Goal: Transaction & Acquisition: Purchase product/service

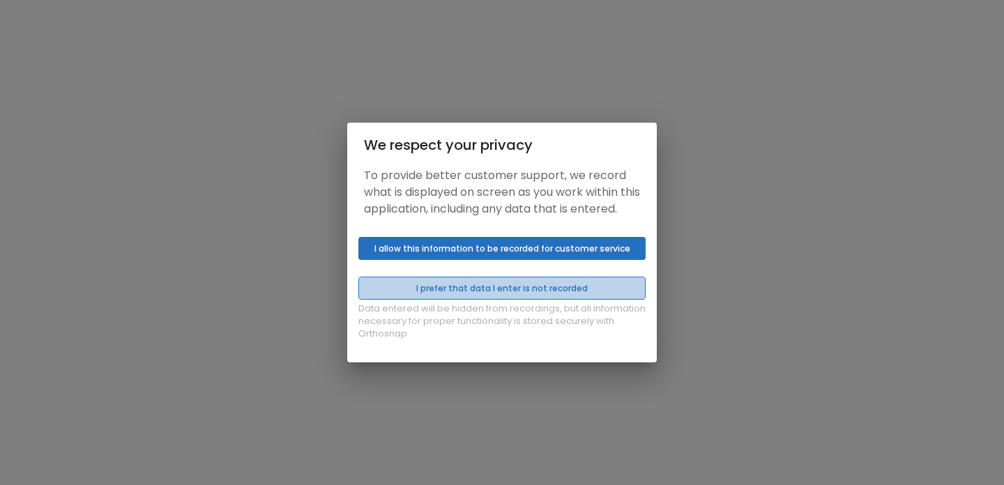
click at [486, 298] on button "I prefer that data I enter is not recorded" at bounding box center [501, 288] width 287 height 23
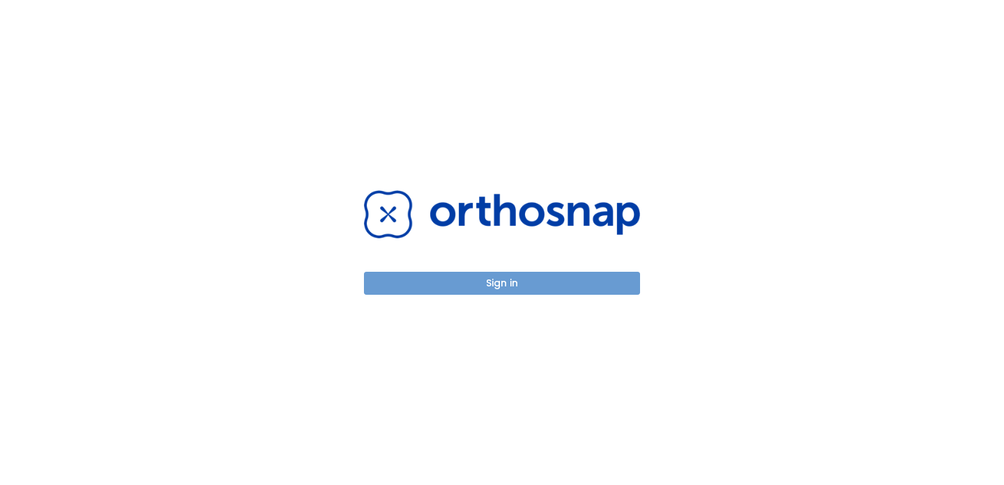
click at [483, 282] on button "Sign in" at bounding box center [502, 283] width 276 height 23
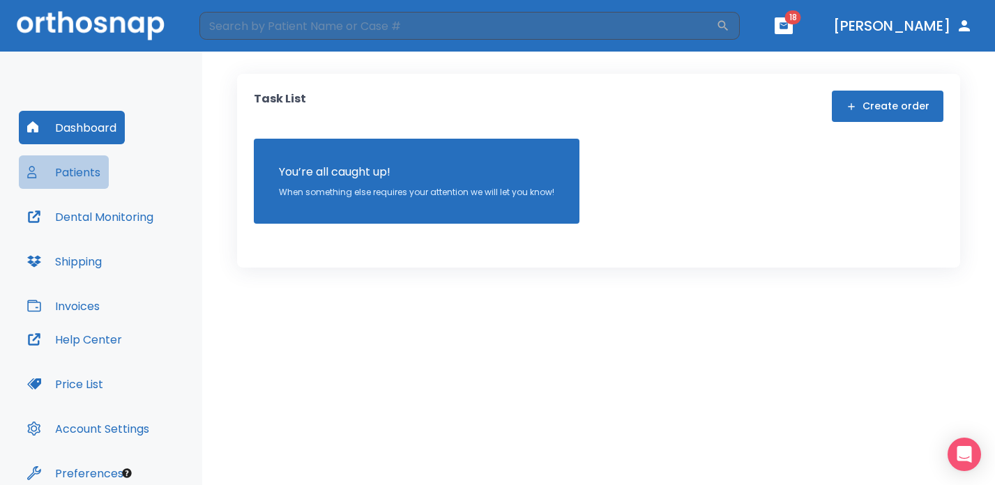
click at [71, 169] on button "Patients" at bounding box center [64, 172] width 90 height 33
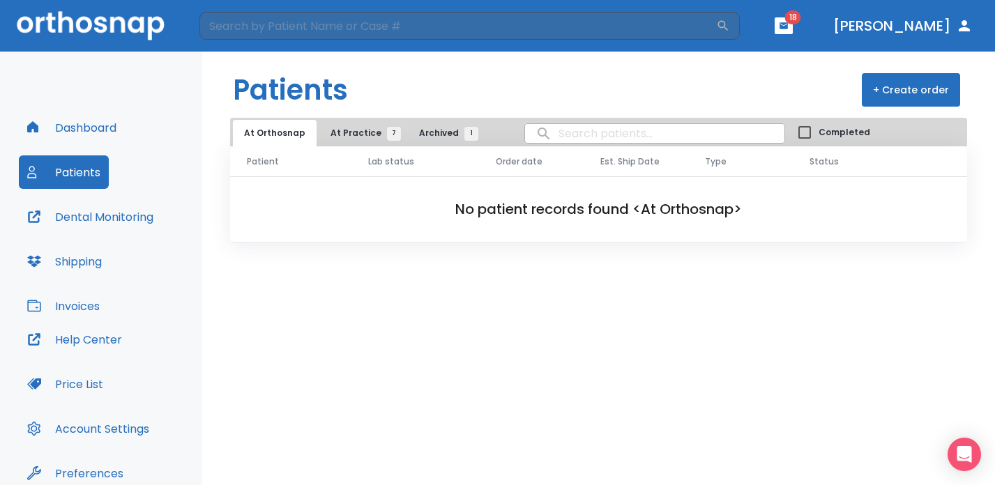
click at [90, 303] on button "Invoices" at bounding box center [63, 305] width 89 height 33
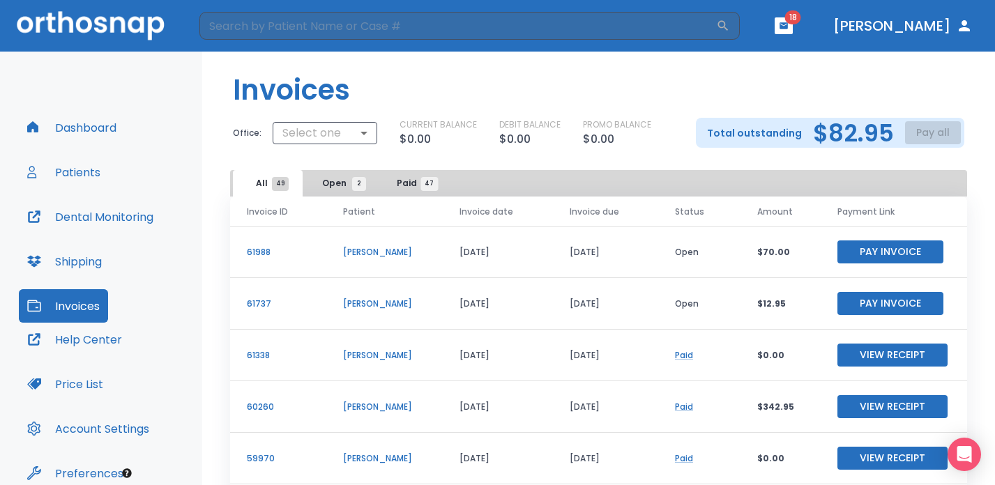
click at [371, 248] on p "Kelly Parsons" at bounding box center [384, 252] width 83 height 13
click at [248, 251] on p "61988" at bounding box center [278, 252] width 63 height 13
click at [83, 169] on button "Patients" at bounding box center [64, 172] width 90 height 33
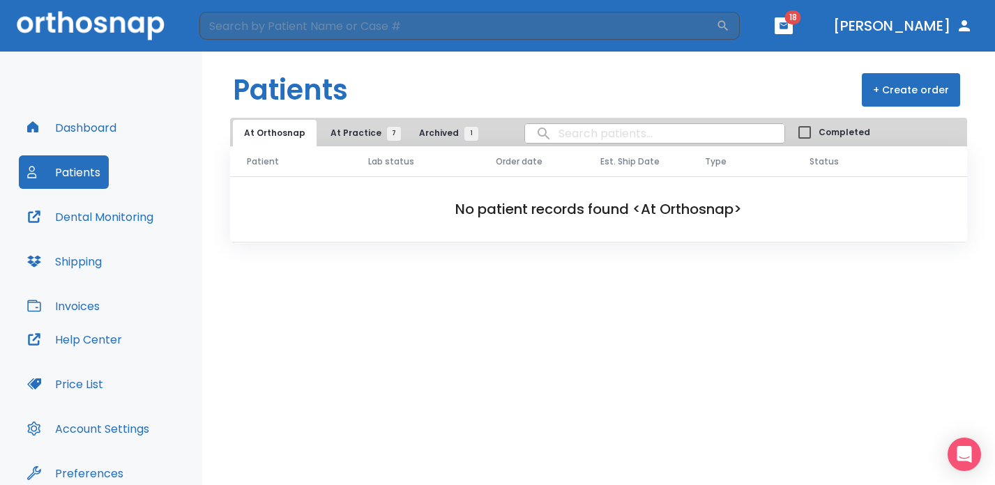
click at [91, 138] on button "Dashboard" at bounding box center [72, 127] width 106 height 33
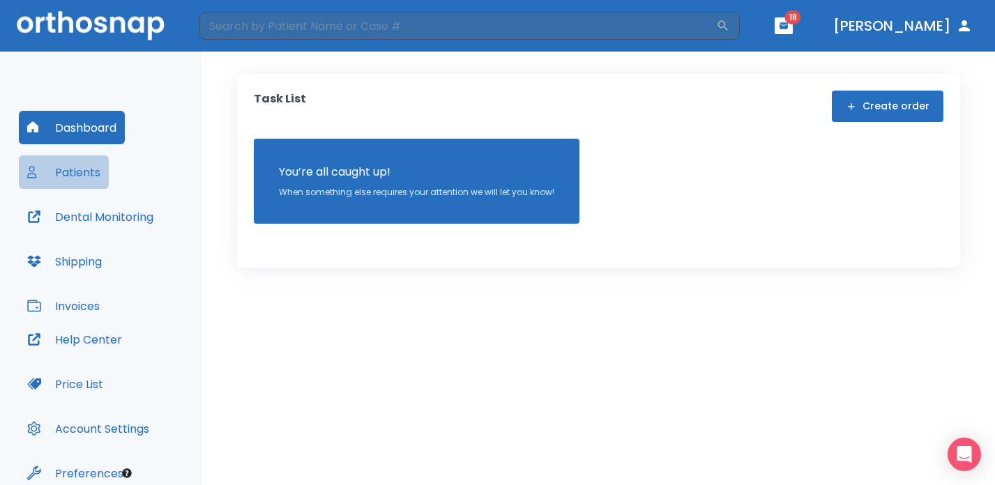
click at [70, 176] on button "Patients" at bounding box center [64, 172] width 90 height 33
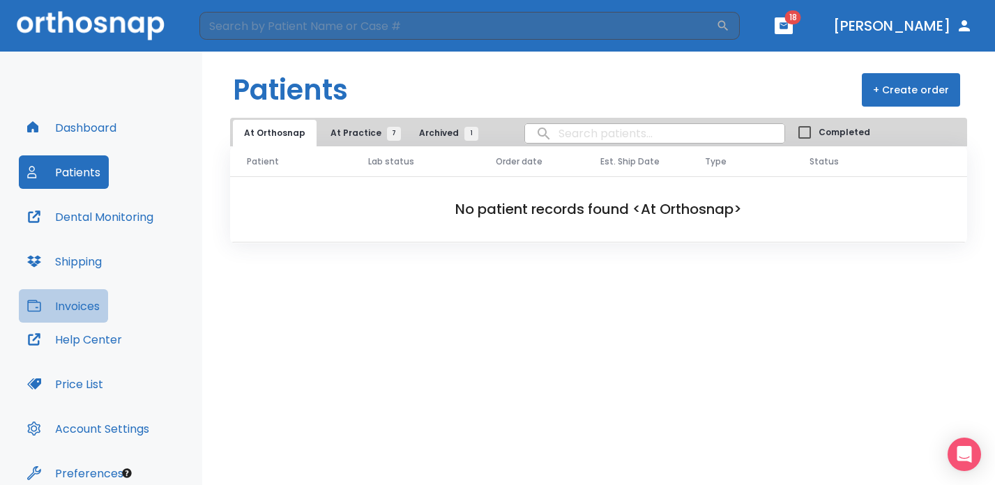
click at [84, 305] on button "Invoices" at bounding box center [63, 305] width 89 height 33
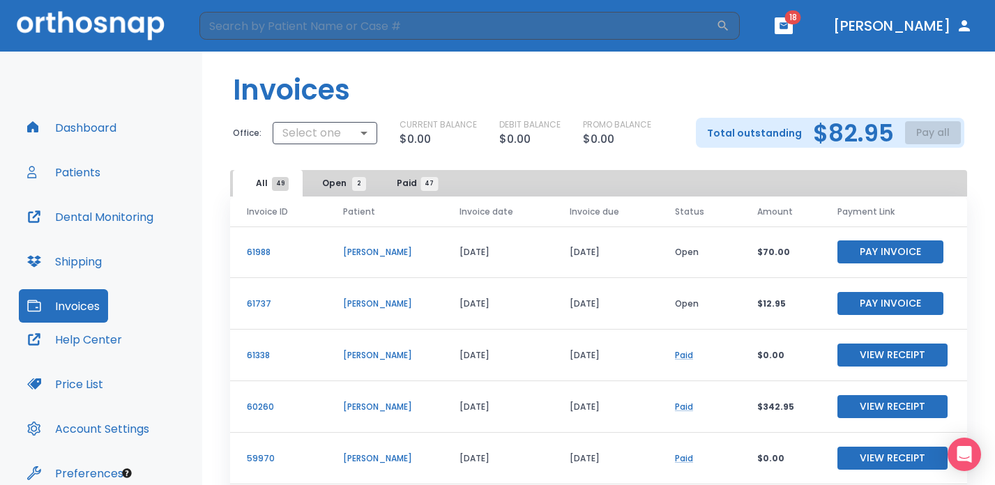
click at [257, 246] on p "61988" at bounding box center [278, 252] width 63 height 13
click at [76, 176] on button "Patients" at bounding box center [64, 172] width 90 height 33
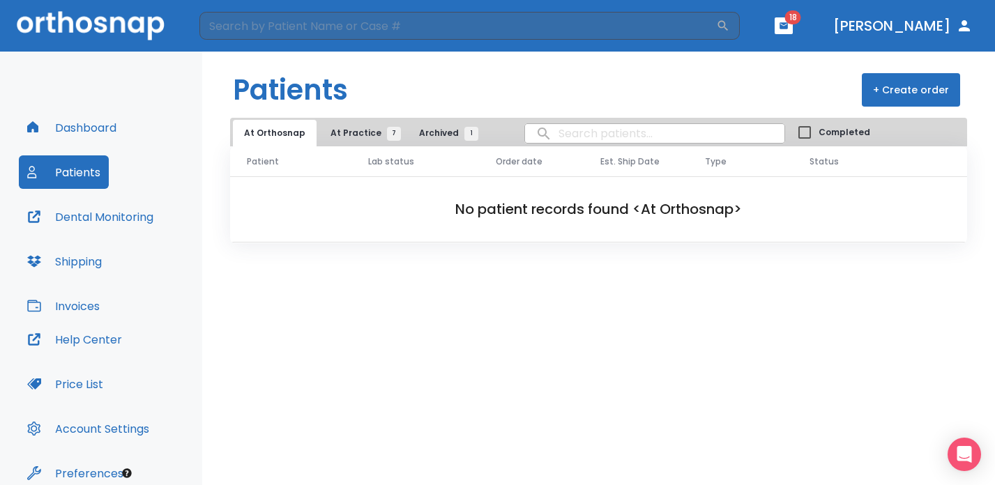
click at [359, 122] on button "At Practice 7" at bounding box center [362, 133] width 86 height 26
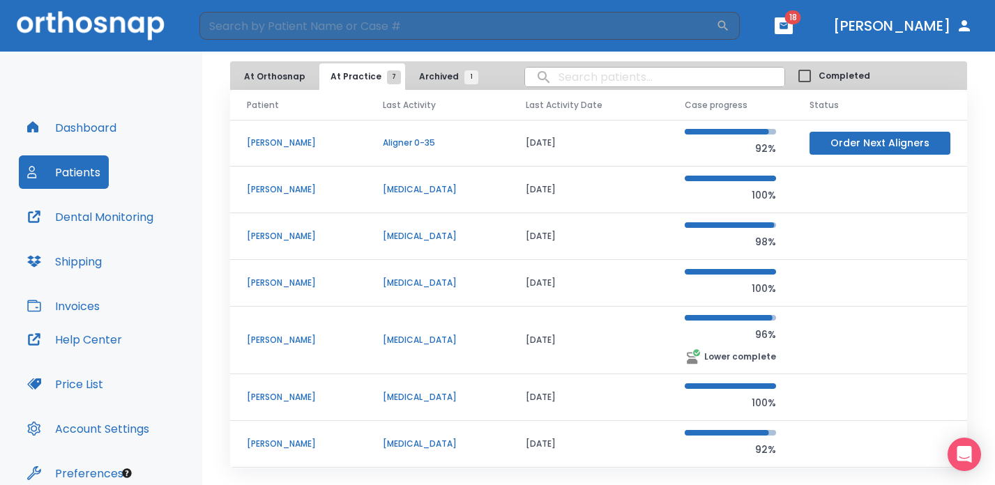
scroll to position [79, 0]
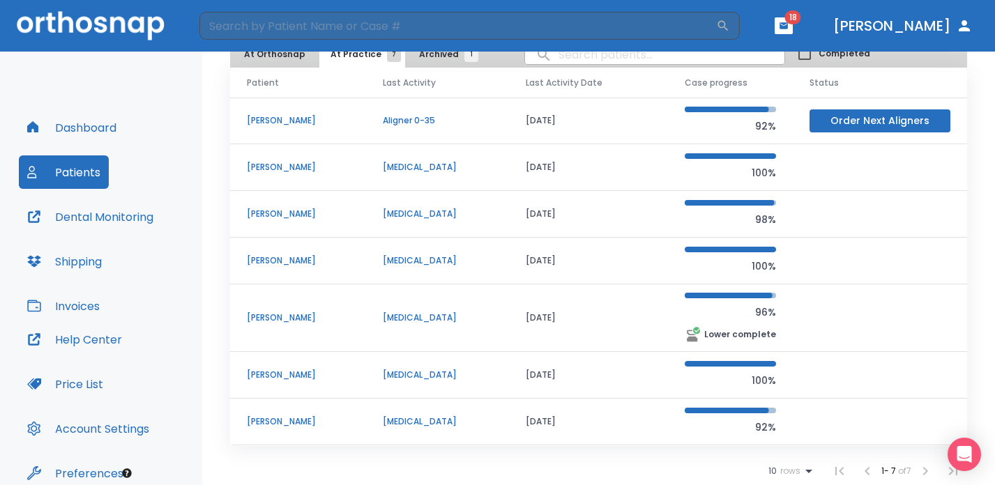
click at [289, 376] on p "[PERSON_NAME]" at bounding box center [298, 375] width 103 height 13
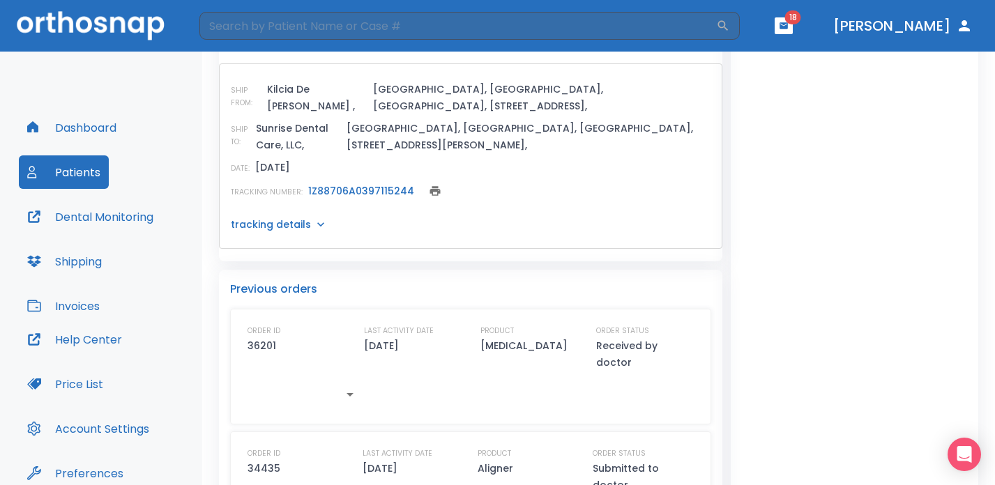
scroll to position [653, 0]
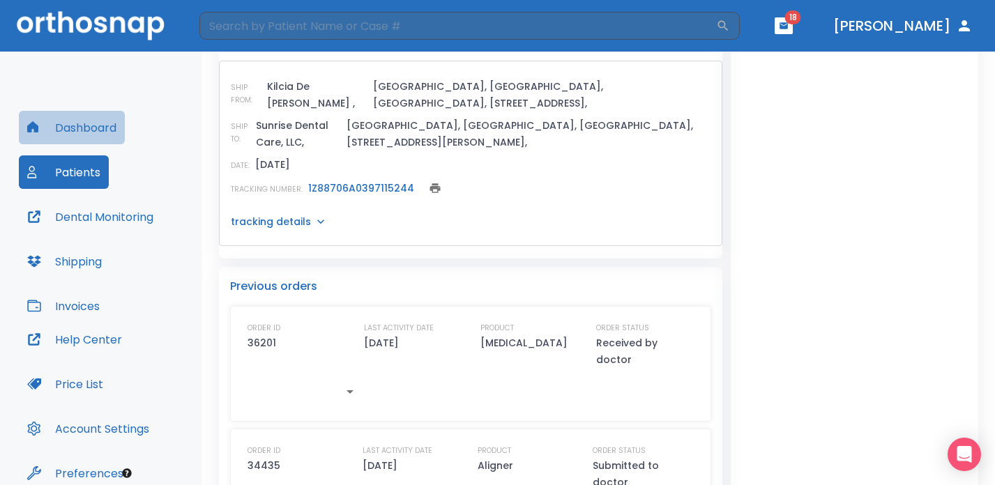
click at [84, 125] on button "Dashboard" at bounding box center [72, 127] width 106 height 33
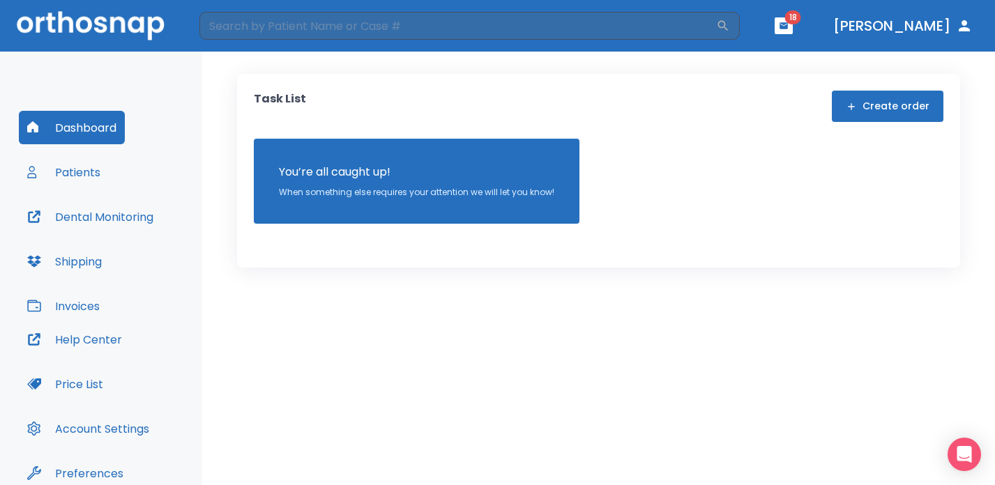
click at [75, 310] on button "Invoices" at bounding box center [63, 305] width 89 height 33
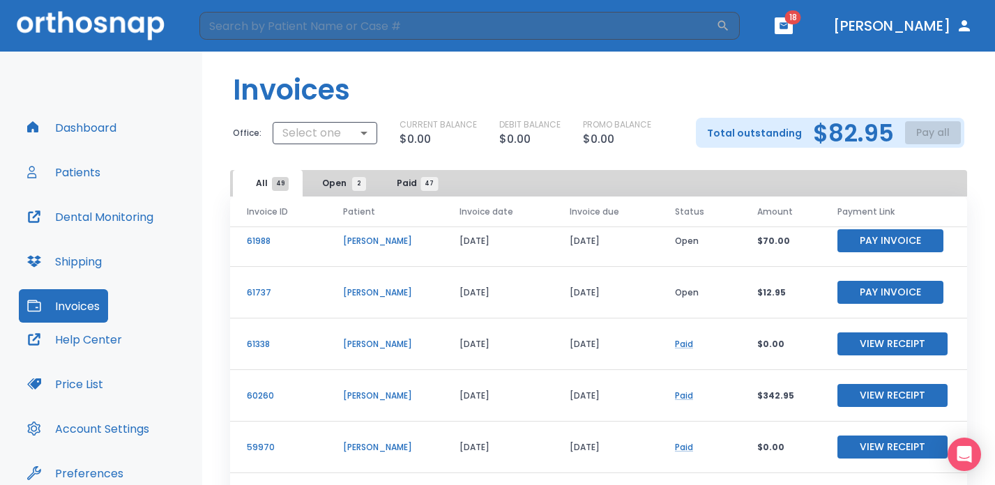
scroll to position [4, 0]
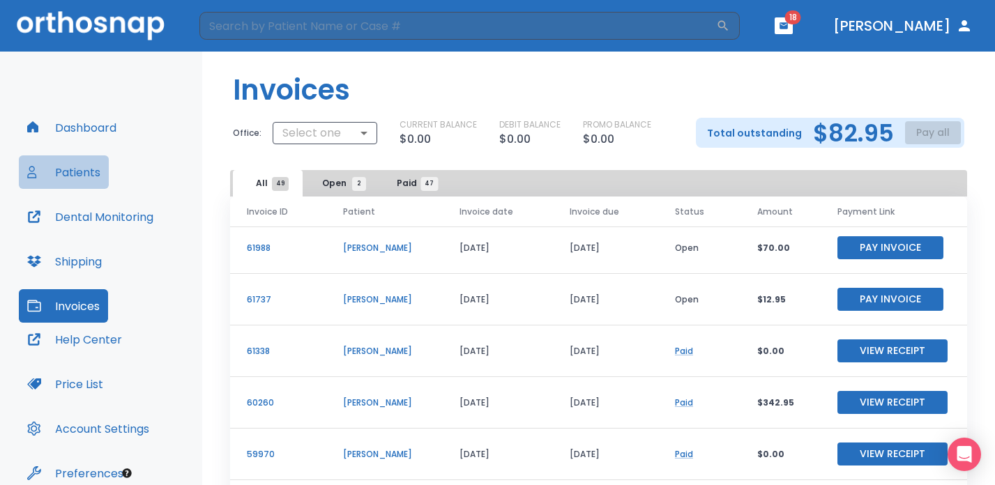
click at [81, 170] on button "Patients" at bounding box center [64, 172] width 90 height 33
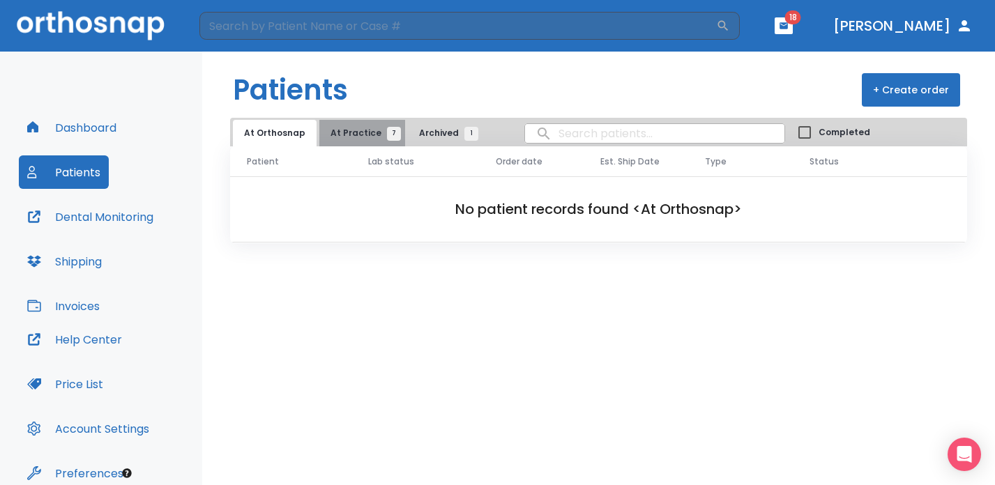
click at [357, 140] on button "At Practice 7" at bounding box center [362, 133] width 86 height 26
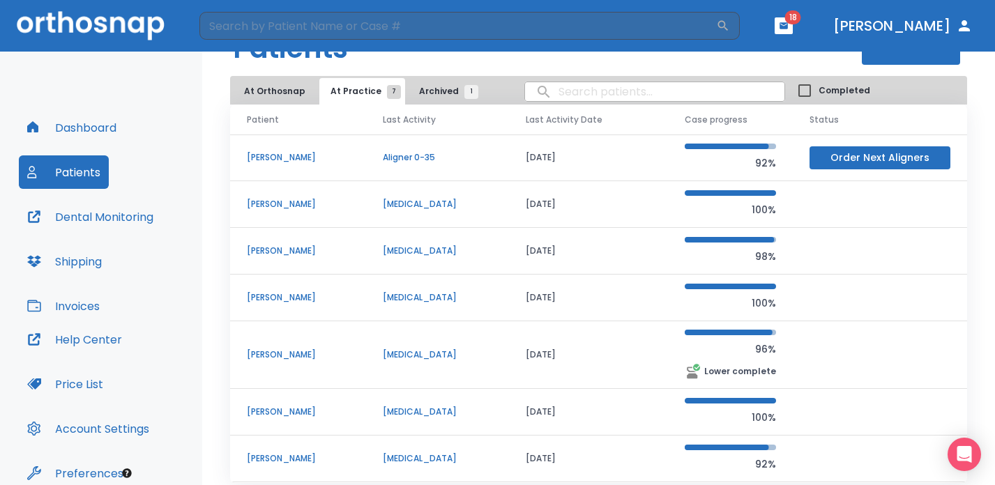
scroll to position [54, 0]
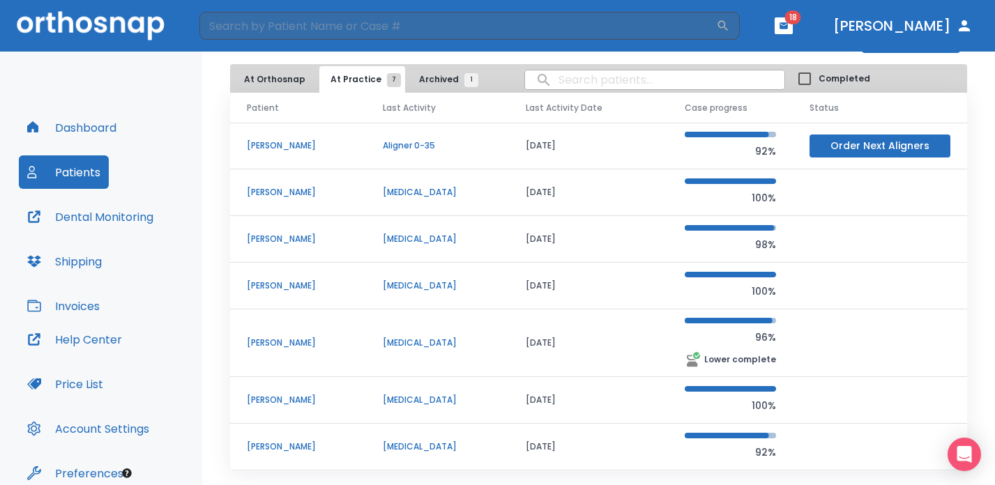
click at [279, 405] on p "[PERSON_NAME]" at bounding box center [298, 400] width 103 height 13
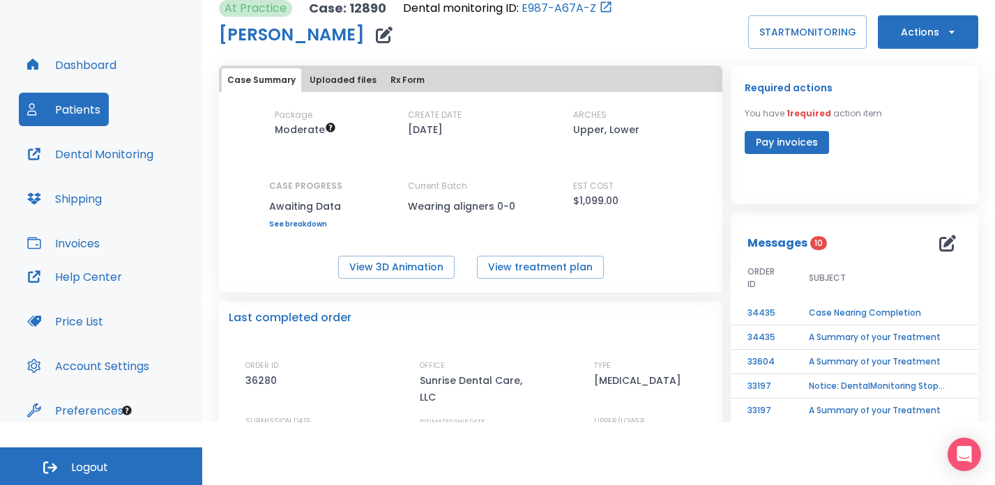
click at [945, 29] on icon "button" at bounding box center [952, 32] width 14 height 14
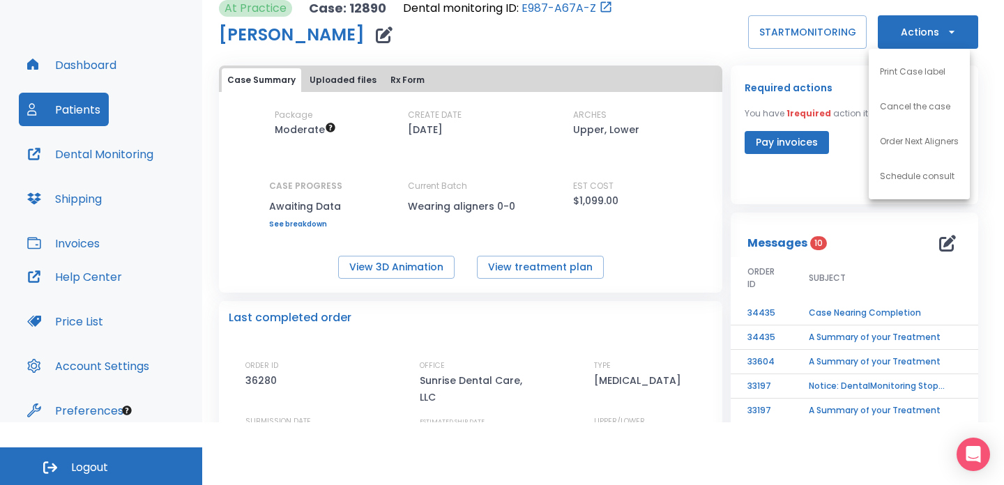
click at [844, 181] on div at bounding box center [502, 242] width 1004 height 485
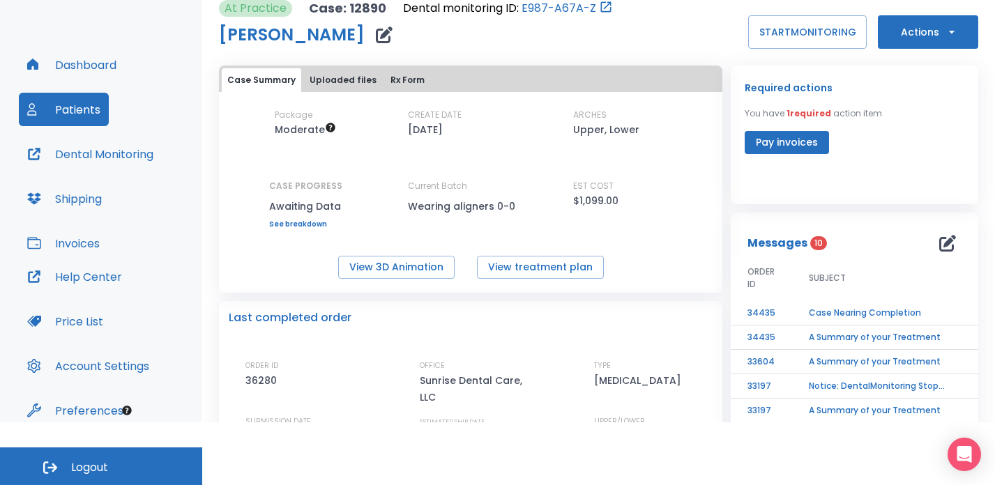
click at [801, 149] on button "Pay invoices" at bounding box center [787, 142] width 84 height 23
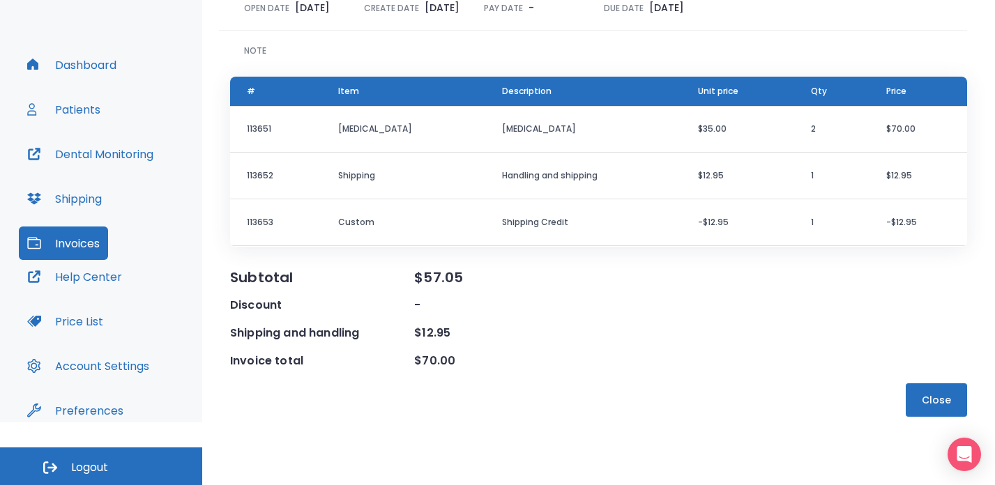
scroll to position [137, 0]
click at [508, 219] on td "Shipping Credit" at bounding box center [583, 222] width 197 height 47
click at [439, 324] on div "Subtotal $57.05 Discount - Shipping and handling $12.95 Invoice total $70.00" at bounding box center [598, 319] width 737 height 100
drag, startPoint x: 450, startPoint y: 334, endPoint x: 396, endPoint y: 334, distance: 53.7
click at [396, 334] on div "Shipping and handling $12.95" at bounding box center [598, 333] width 737 height 17
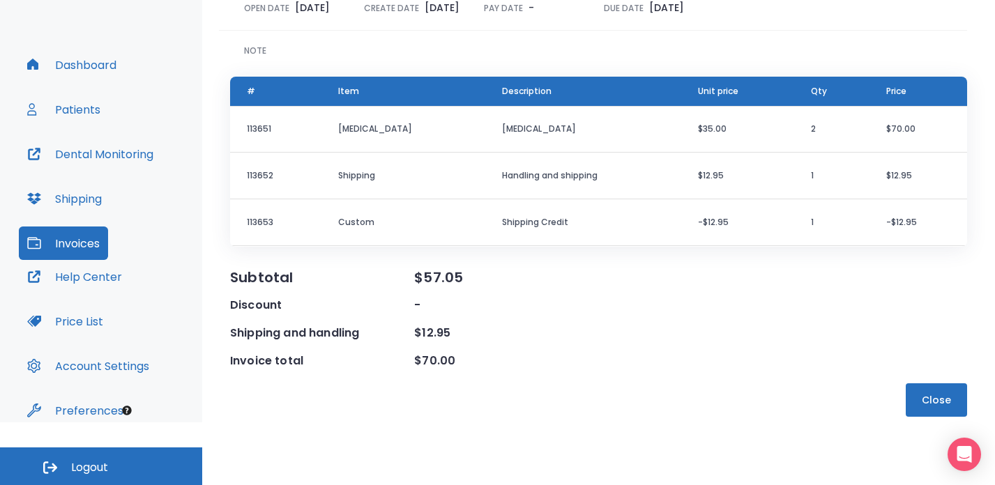
click at [487, 344] on div "Subtotal $57.05 Discount - Shipping and handling $12.95 Invoice total $70.00" at bounding box center [598, 319] width 737 height 100
click at [501, 199] on td "Shipping Credit" at bounding box center [583, 222] width 197 height 47
click at [501, 172] on td "Handling and shipping" at bounding box center [583, 176] width 197 height 47
click at [499, 132] on td "[MEDICAL_DATA]" at bounding box center [583, 129] width 197 height 47
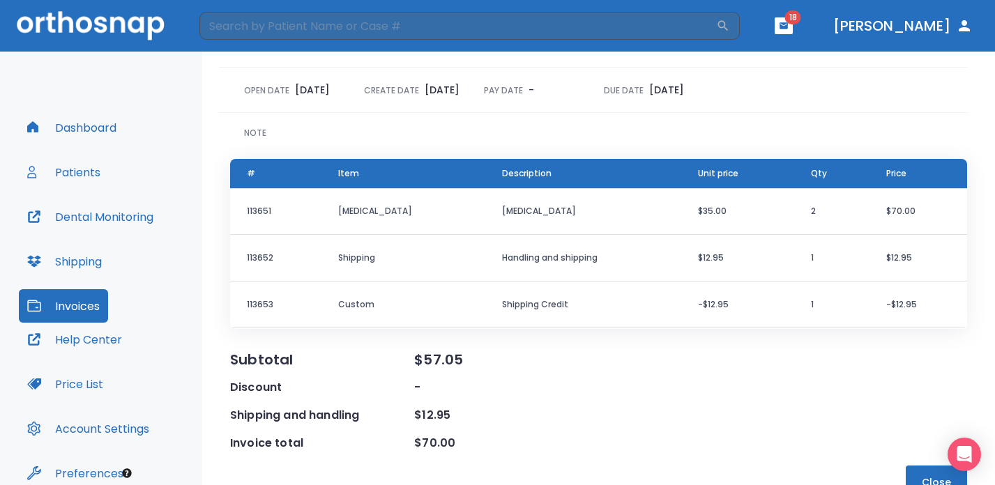
scroll to position [137, 0]
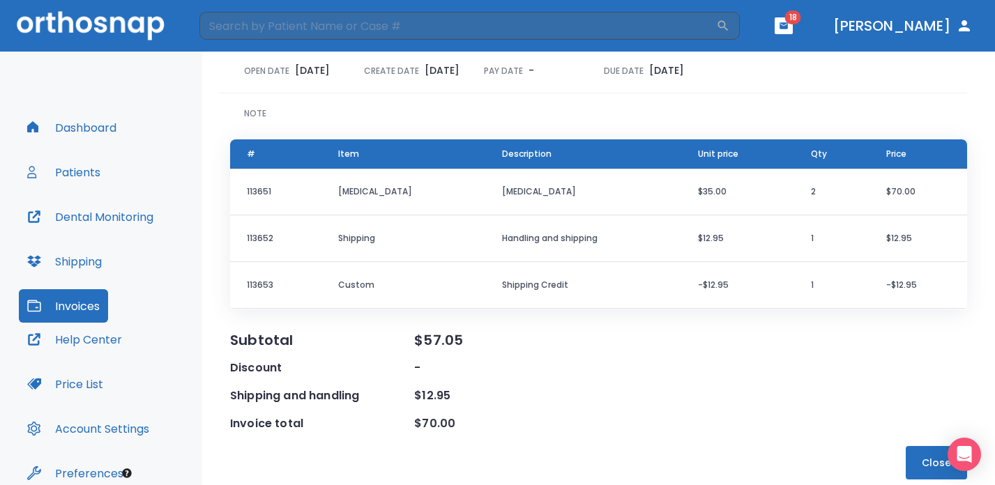
click at [913, 469] on button "Close" at bounding box center [936, 462] width 61 height 33
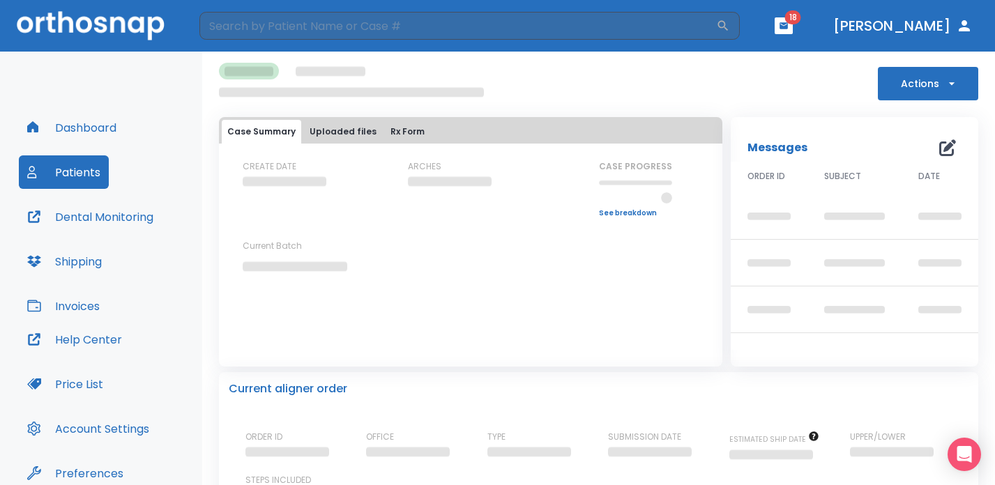
scroll to position [63, 0]
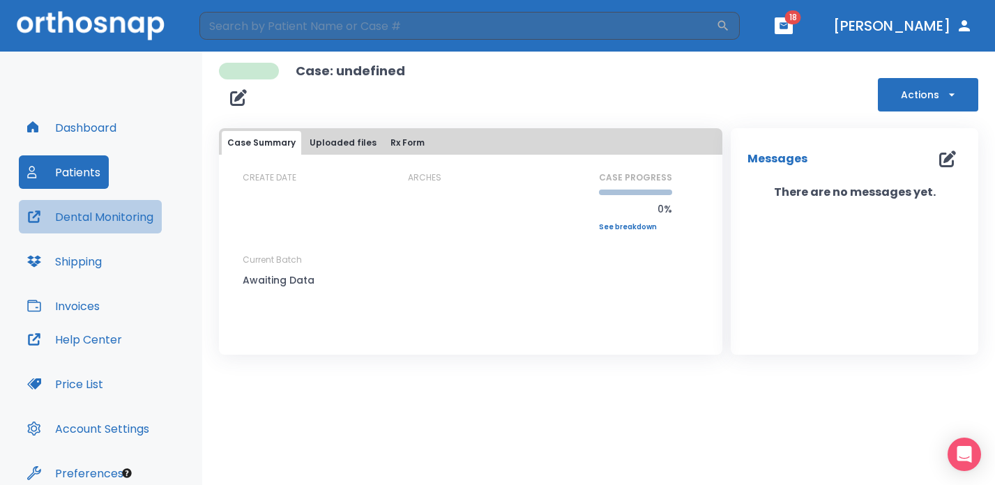
click at [131, 220] on button "Dental Monitoring" at bounding box center [90, 216] width 143 height 33
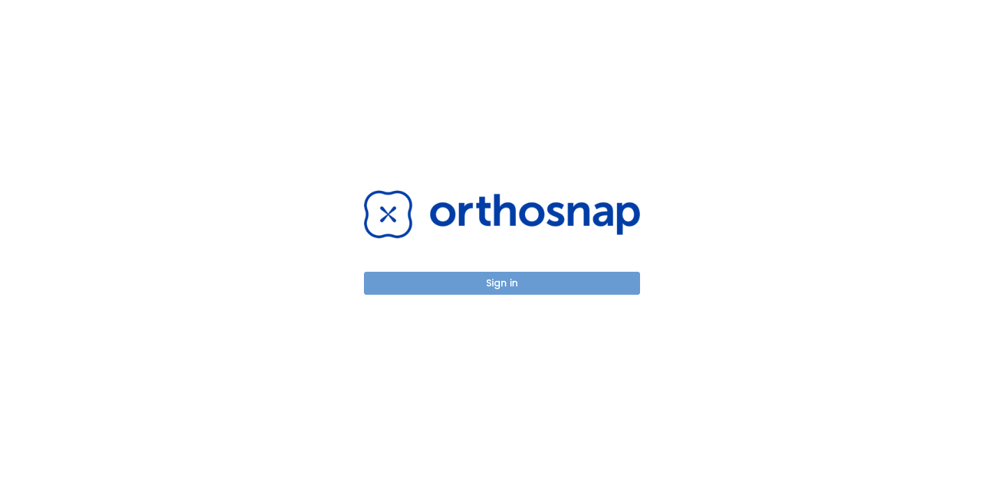
click at [502, 287] on button "Sign in" at bounding box center [502, 283] width 276 height 23
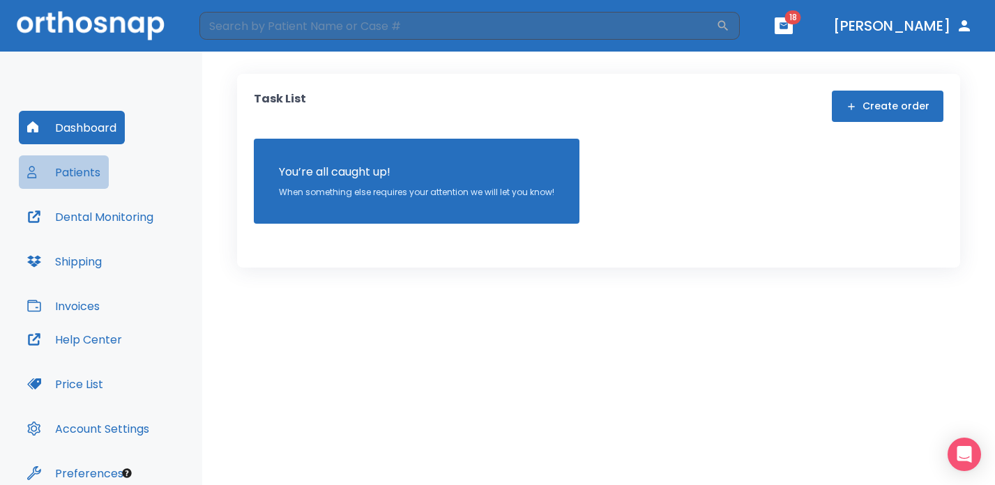
click at [91, 182] on button "Patients" at bounding box center [64, 172] width 90 height 33
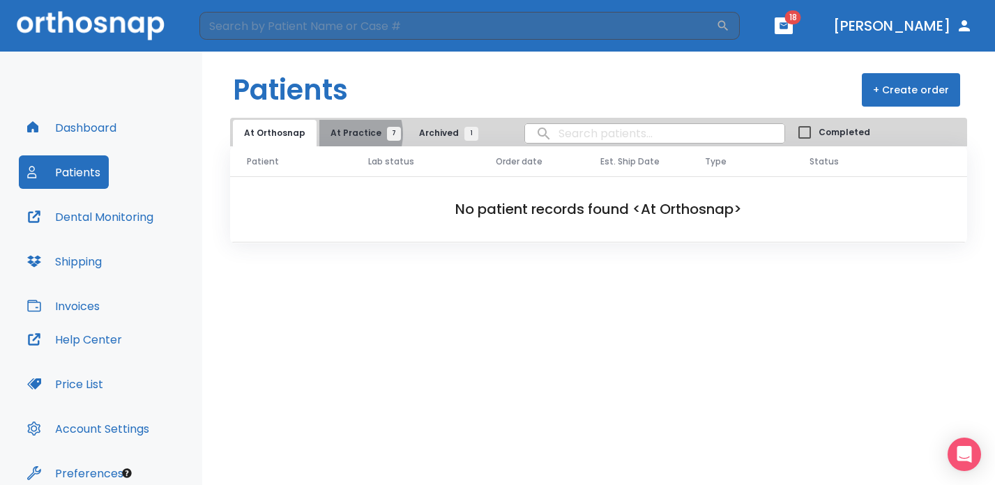
click at [342, 134] on span "At Practice 7" at bounding box center [362, 133] width 63 height 13
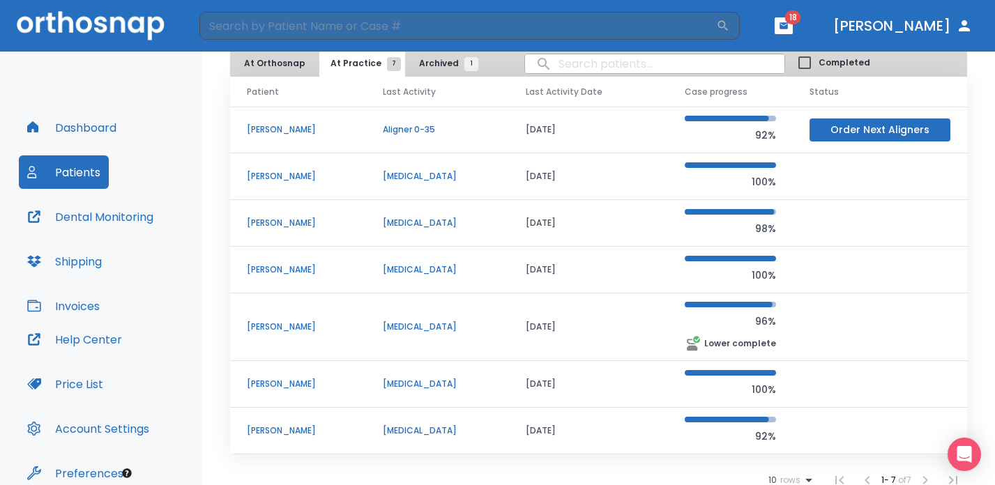
scroll to position [79, 0]
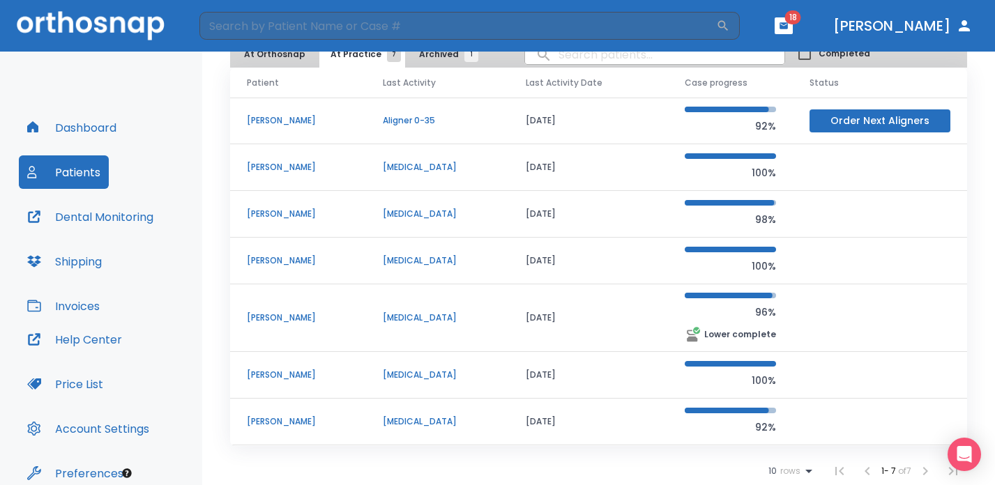
click at [264, 381] on p "Kelly Parsons" at bounding box center [298, 375] width 103 height 13
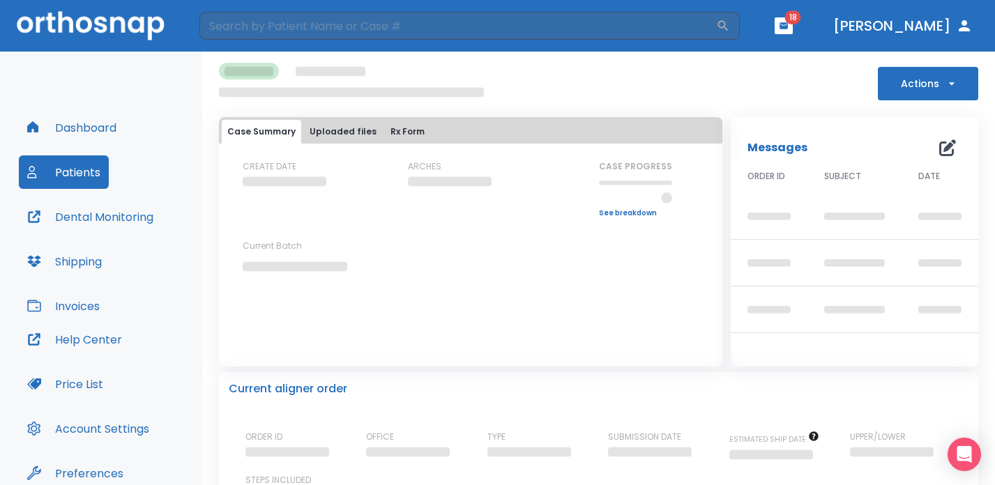
click at [598, 59] on div "Actions Case Summary Uploaded files Rx Form CREATE DATE ARCHES CASE PROGRESS Up…" at bounding box center [598, 342] width 759 height 580
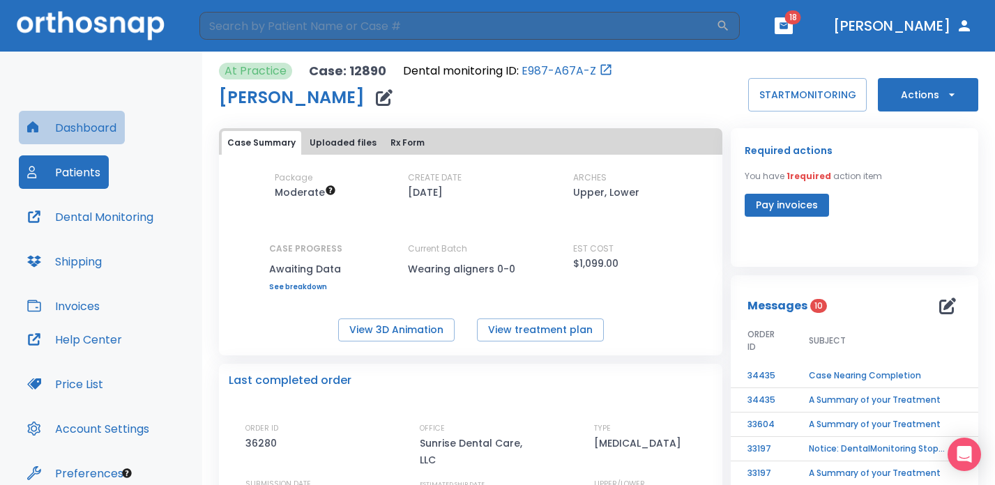
click at [83, 119] on button "Dashboard" at bounding box center [72, 127] width 106 height 33
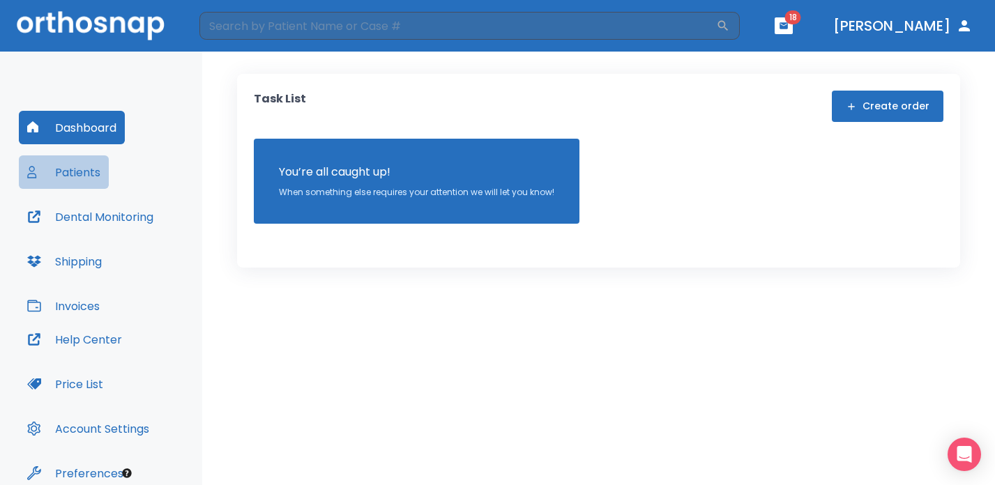
click at [91, 169] on button "Patients" at bounding box center [64, 172] width 90 height 33
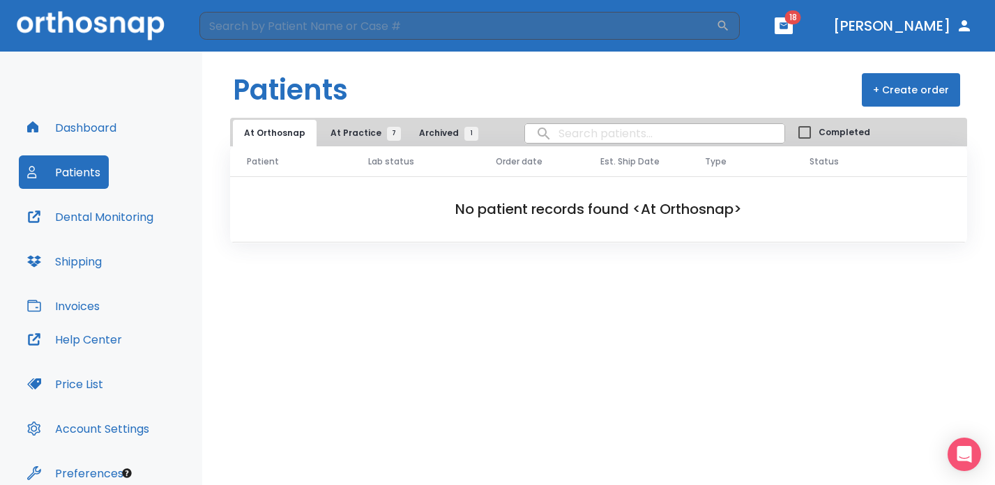
click at [378, 141] on button "At Practice 7" at bounding box center [362, 133] width 86 height 26
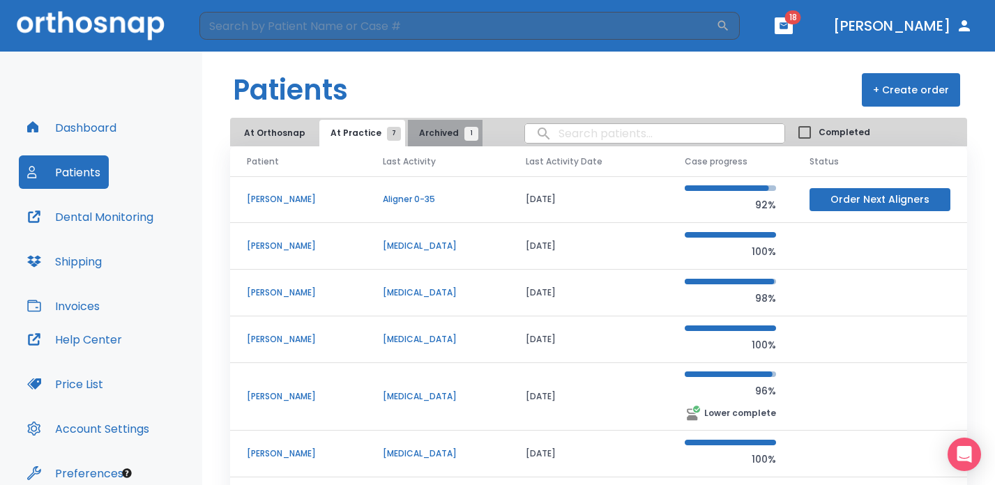
click at [439, 132] on span "Archived 1" at bounding box center [445, 133] width 52 height 13
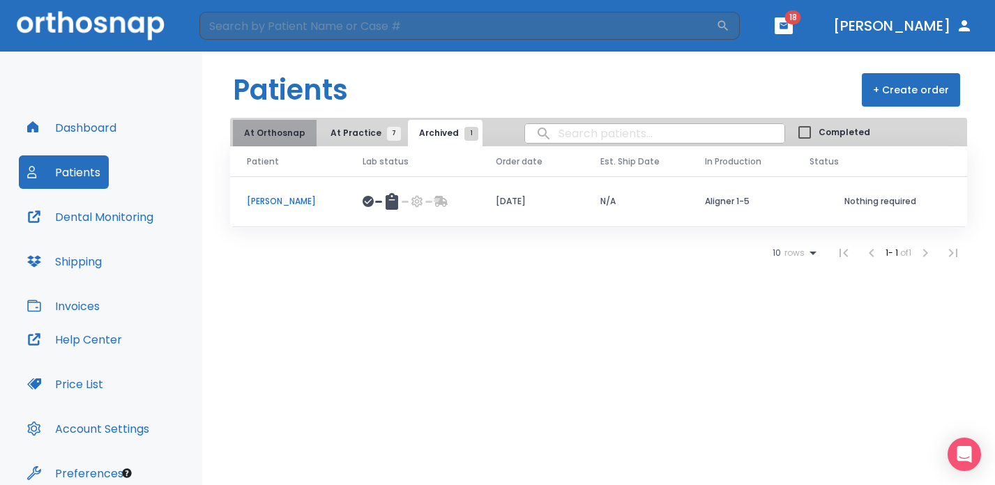
click at [286, 141] on button "At Orthosnap" at bounding box center [275, 133] width 84 height 26
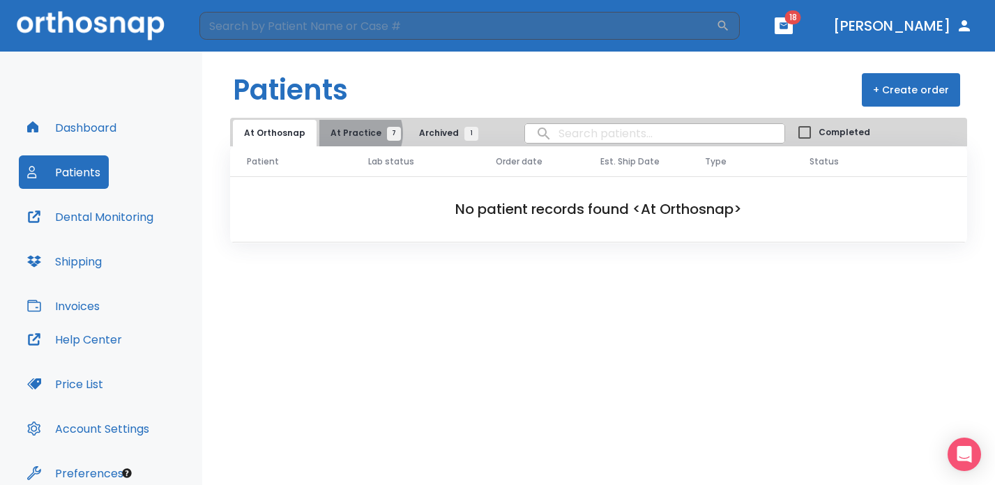
click at [351, 133] on span "At Practice 7" at bounding box center [362, 133] width 63 height 13
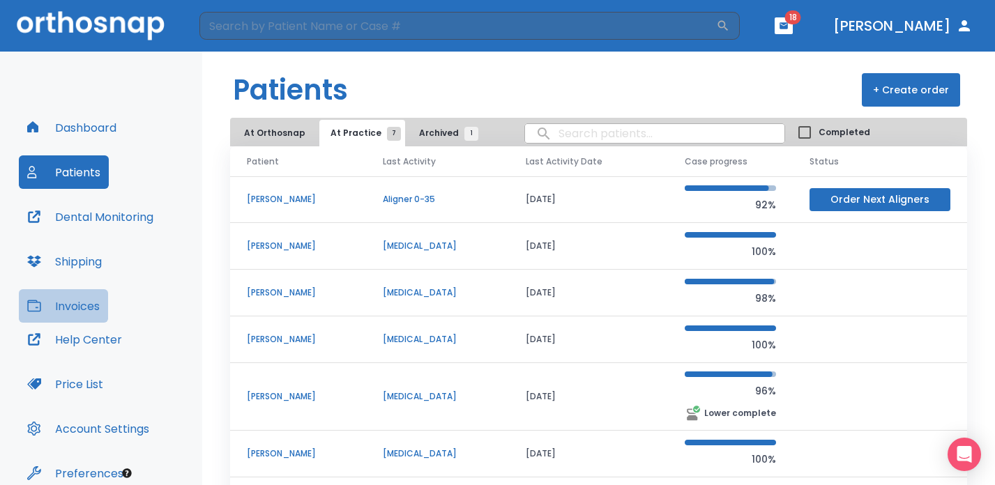
click at [91, 312] on button "Invoices" at bounding box center [63, 305] width 89 height 33
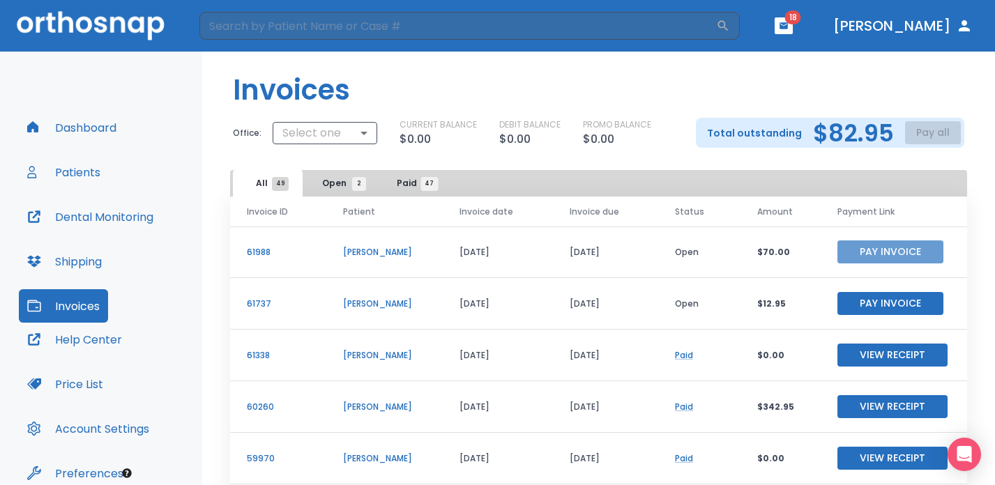
click at [848, 248] on button "Pay Invoice" at bounding box center [890, 252] width 106 height 23
click at [900, 124] on div "Total outstanding $82.95 Pay all" at bounding box center [830, 133] width 268 height 30
click at [916, 121] on div "Total outstanding $82.95 Pay all" at bounding box center [830, 133] width 268 height 30
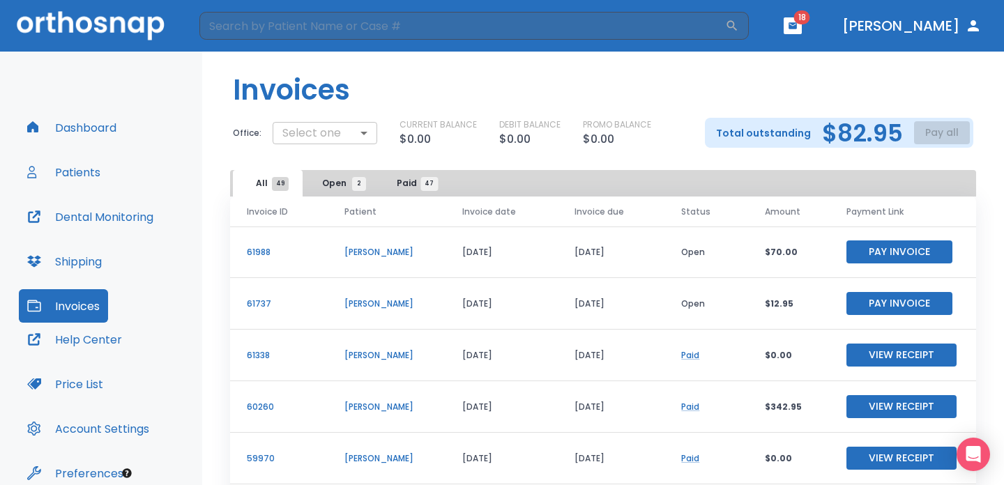
click at [358, 124] on body "​ 18 Dr. Meghpara Dashboard Patients Dental Monitoring Shipping Invoices Help C…" at bounding box center [502, 242] width 1004 height 485
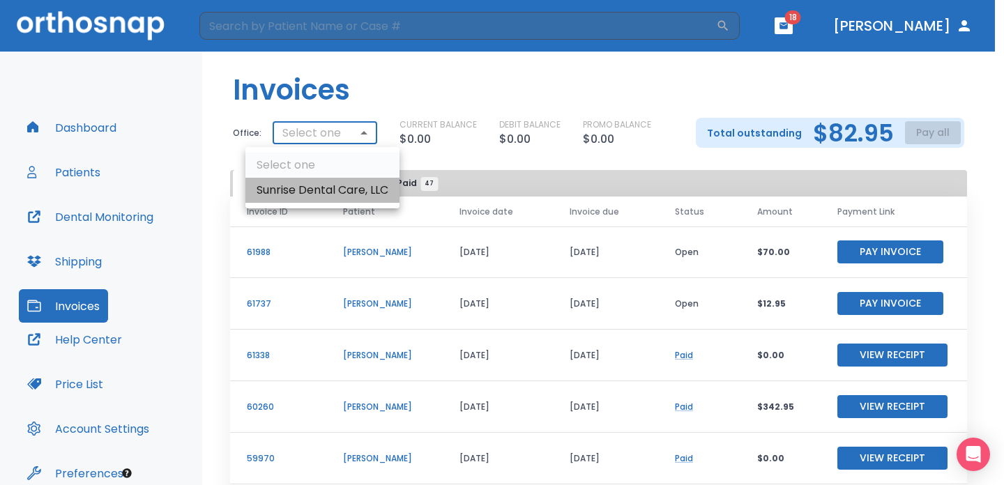
click at [358, 194] on li "Sunrise Dental Care, LLC" at bounding box center [322, 190] width 154 height 25
type input "2605"
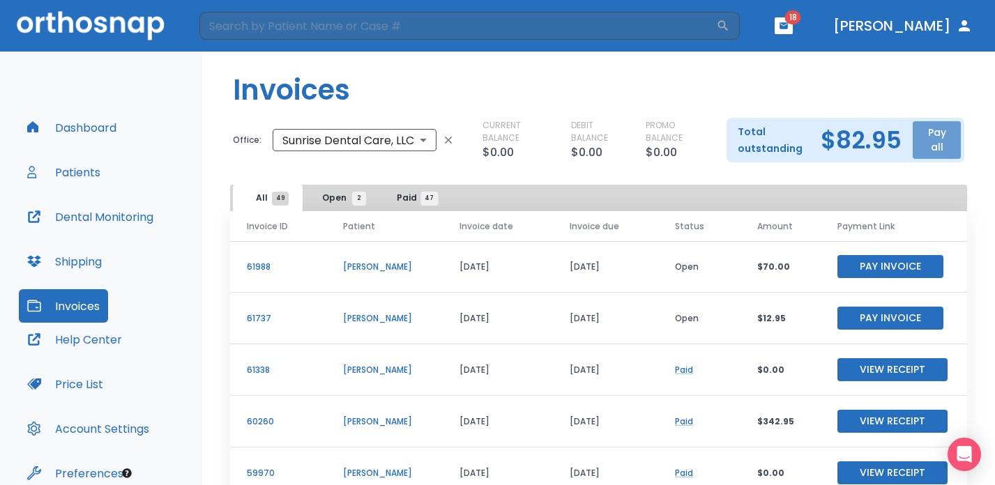
click at [934, 153] on button "Pay all" at bounding box center [937, 140] width 48 height 38
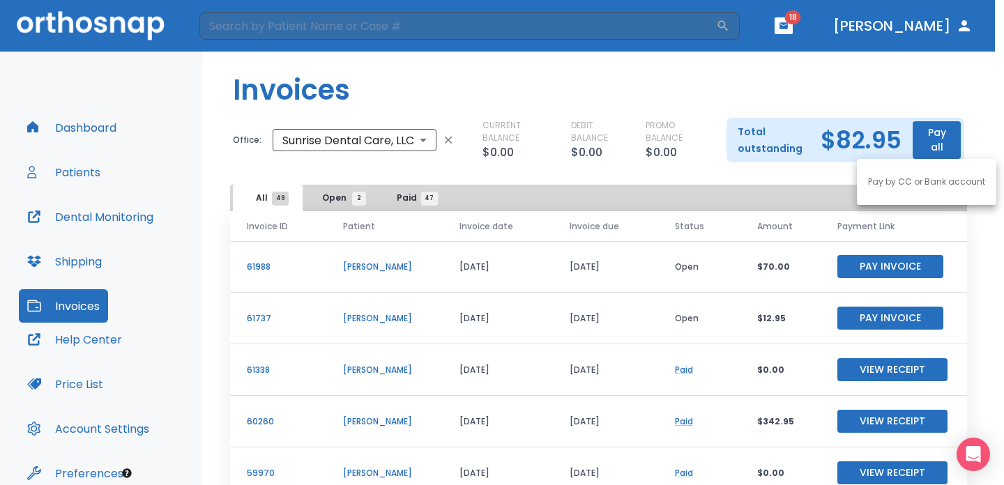
click at [943, 176] on p "Pay by CC or Bank account" at bounding box center [926, 182] width 117 height 13
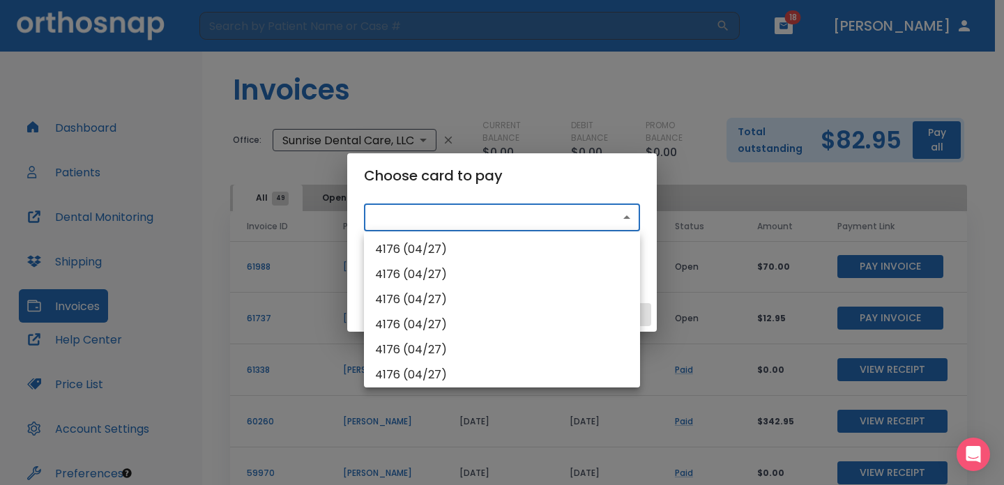
click at [587, 218] on body "​ 18 Dr. Meghpara Dashboard Patients Dental Monitoring Shipping Invoices Help C…" at bounding box center [502, 242] width 1004 height 485
click at [592, 185] on div at bounding box center [502, 242] width 1004 height 485
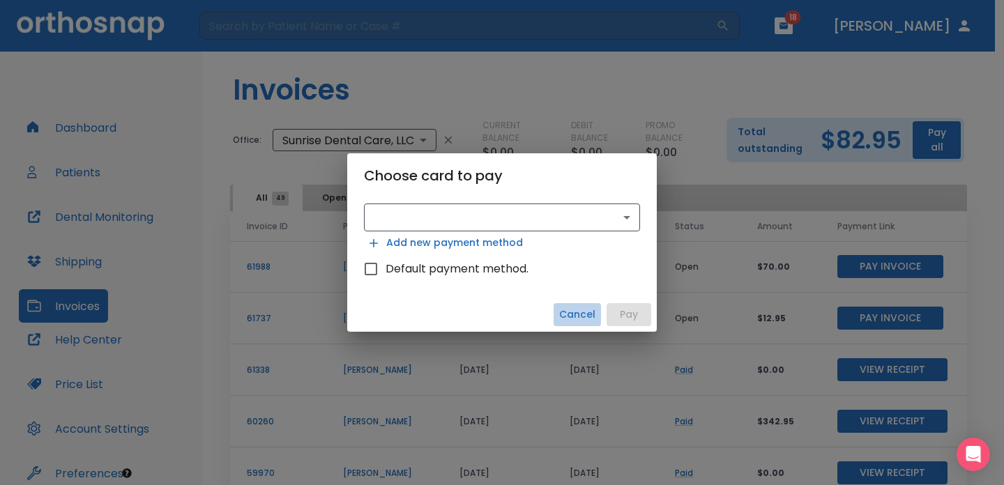
click at [589, 322] on button "Cancel" at bounding box center [577, 314] width 47 height 23
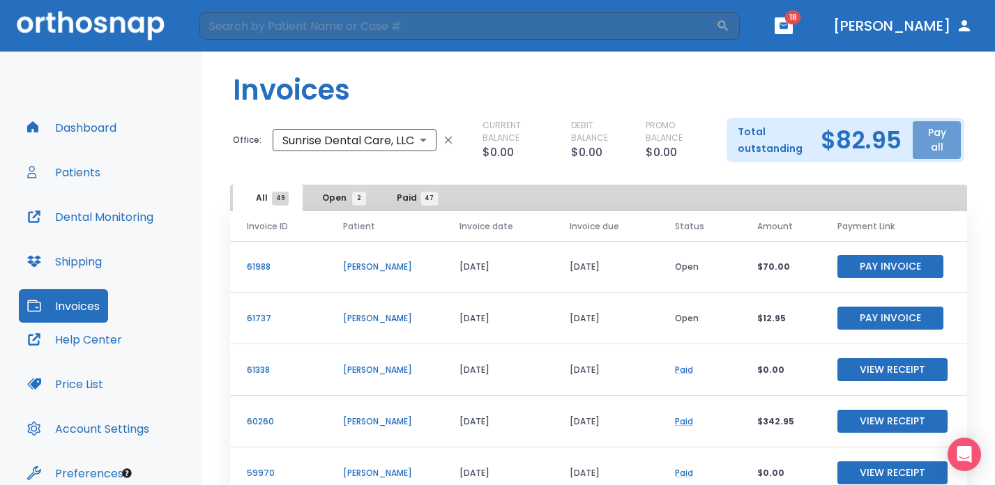
click at [921, 139] on button "Pay all" at bounding box center [937, 140] width 48 height 38
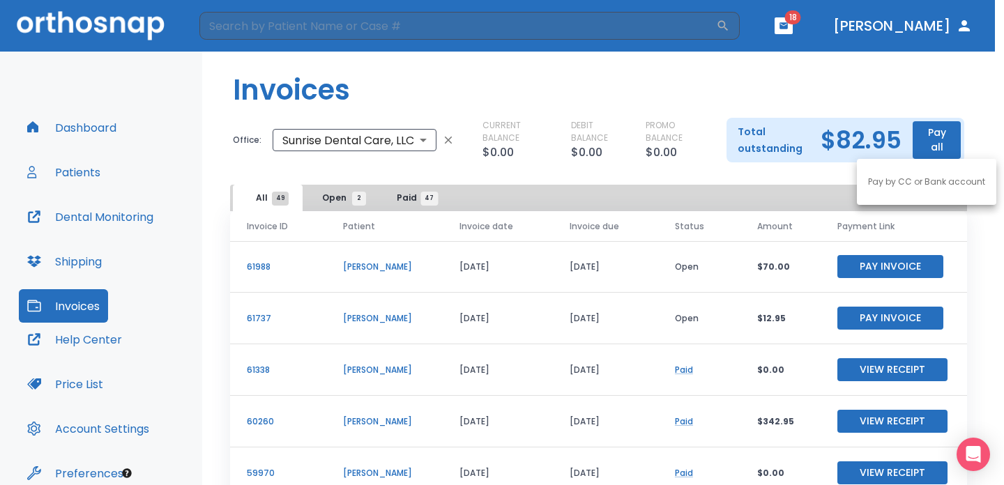
click at [937, 97] on div at bounding box center [502, 242] width 1004 height 485
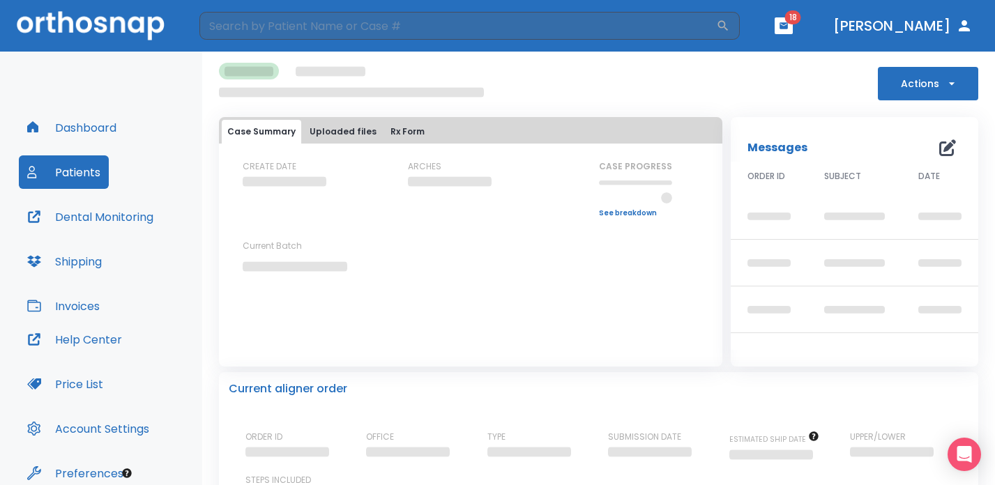
click at [88, 312] on button "Invoices" at bounding box center [63, 305] width 89 height 33
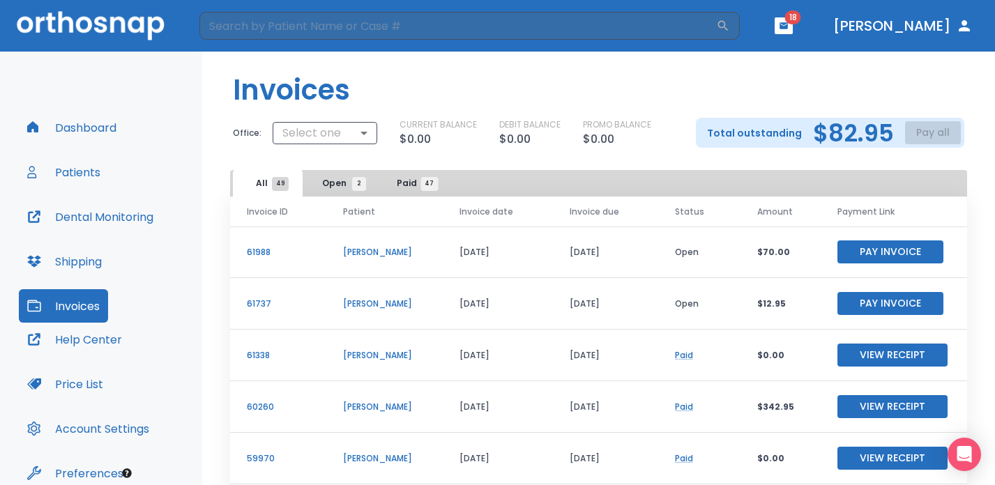
click at [75, 390] on button "Price List" at bounding box center [65, 383] width 93 height 33
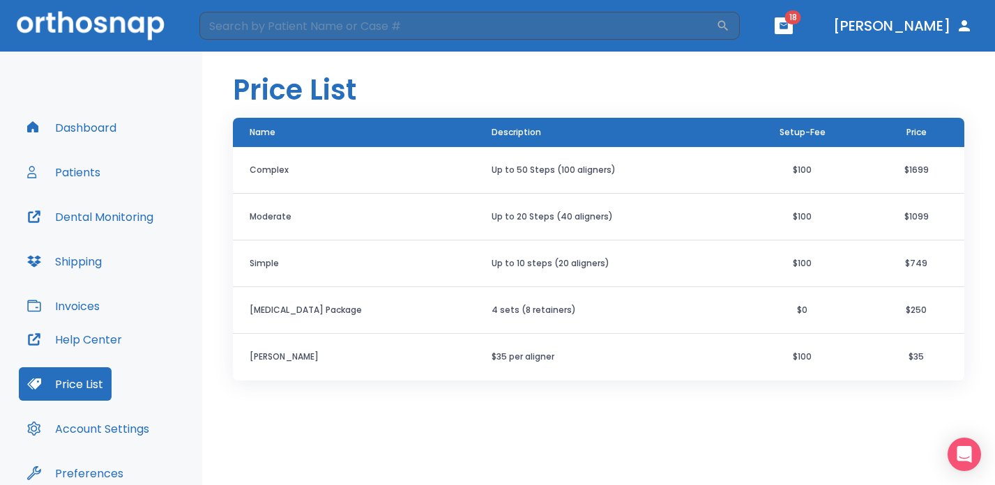
click at [91, 344] on button "Help Center" at bounding box center [75, 339] width 112 height 33
click at [96, 224] on button "Dental Monitoring" at bounding box center [90, 216] width 143 height 33
click at [93, 132] on button "Dashboard" at bounding box center [72, 127] width 106 height 33
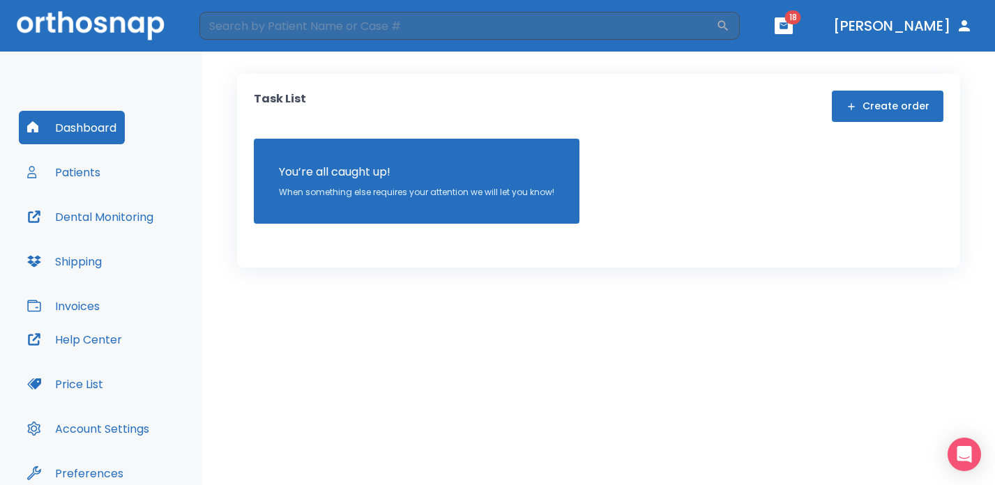
click at [75, 181] on button "Patients" at bounding box center [64, 172] width 90 height 33
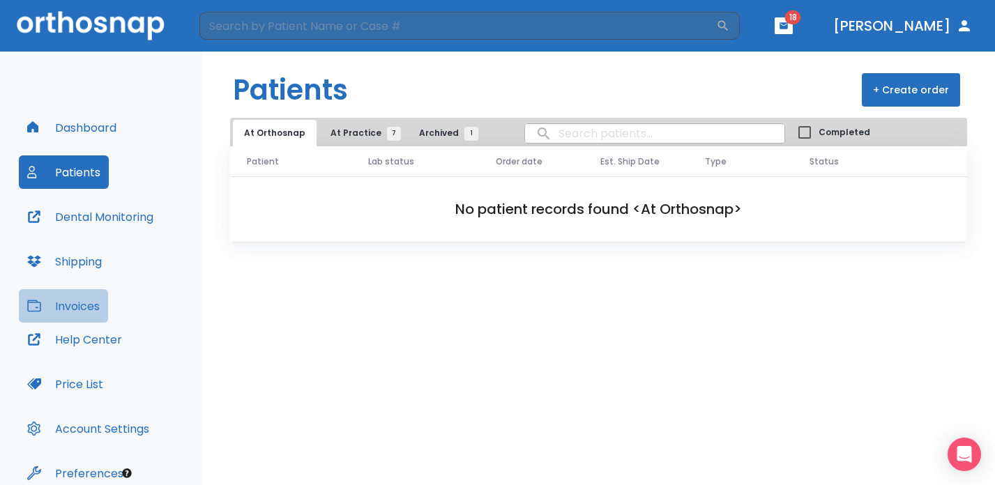
click at [76, 315] on button "Invoices" at bounding box center [63, 305] width 89 height 33
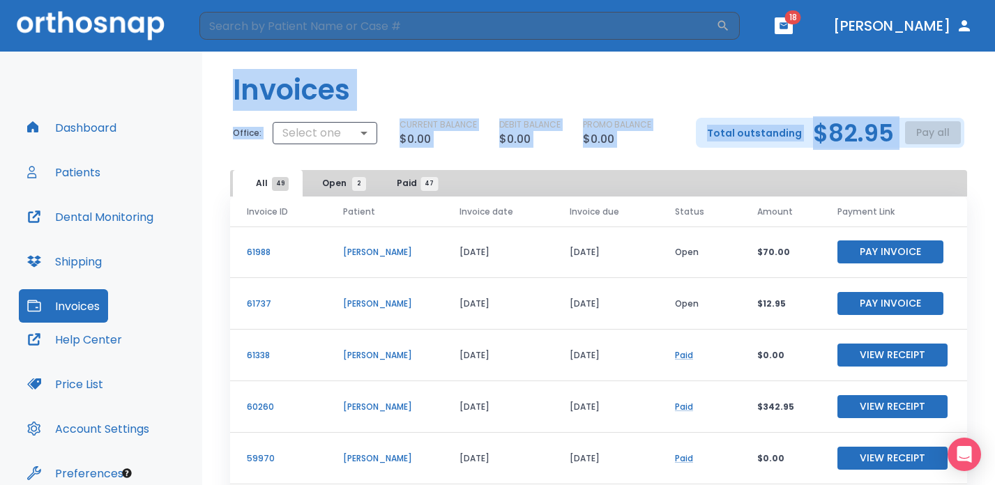
drag, startPoint x: 220, startPoint y: 82, endPoint x: 273, endPoint y: 179, distance: 109.5
click at [273, 179] on div "Invoices Office: Select one ​ CURRENT BALANCE $0.00 DEBIT BALANCE $0.00 PROMO B…" at bounding box center [598, 269] width 793 height 434
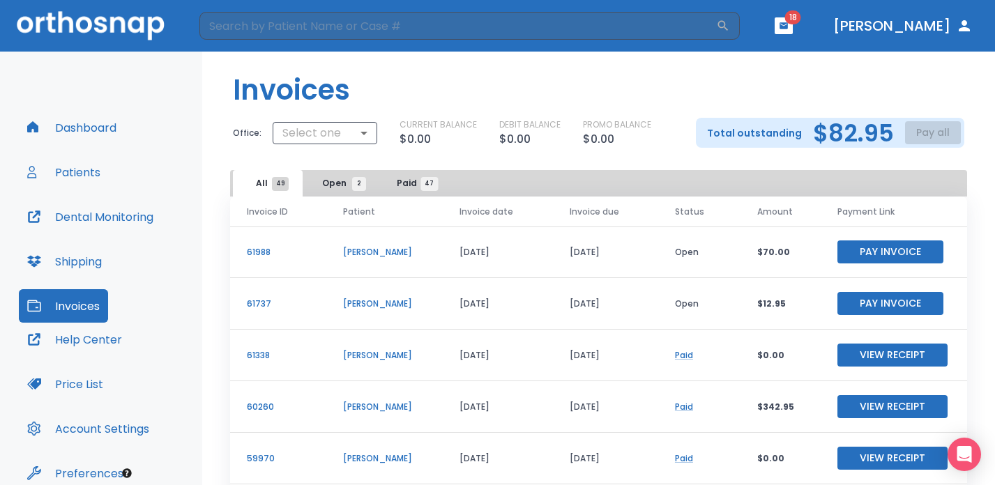
click at [219, 145] on div "Office: Select one ​ CURRENT BALANCE $0.00 DEBIT BALANCE $0.00 PROMO BALANCE $0…" at bounding box center [598, 133] width 793 height 30
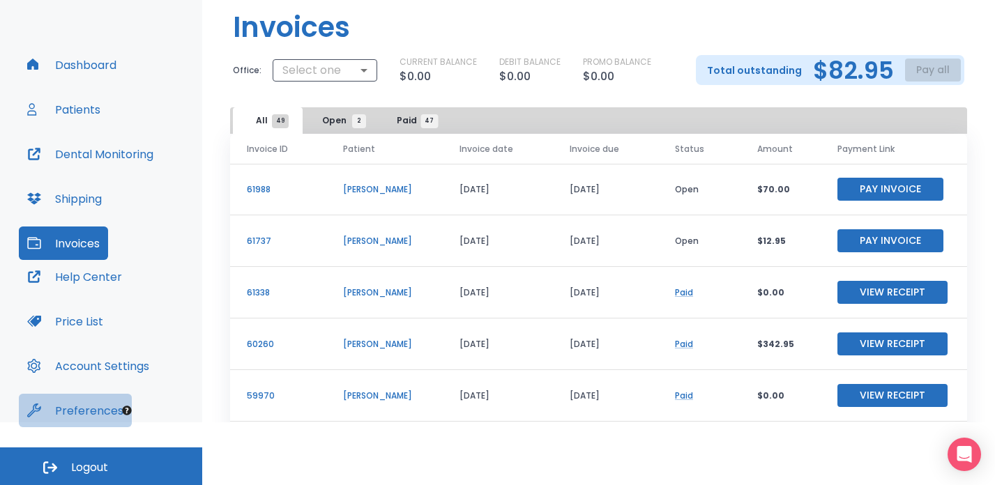
click at [96, 411] on button "Preferences" at bounding box center [75, 410] width 113 height 33
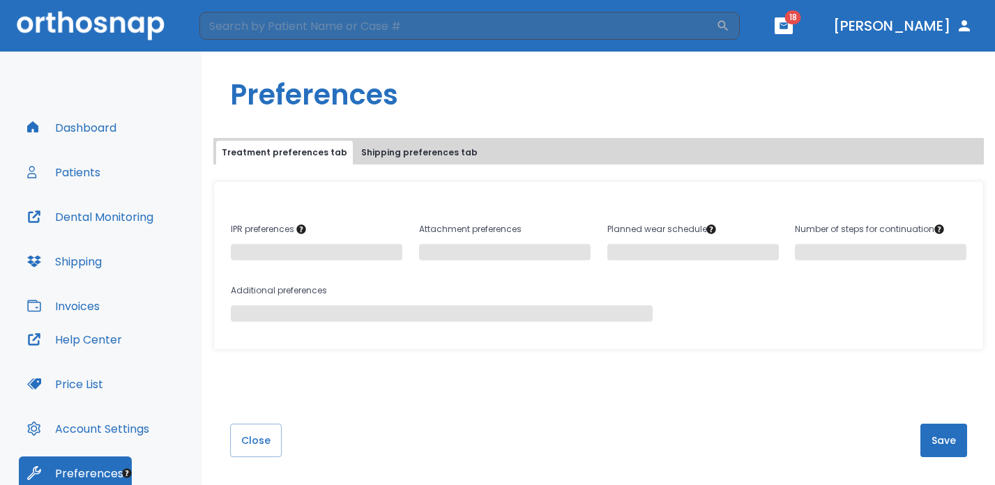
click at [83, 121] on button "Dashboard" at bounding box center [72, 127] width 106 height 33
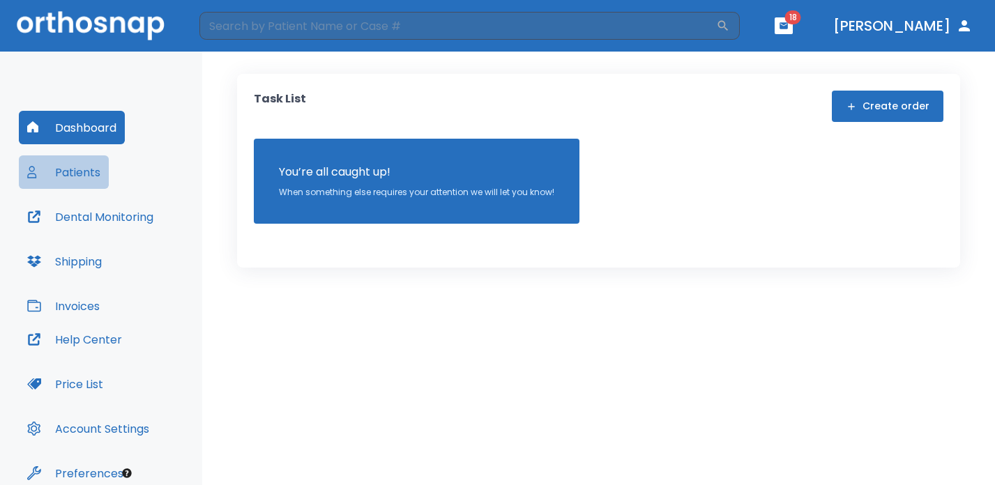
click at [73, 176] on button "Patients" at bounding box center [64, 172] width 90 height 33
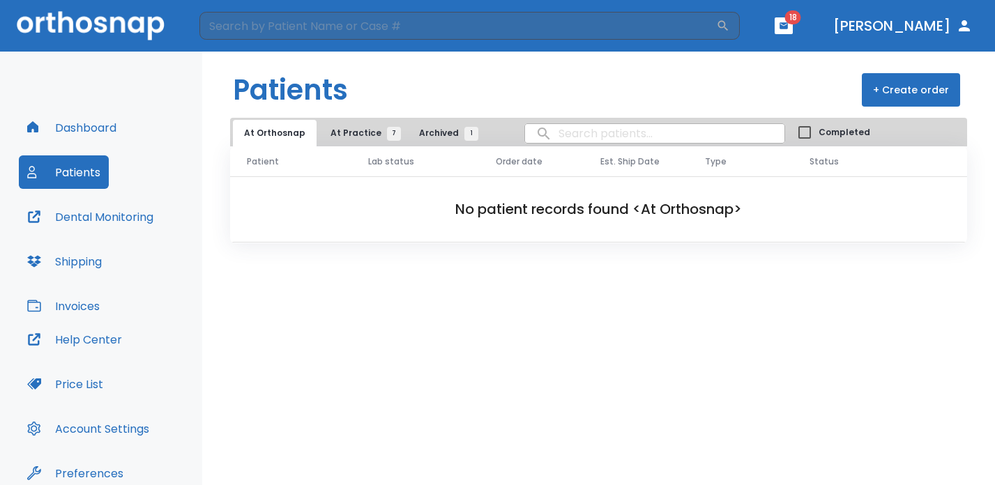
click at [73, 122] on button "Dashboard" at bounding box center [72, 127] width 106 height 33
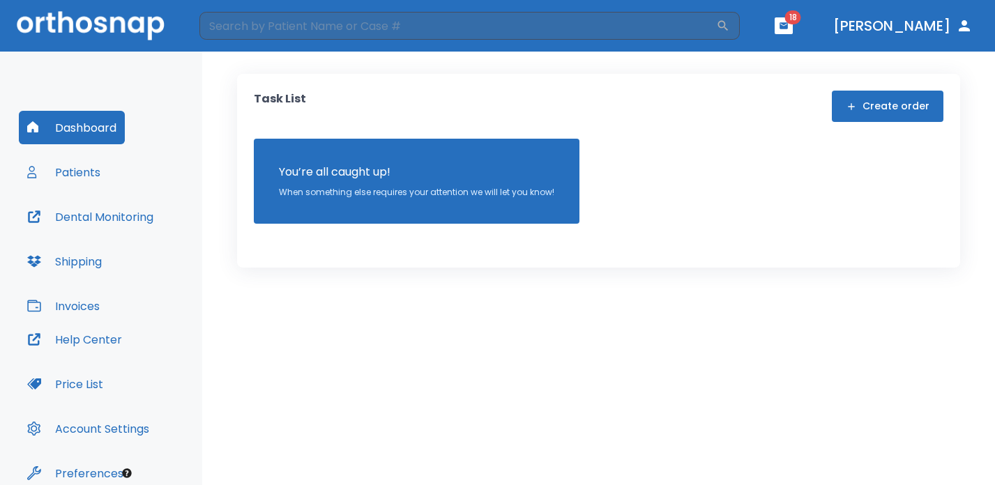
click at [82, 310] on button "Invoices" at bounding box center [63, 305] width 89 height 33
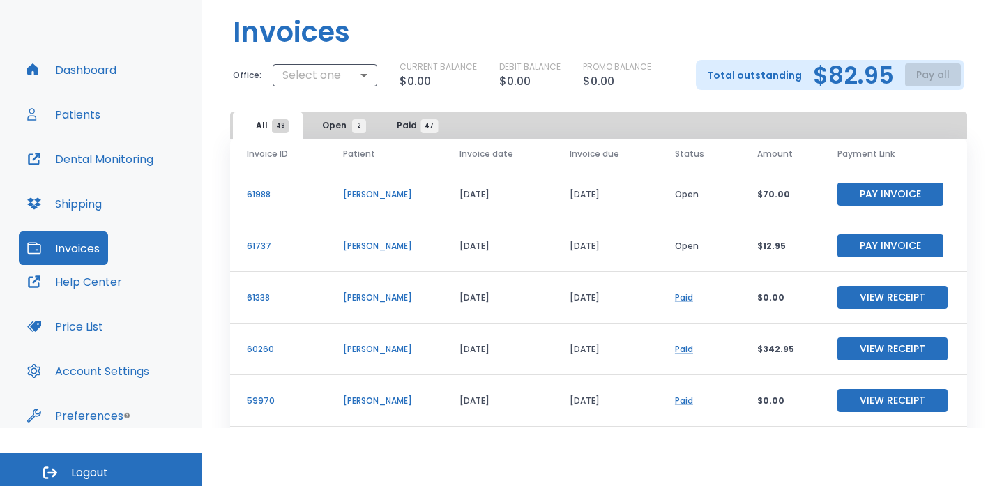
scroll to position [62, 0]
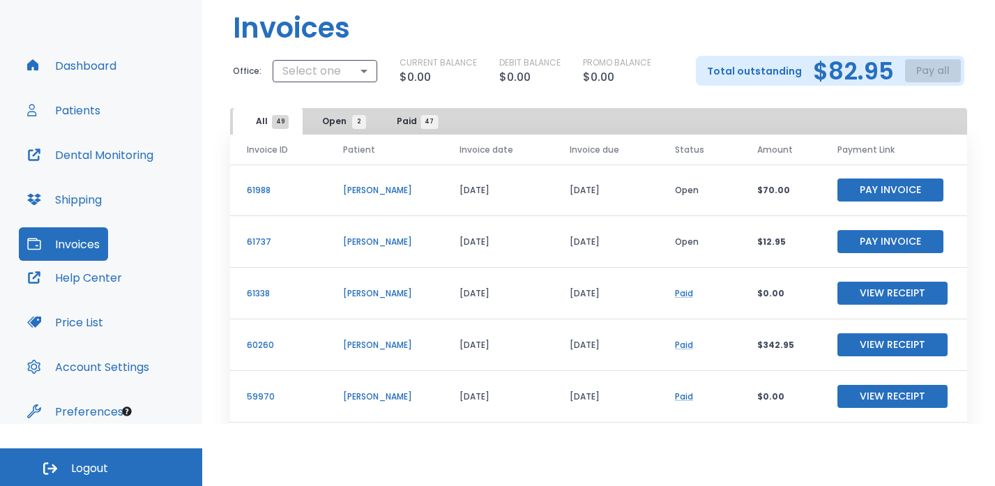
click at [93, 285] on button "Help Center" at bounding box center [75, 277] width 112 height 33
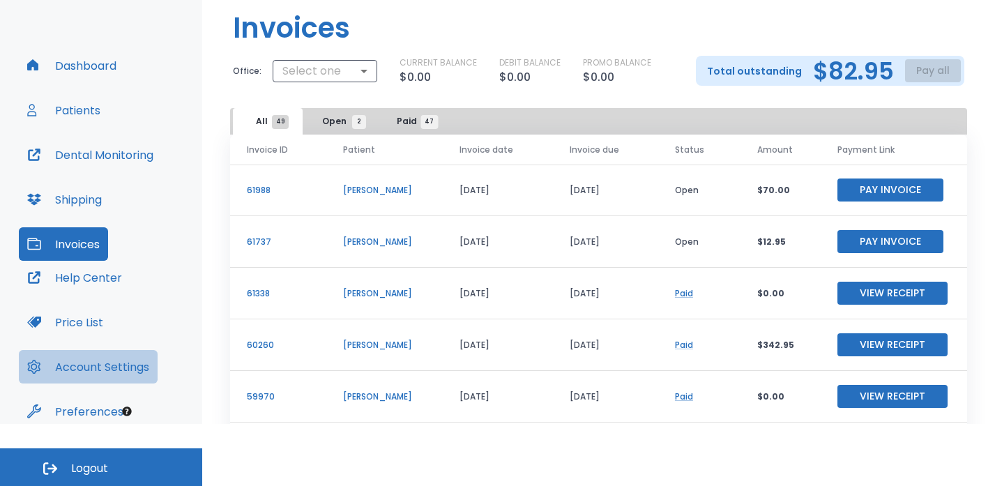
click at [88, 363] on button "Account Settings" at bounding box center [88, 366] width 139 height 33
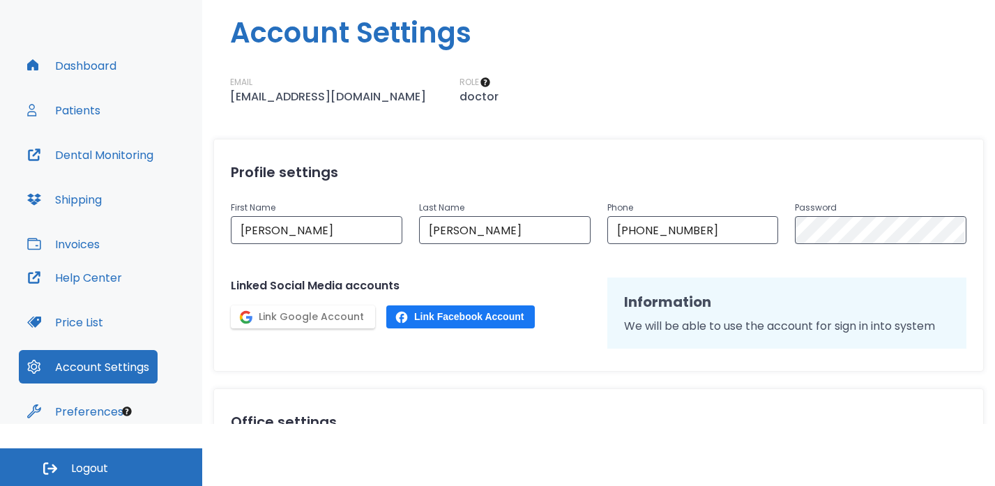
click at [91, 72] on button "Dashboard" at bounding box center [72, 65] width 106 height 33
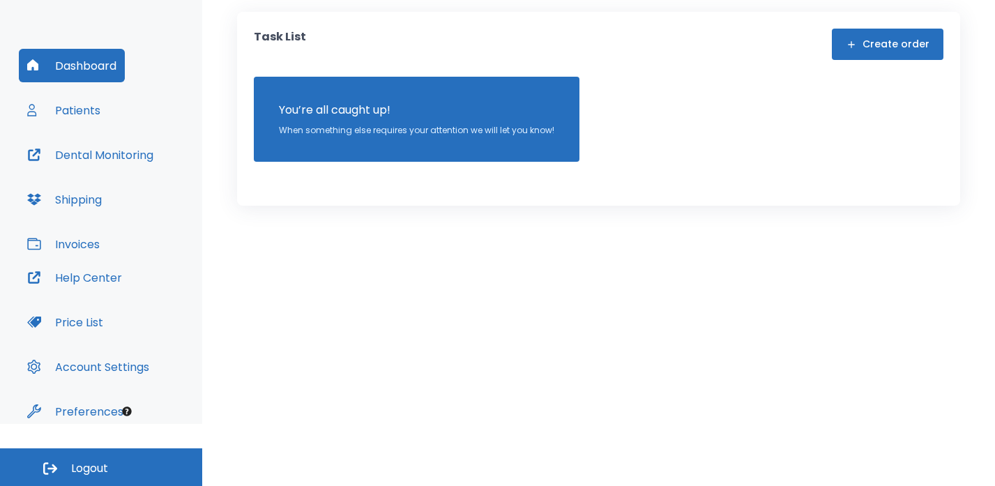
click at [93, 371] on button "Account Settings" at bounding box center [88, 366] width 139 height 33
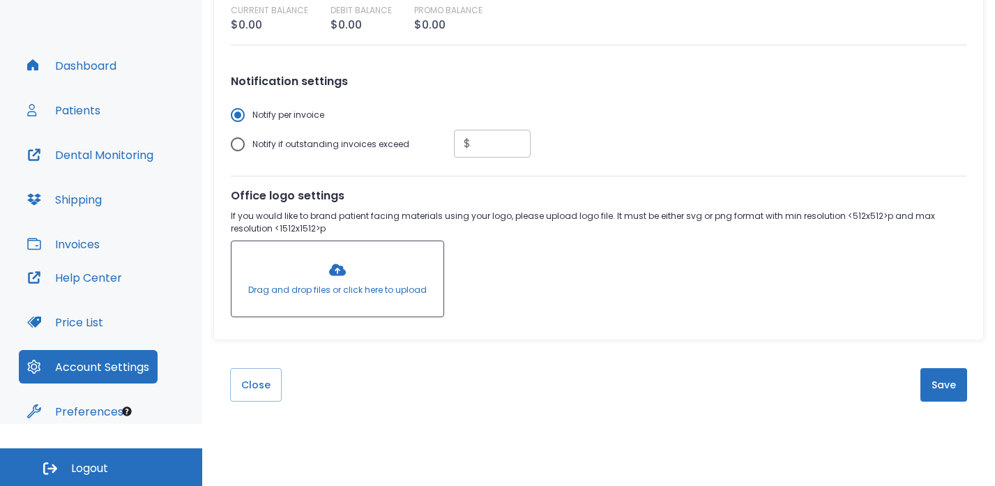
scroll to position [494, 0]
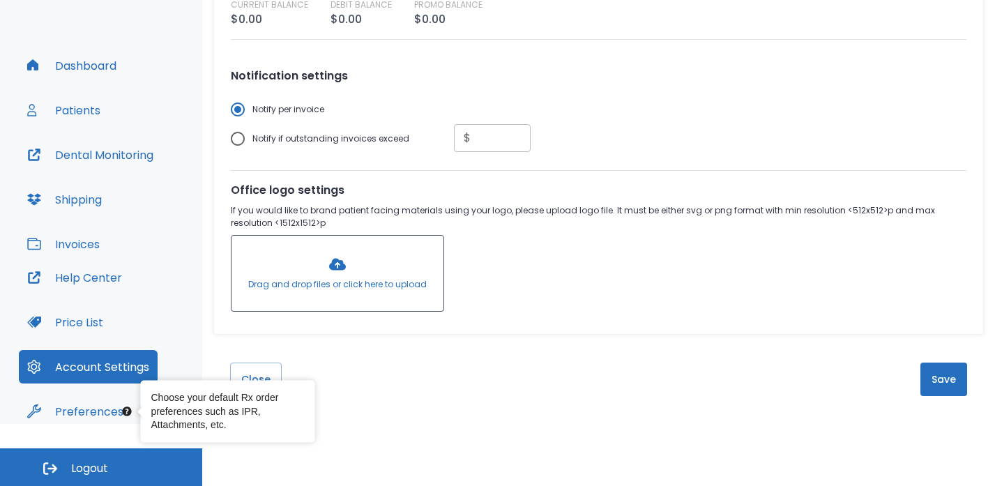
click at [96, 419] on button "Preferences" at bounding box center [75, 411] width 113 height 33
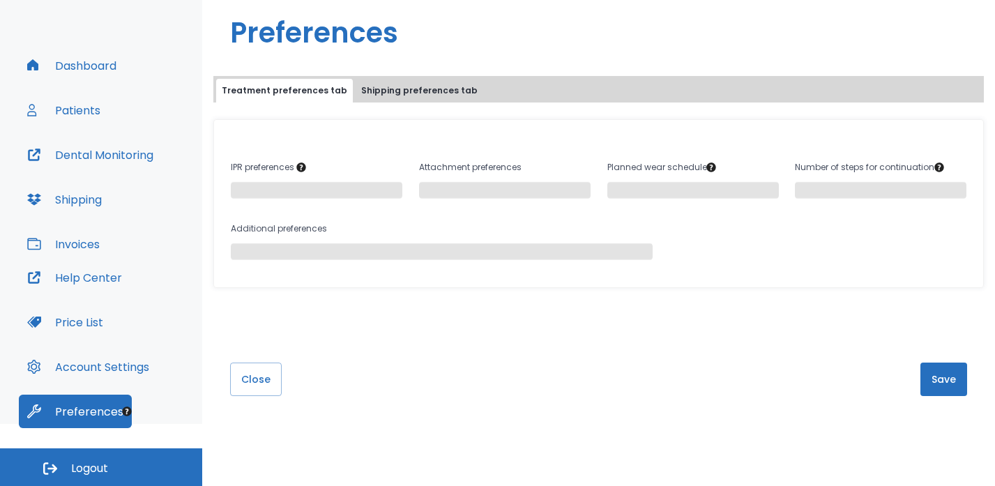
click at [265, 196] on span at bounding box center [317, 190] width 172 height 17
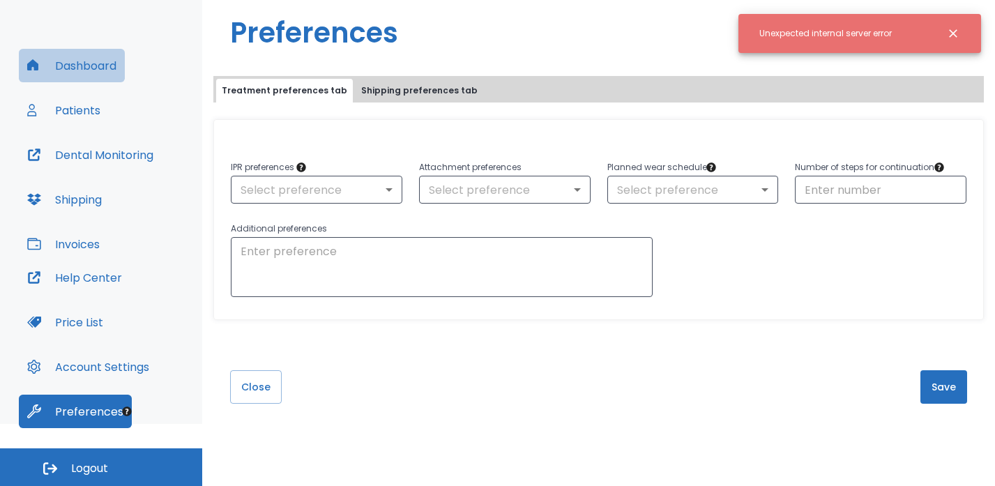
click at [72, 66] on button "Dashboard" at bounding box center [72, 65] width 106 height 33
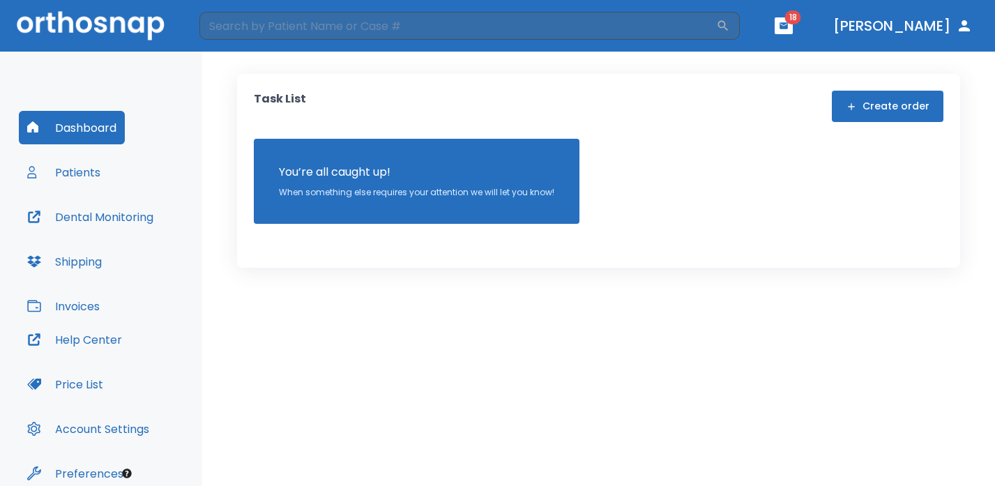
click at [904, 33] on button "[PERSON_NAME]" at bounding box center [903, 25] width 151 height 25
click at [966, 32] on icon "button" at bounding box center [964, 25] width 17 height 17
click at [817, 29] on header "​ 18 Dr. Meghpara" at bounding box center [497, 26] width 995 height 52
click at [793, 29] on button "button" at bounding box center [784, 25] width 18 height 17
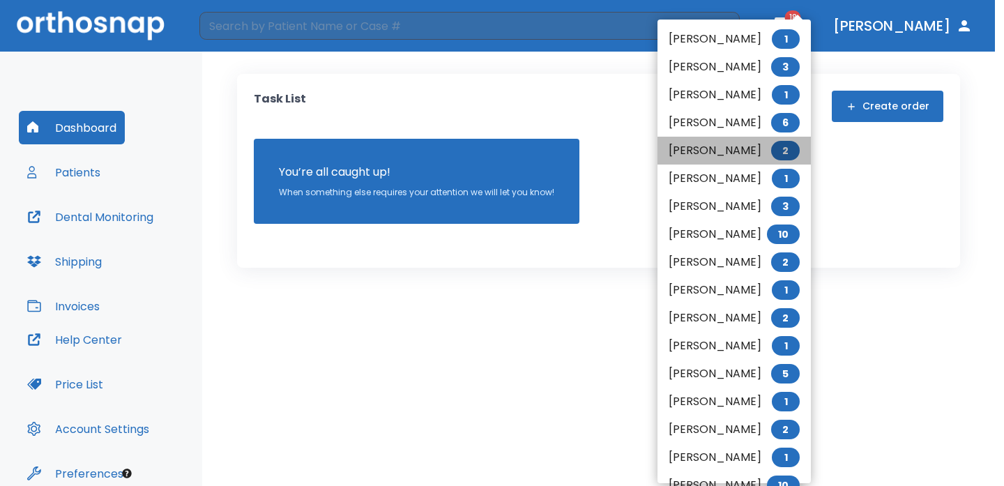
click at [725, 150] on li "Kelly Parsons 2" at bounding box center [734, 151] width 153 height 28
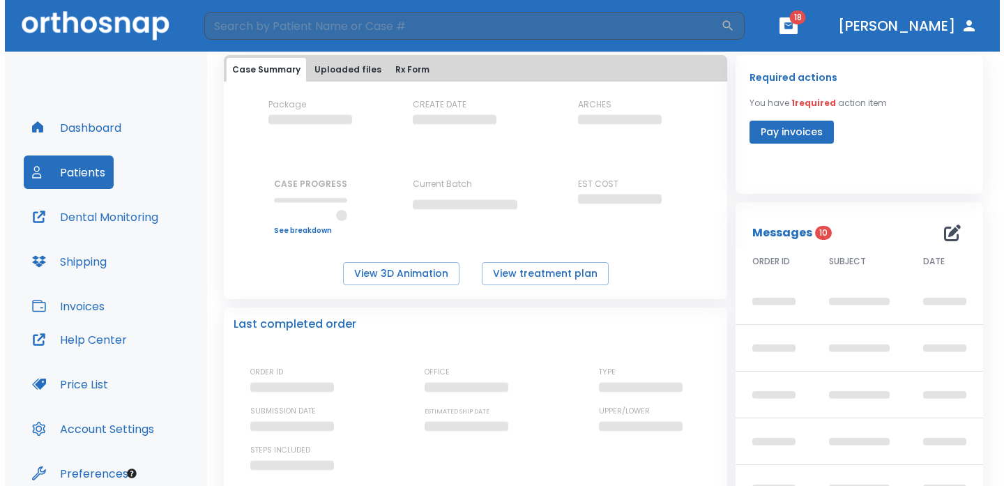
scroll to position [65, 0]
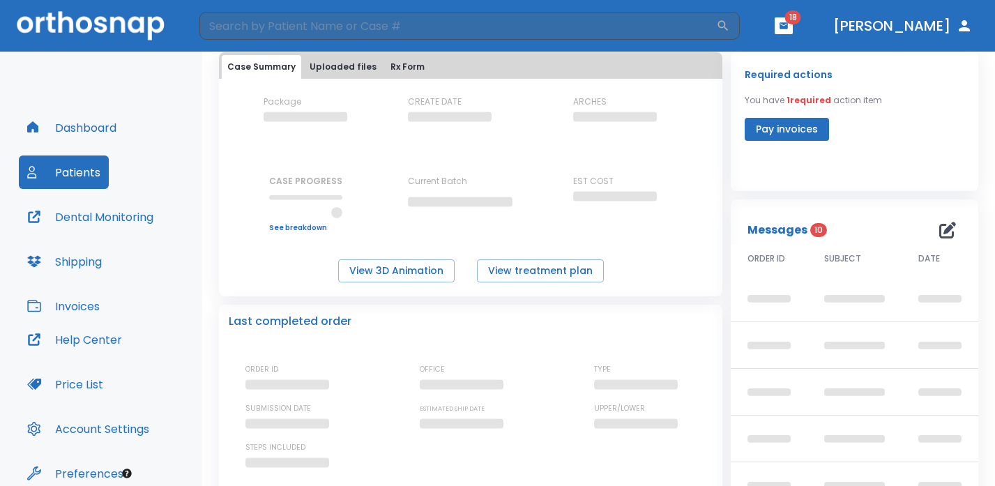
click at [939, 232] on icon "button" at bounding box center [947, 230] width 17 height 17
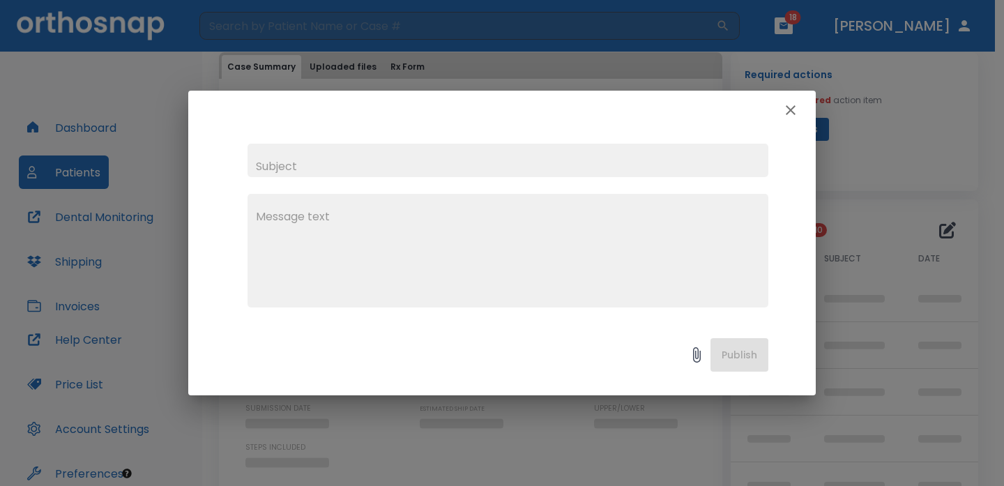
click at [592, 165] on input "text" at bounding box center [508, 160] width 521 height 33
type input "Regarding Kellly Parson's charge"
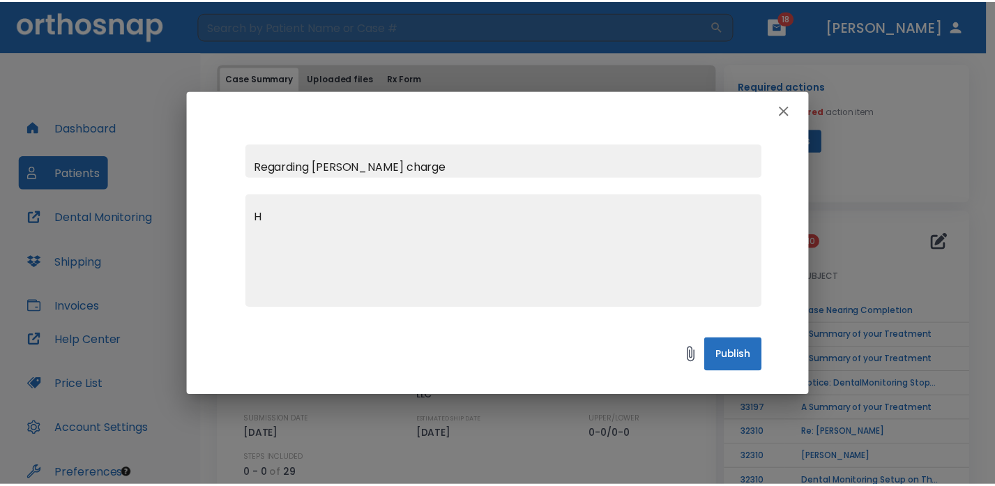
scroll to position [76, 0]
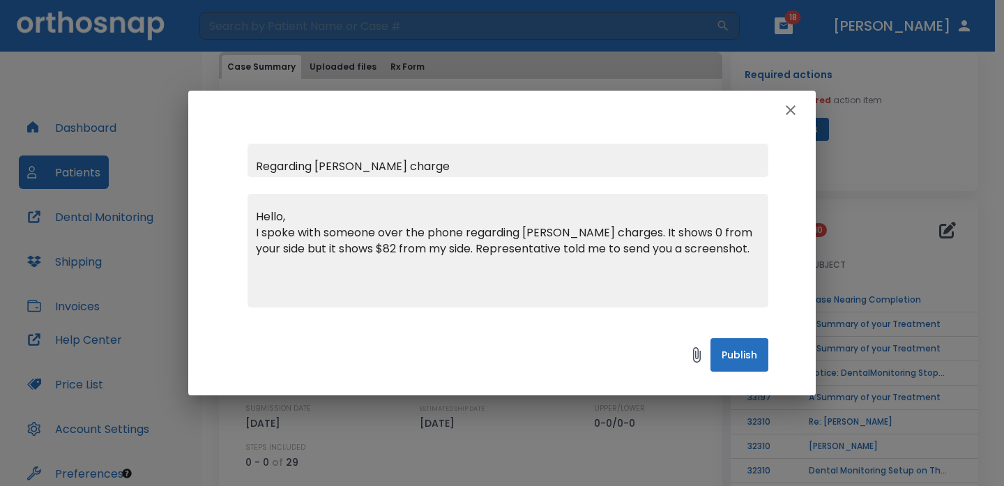
type textarea "Hello, I spoke with someone over the phone regarding Kelly's charges. It shows …"
click at [698, 358] on icon at bounding box center [697, 354] width 8 height 15
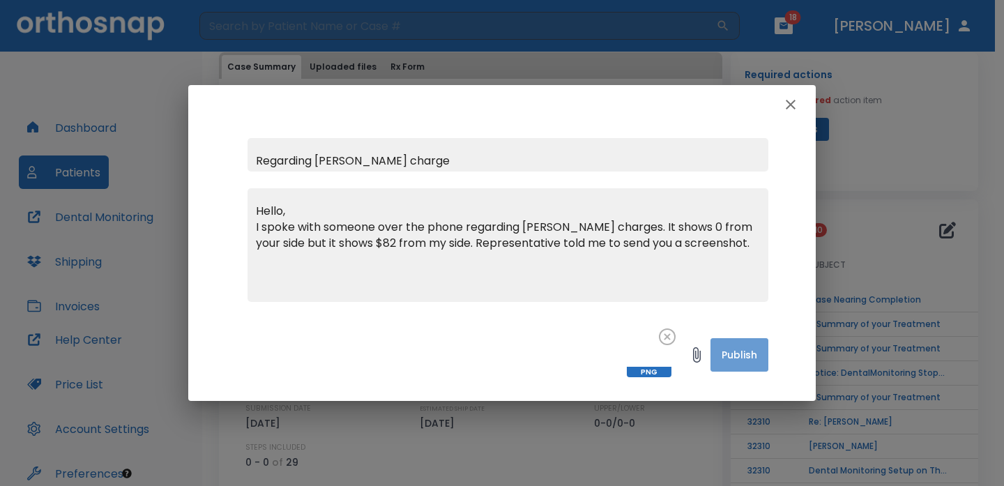
click at [740, 359] on button "Publish" at bounding box center [740, 354] width 58 height 33
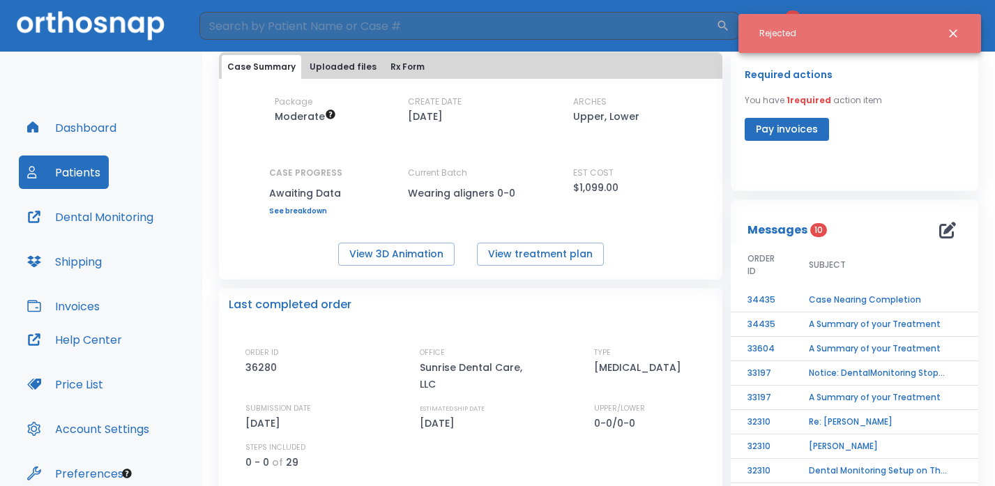
click at [958, 31] on icon "Close notification" at bounding box center [953, 33] width 14 height 14
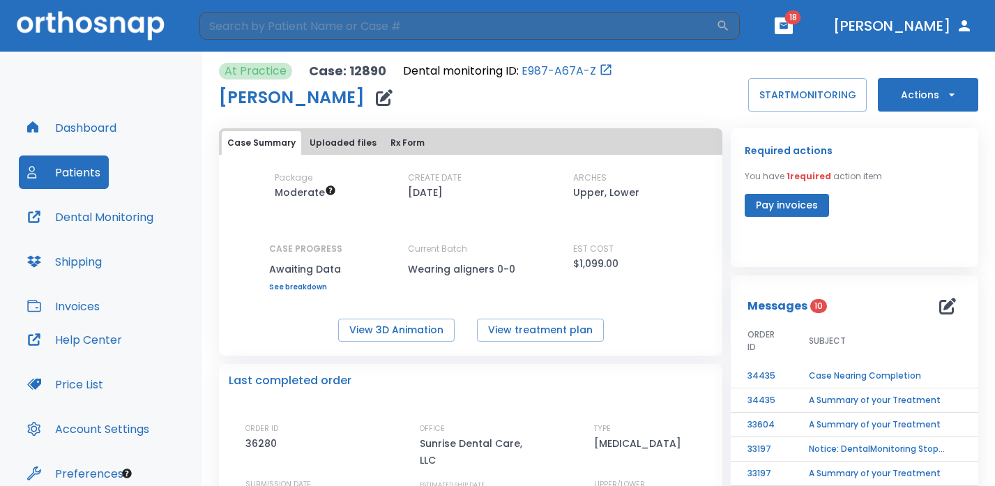
scroll to position [3, 0]
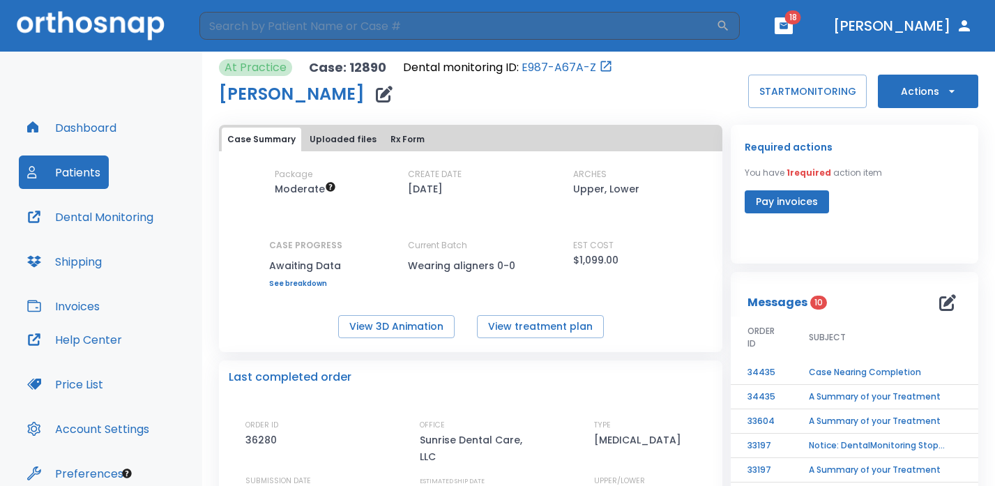
click at [920, 97] on button "Actions" at bounding box center [928, 91] width 100 height 33
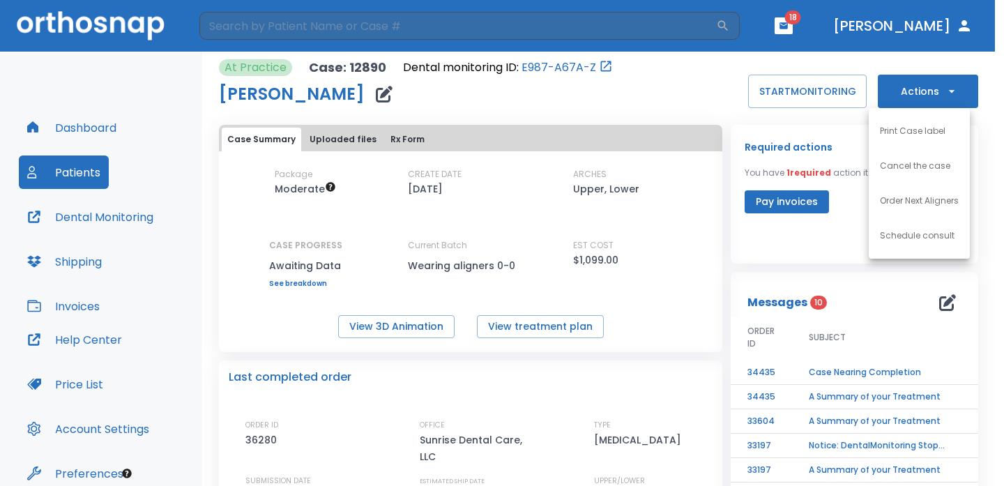
click at [654, 111] on div at bounding box center [502, 243] width 1004 height 486
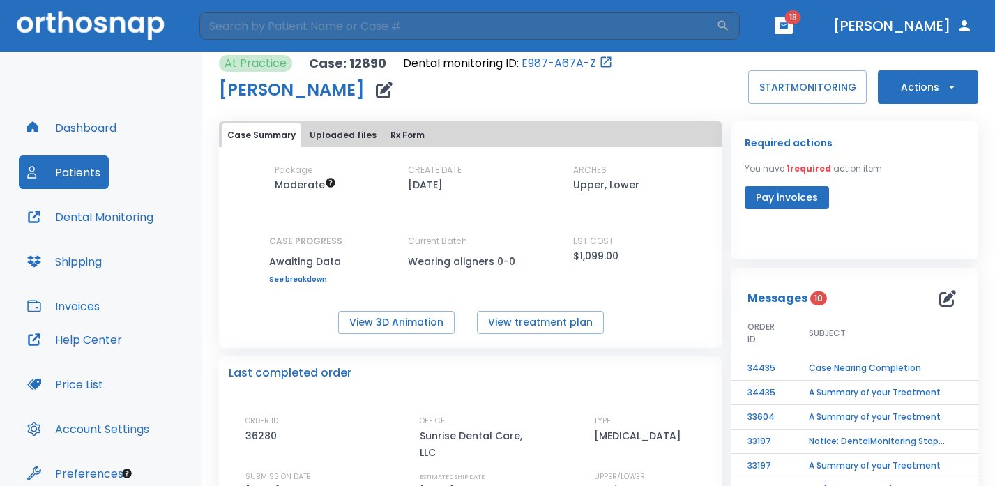
scroll to position [8, 0]
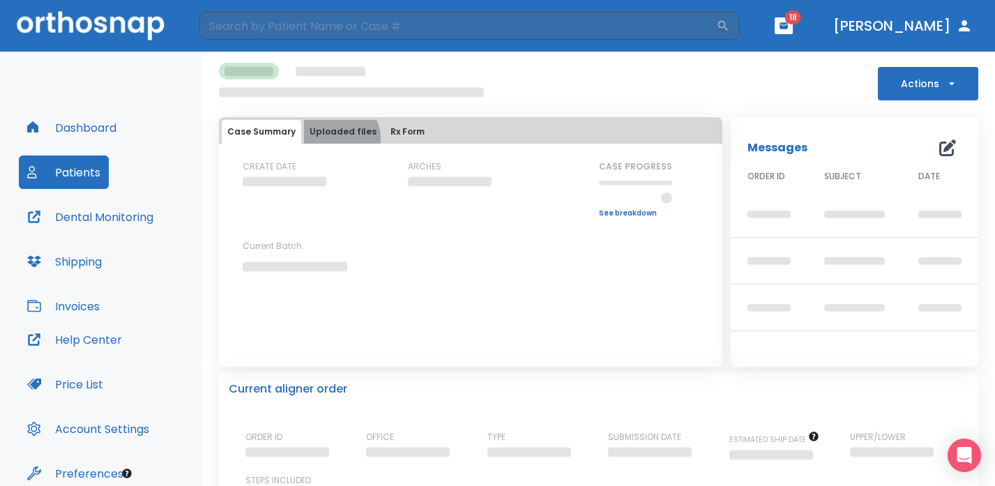
click at [332, 139] on button "Uploaded files" at bounding box center [343, 132] width 78 height 24
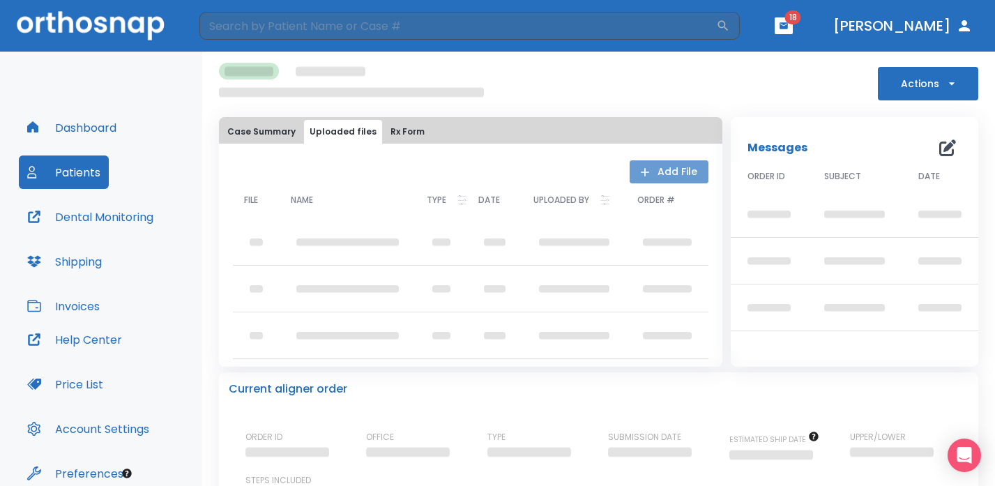
click at [652, 176] on button "Add File" at bounding box center [669, 171] width 79 height 23
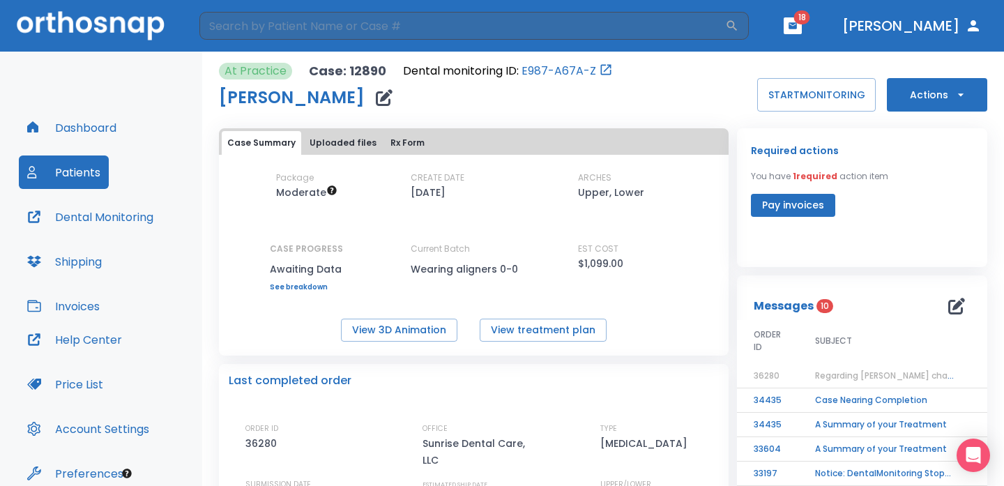
click at [664, 257] on div "EST COST $1,099.00" at bounding box center [641, 257] width 126 height 29
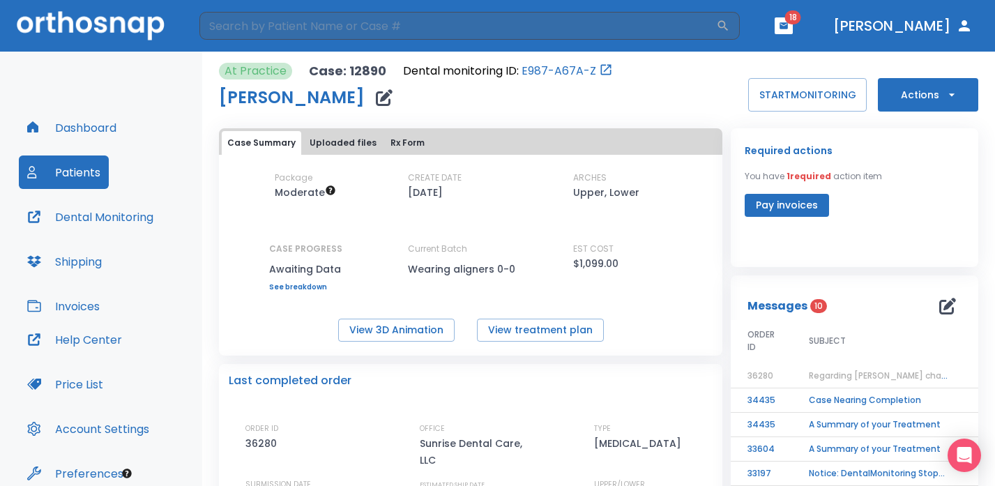
click at [850, 372] on span "Regarding [PERSON_NAME] charge" at bounding box center [882, 376] width 146 height 12
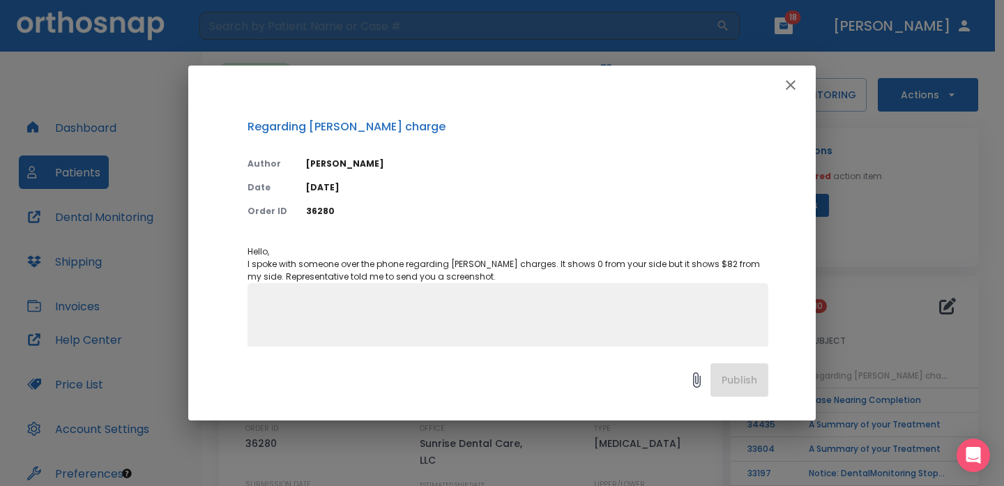
click at [638, 307] on textarea at bounding box center [508, 346] width 504 height 96
click at [697, 382] on icon at bounding box center [696, 380] width 17 height 17
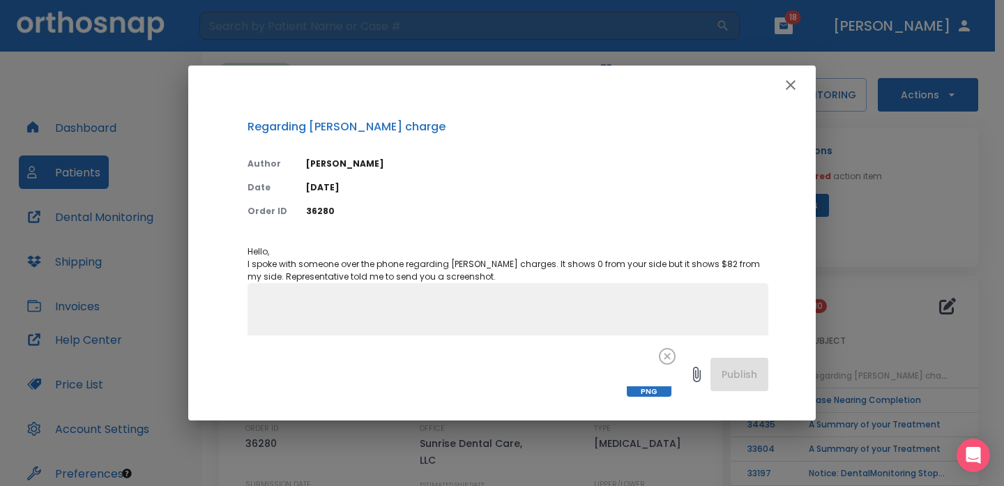
click at [727, 379] on div "PNG Publish" at bounding box center [502, 377] width 628 height 85
click at [789, 84] on icon "button" at bounding box center [790, 85] width 17 height 17
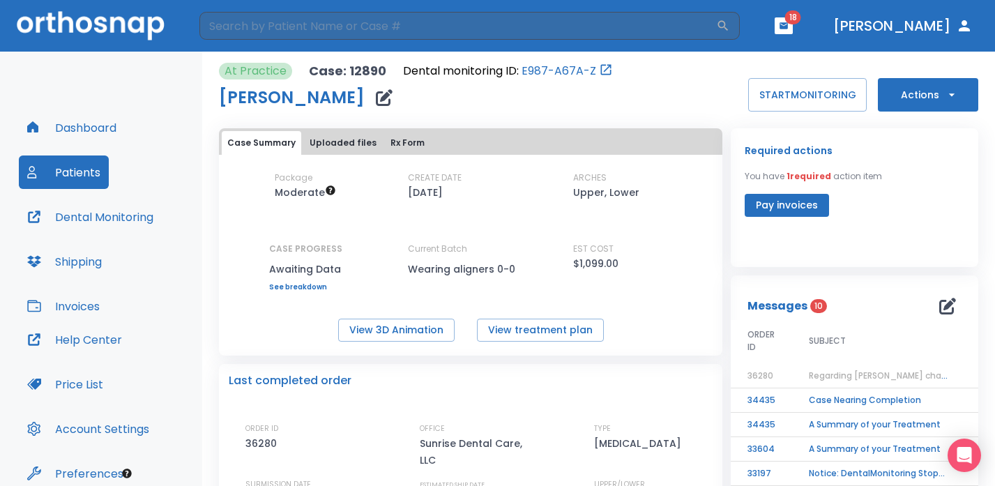
click at [841, 377] on span "Regarding [PERSON_NAME] charge" at bounding box center [882, 376] width 146 height 12
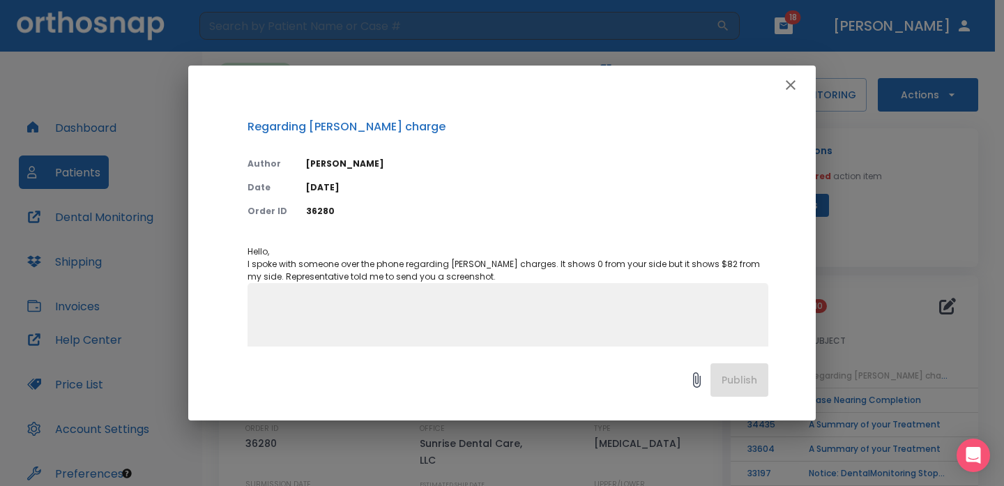
click at [473, 320] on textarea at bounding box center [508, 346] width 504 height 96
click at [787, 82] on icon "button" at bounding box center [791, 85] width 10 height 10
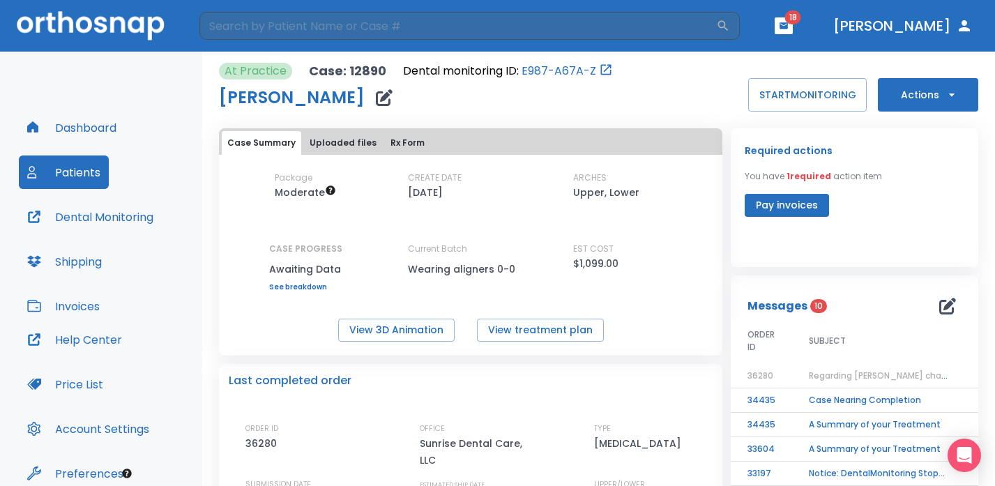
click at [395, 140] on button "Rx Form" at bounding box center [407, 143] width 45 height 24
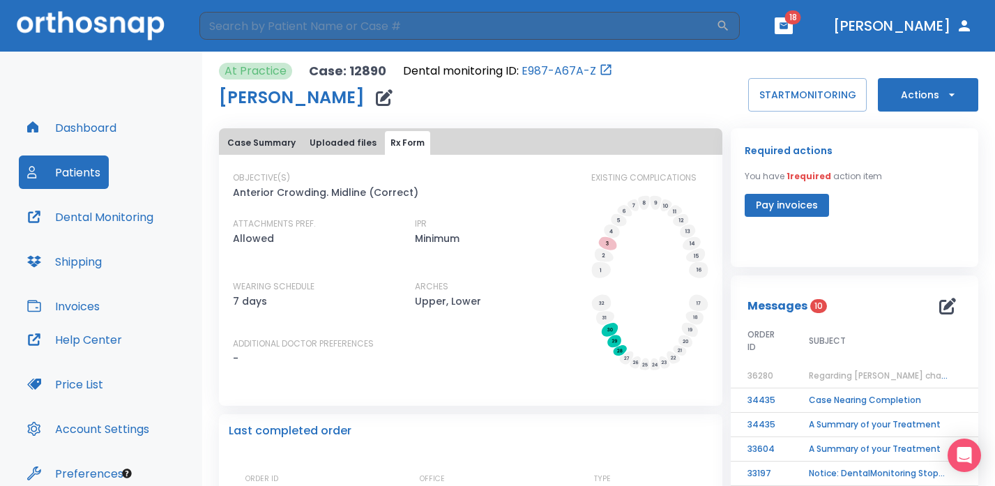
click at [332, 139] on button "Uploaded files" at bounding box center [343, 143] width 78 height 24
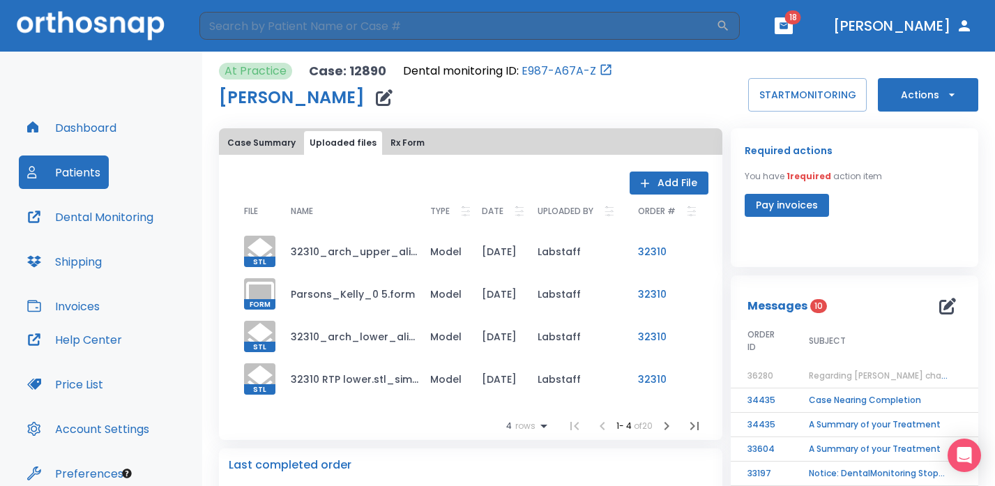
click at [651, 177] on button "Add File" at bounding box center [669, 183] width 79 height 23
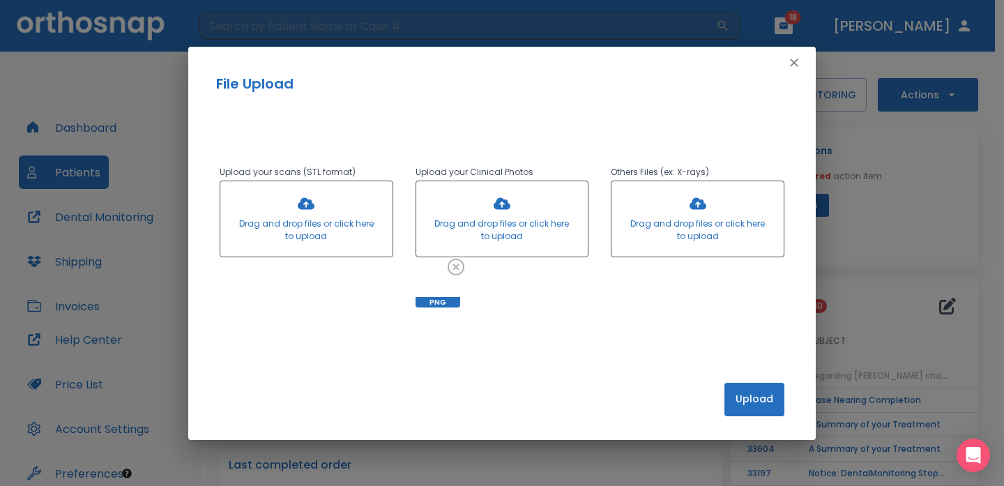
click at [768, 400] on button "Upload" at bounding box center [755, 399] width 60 height 33
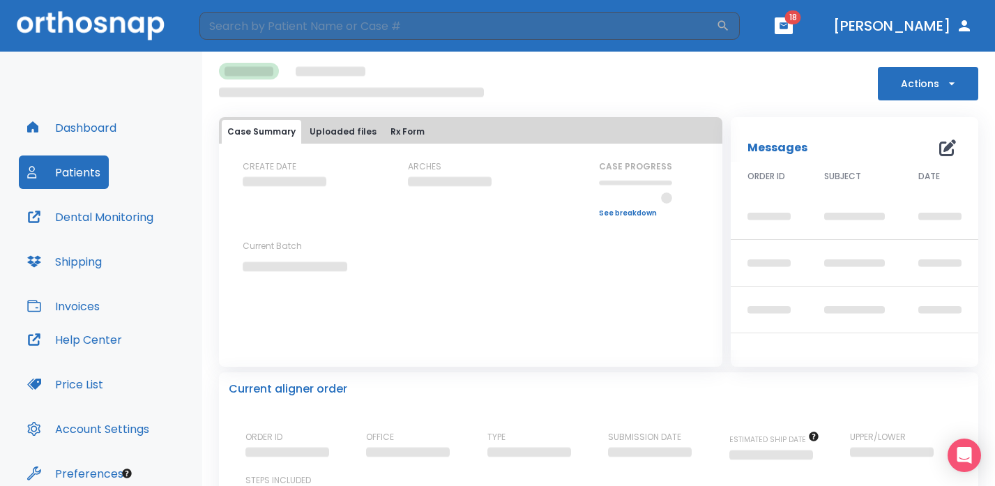
click at [334, 135] on button "Uploaded files" at bounding box center [343, 132] width 78 height 24
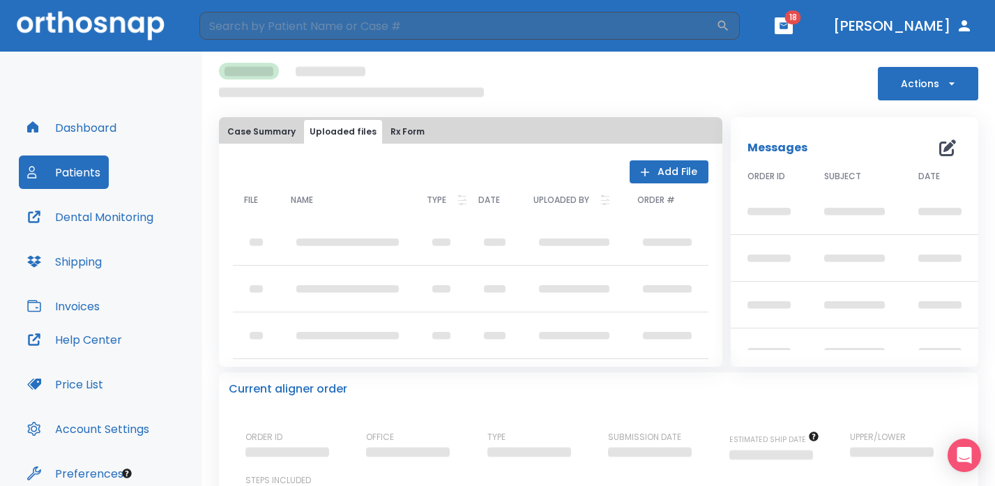
scroll to position [6, 0]
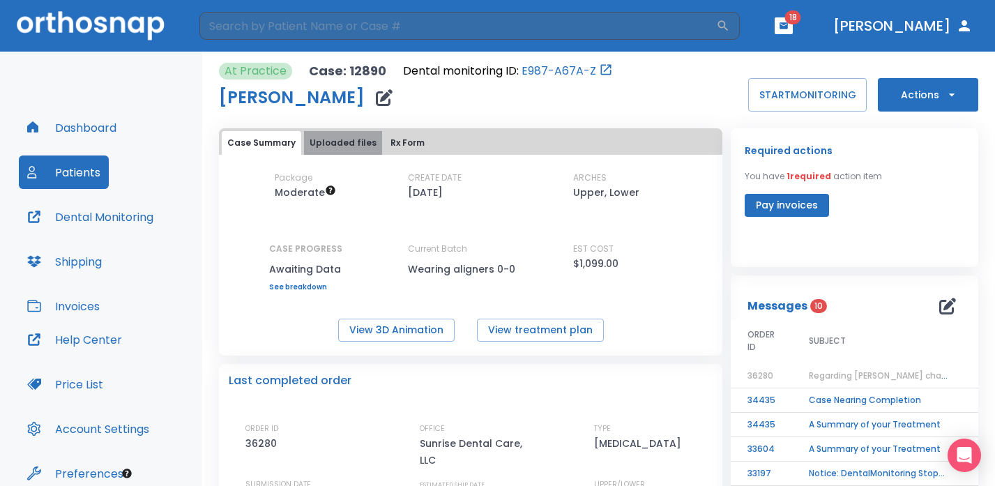
click at [344, 146] on button "Uploaded files" at bounding box center [343, 143] width 78 height 24
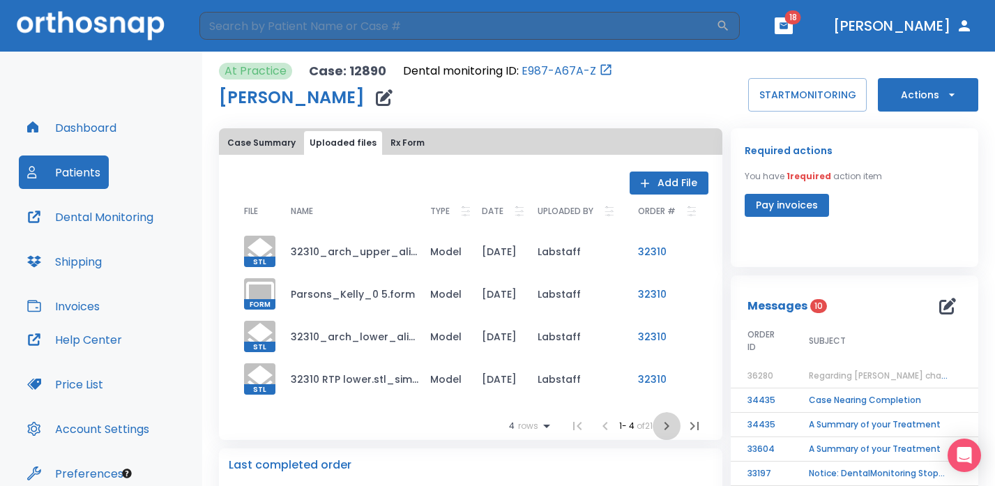
click at [658, 427] on icon "button" at bounding box center [666, 426] width 17 height 17
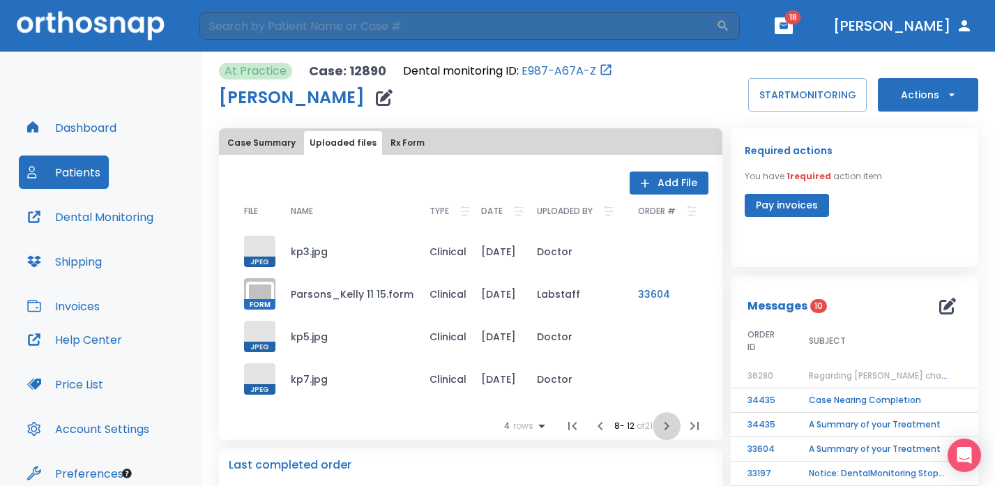
click at [658, 427] on icon "button" at bounding box center [666, 426] width 17 height 17
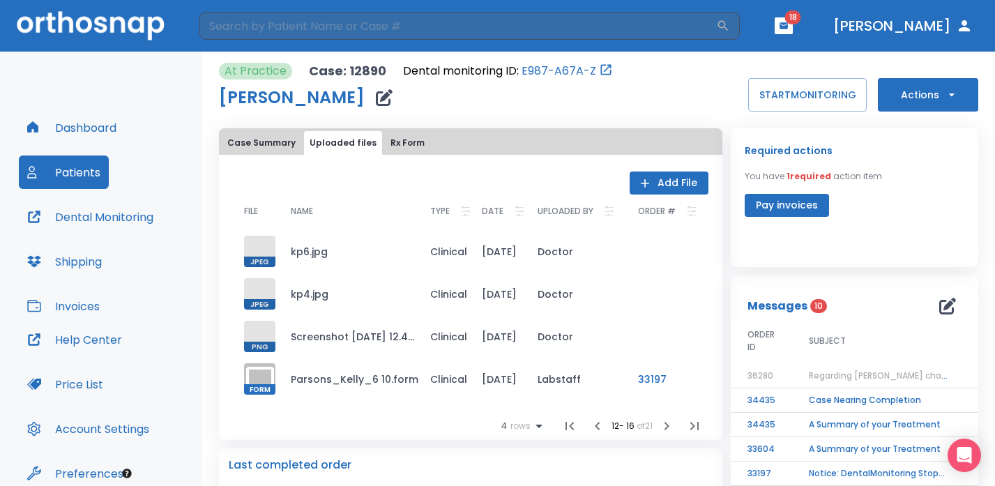
click at [658, 427] on icon "button" at bounding box center [666, 426] width 17 height 17
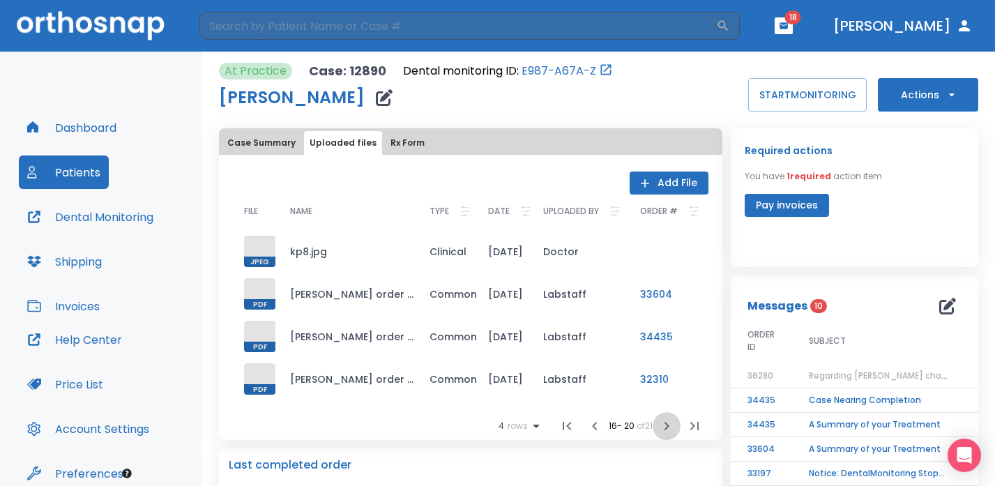
click at [658, 427] on icon "button" at bounding box center [666, 426] width 17 height 17
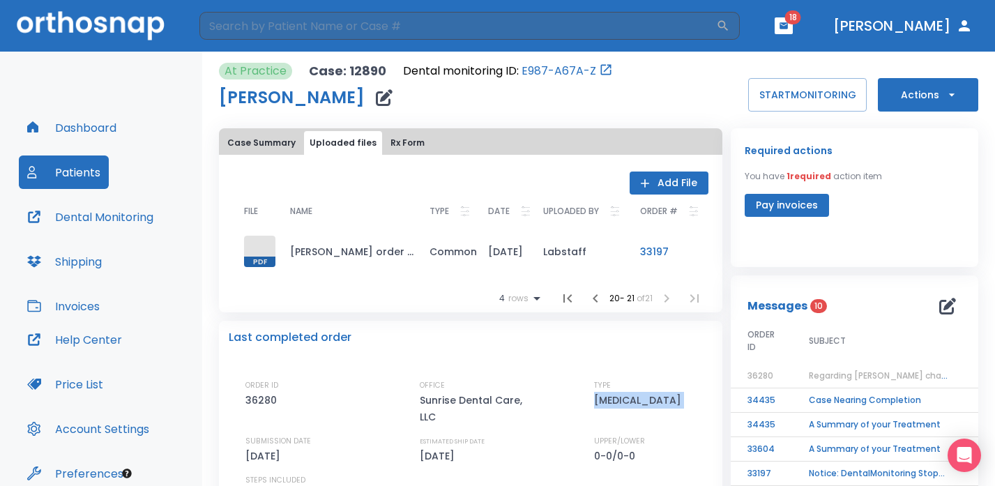
click at [654, 427] on div "ORDER ID 36280 OFFICE Sunrise Dental Care, LLC TYPE Retainer SUBMISSION DATE 08…" at bounding box center [478, 441] width 467 height 124
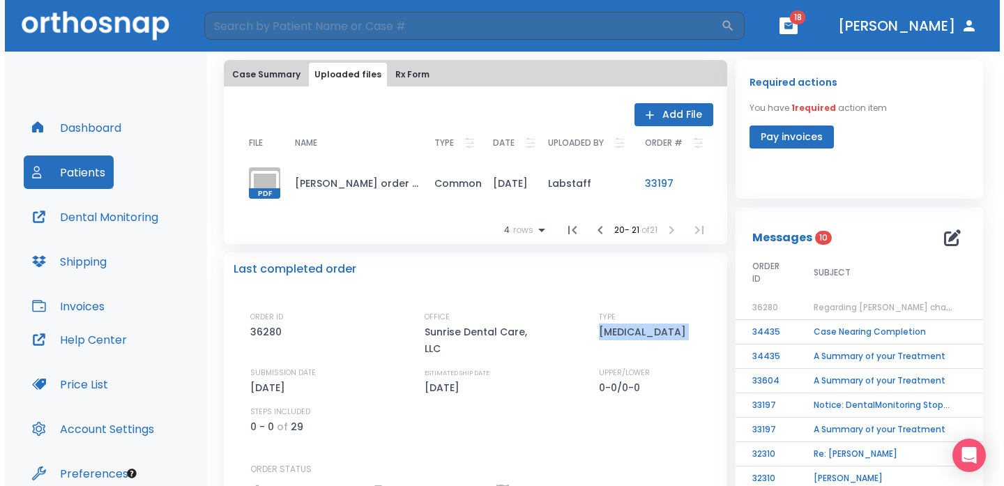
scroll to position [73, 0]
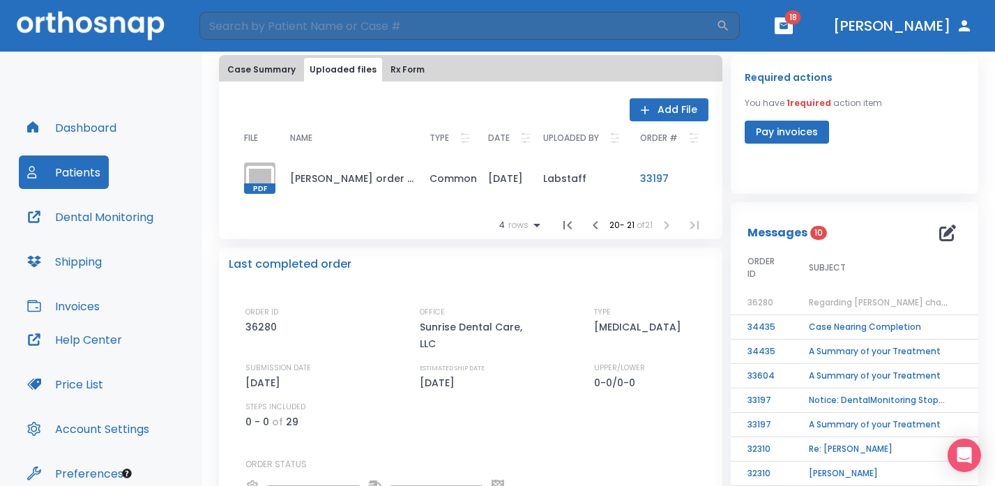
click at [836, 302] on span "Regarding [PERSON_NAME] charge" at bounding box center [882, 302] width 146 height 12
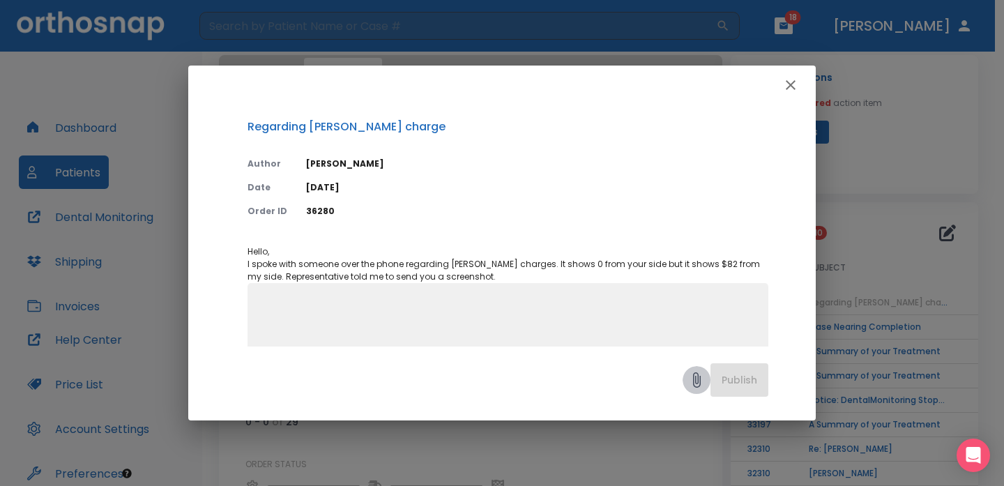
click at [688, 377] on icon at bounding box center [696, 380] width 17 height 17
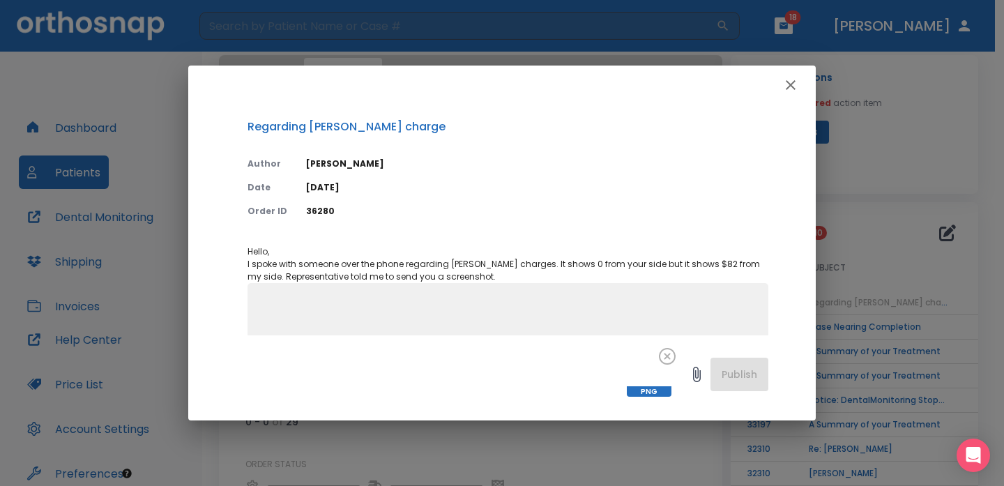
click at [692, 372] on icon at bounding box center [696, 374] width 17 height 17
click at [733, 374] on div "PNG Publish" at bounding box center [502, 377] width 628 height 85
click at [519, 311] on textarea at bounding box center [508, 346] width 504 height 96
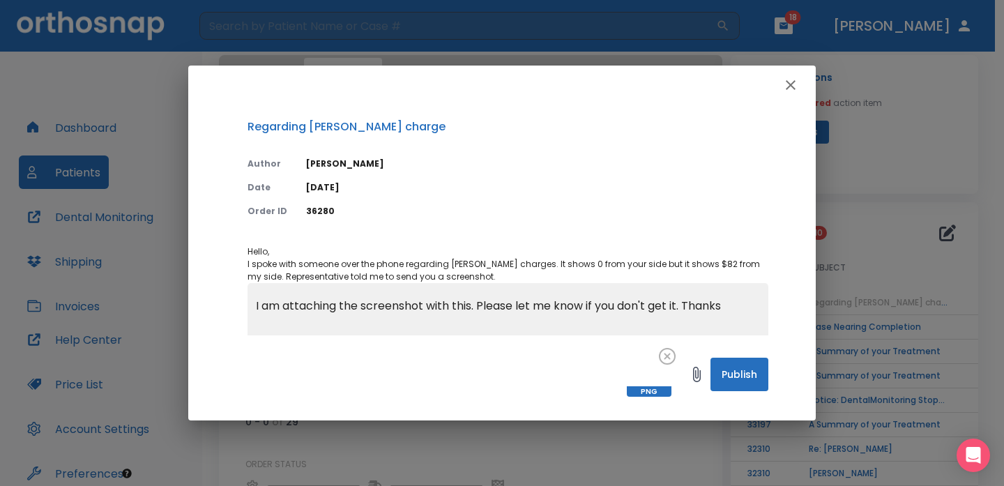
type textarea "I am attaching the screenshot with this. Please let me know if you don't get it…"
click at [746, 377] on button "Publish" at bounding box center [740, 374] width 58 height 33
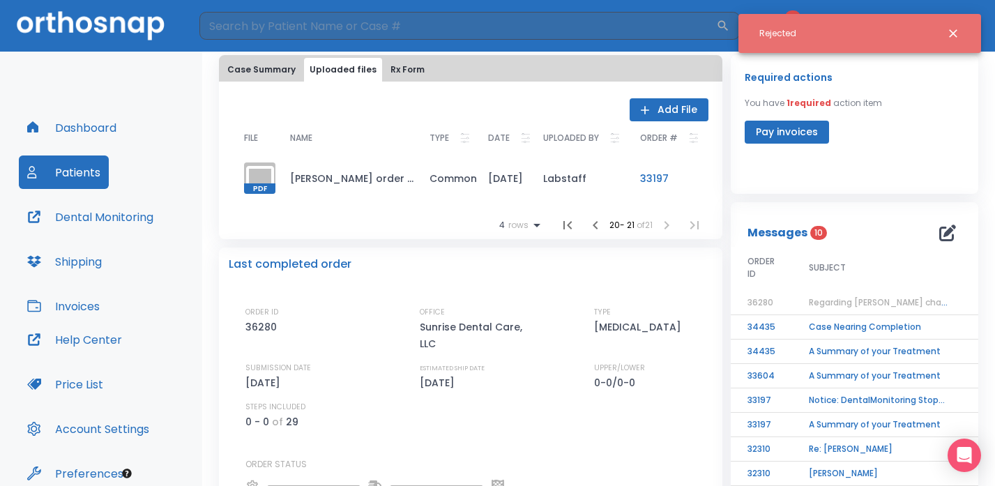
click at [955, 33] on icon "Close notification" at bounding box center [953, 33] width 14 height 14
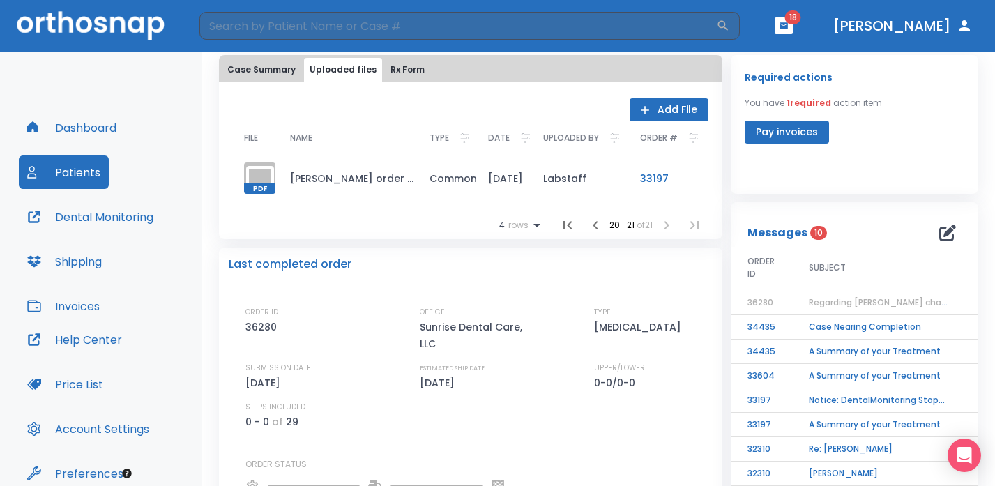
click at [850, 302] on span "Regarding [PERSON_NAME] charge" at bounding box center [882, 302] width 146 height 12
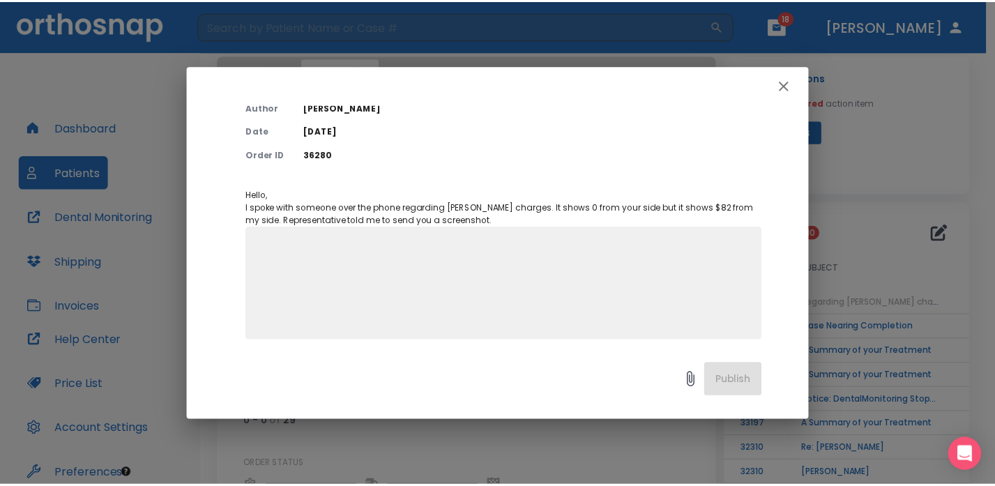
scroll to position [64, 0]
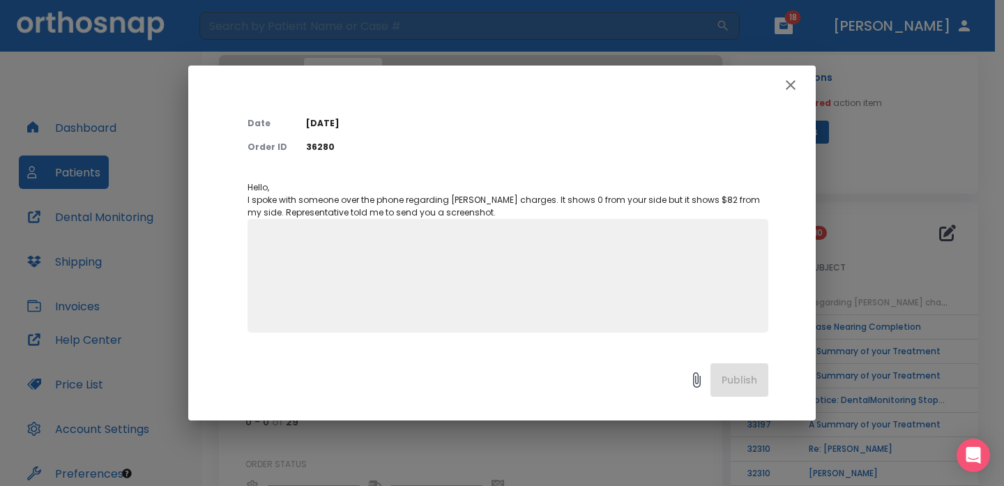
click at [794, 84] on icon "button" at bounding box center [790, 85] width 17 height 17
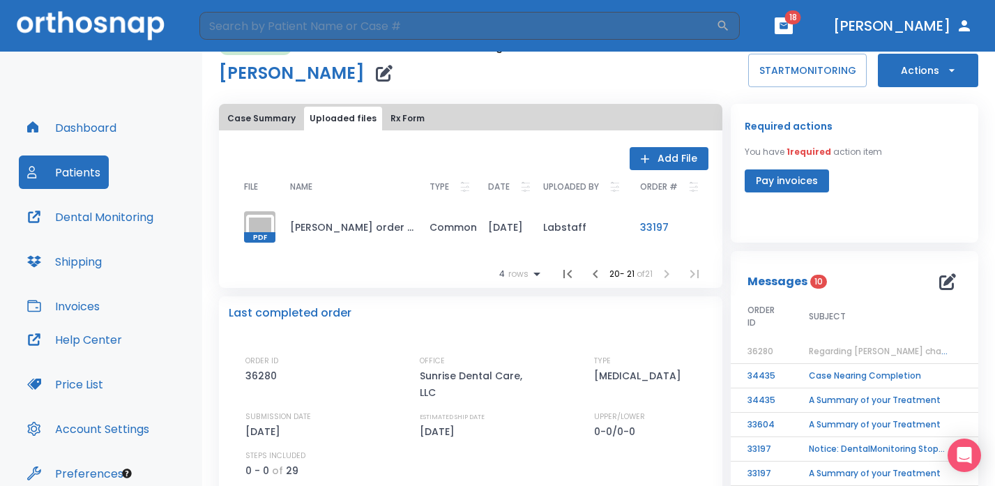
scroll to position [0, 0]
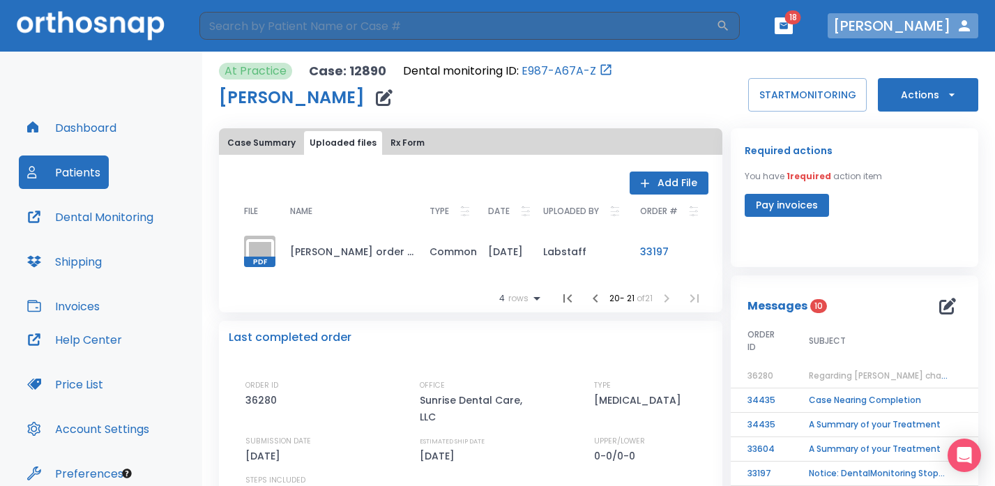
click at [944, 18] on button "[PERSON_NAME]" at bounding box center [903, 25] width 151 height 25
click at [962, 20] on icon "button" at bounding box center [964, 25] width 17 height 17
click at [801, 20] on span "18" at bounding box center [793, 17] width 16 height 14
click at [788, 24] on icon "button" at bounding box center [784, 25] width 8 height 6
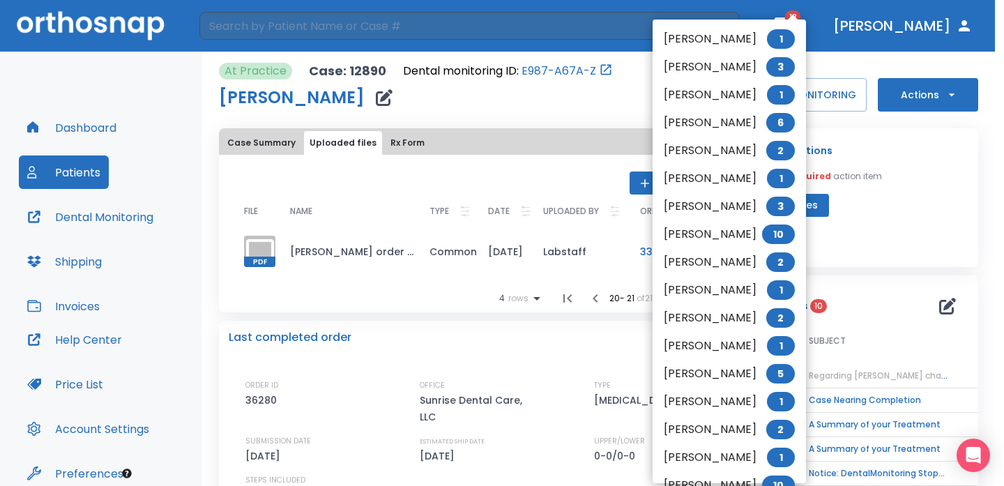
click at [199, 103] on div at bounding box center [502, 243] width 1004 height 486
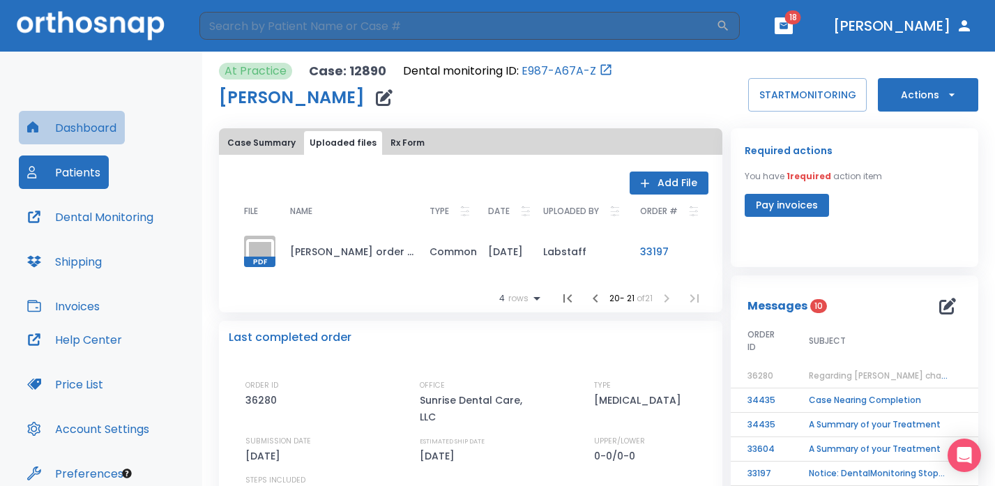
click at [107, 140] on button "Dashboard" at bounding box center [72, 127] width 106 height 33
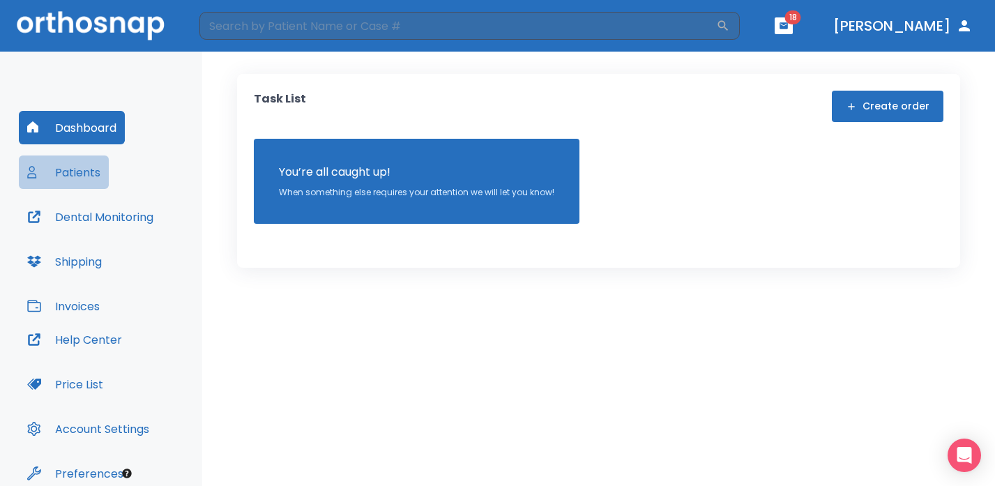
click at [100, 173] on button "Patients" at bounding box center [64, 172] width 90 height 33
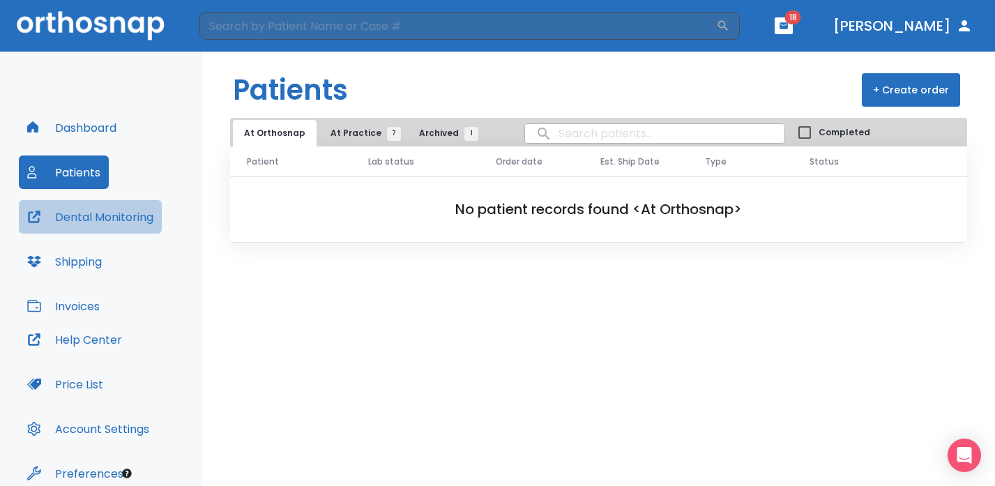
click at [107, 219] on button "Dental Monitoring" at bounding box center [90, 216] width 143 height 33
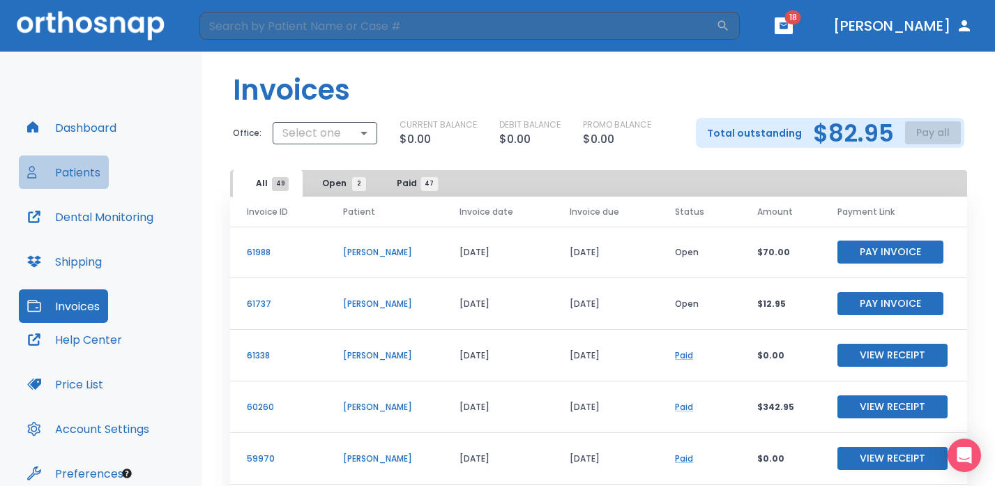
click at [70, 166] on button "Patients" at bounding box center [64, 172] width 90 height 33
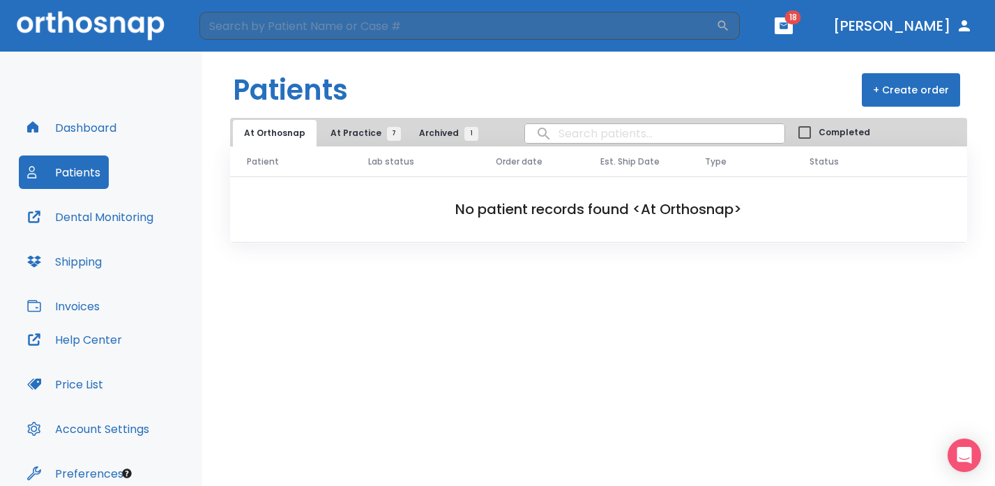
click at [82, 292] on button "Invoices" at bounding box center [63, 305] width 89 height 33
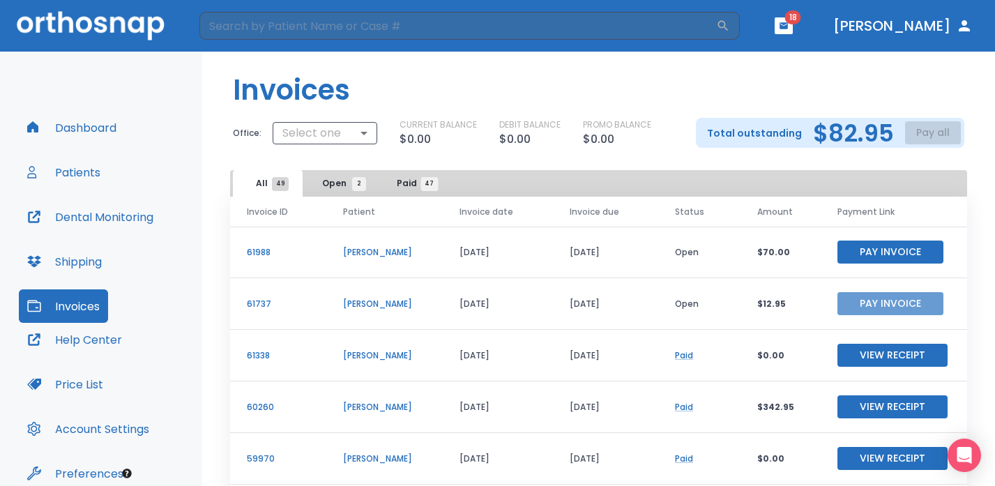
click at [870, 294] on button "Pay Invoice" at bounding box center [890, 303] width 106 height 23
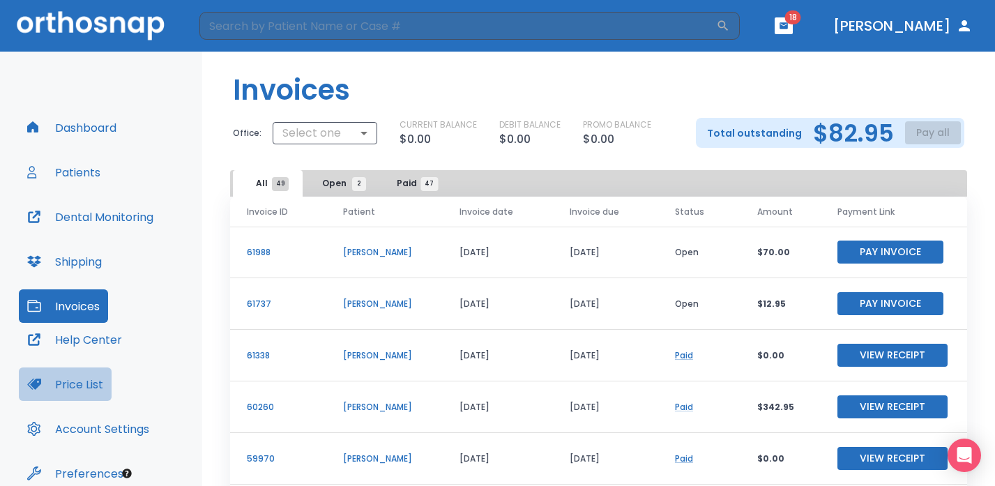
click at [81, 375] on button "Price List" at bounding box center [65, 383] width 93 height 33
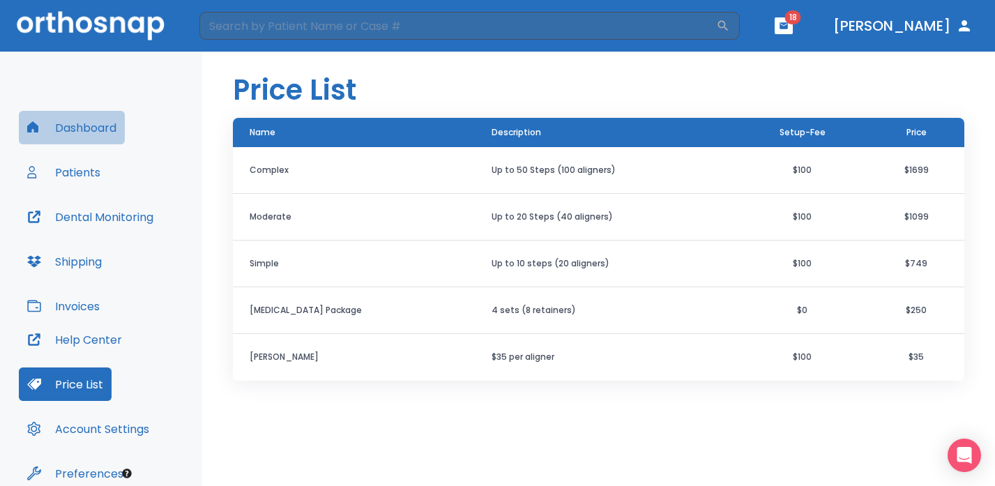
click at [90, 138] on button "Dashboard" at bounding box center [72, 127] width 106 height 33
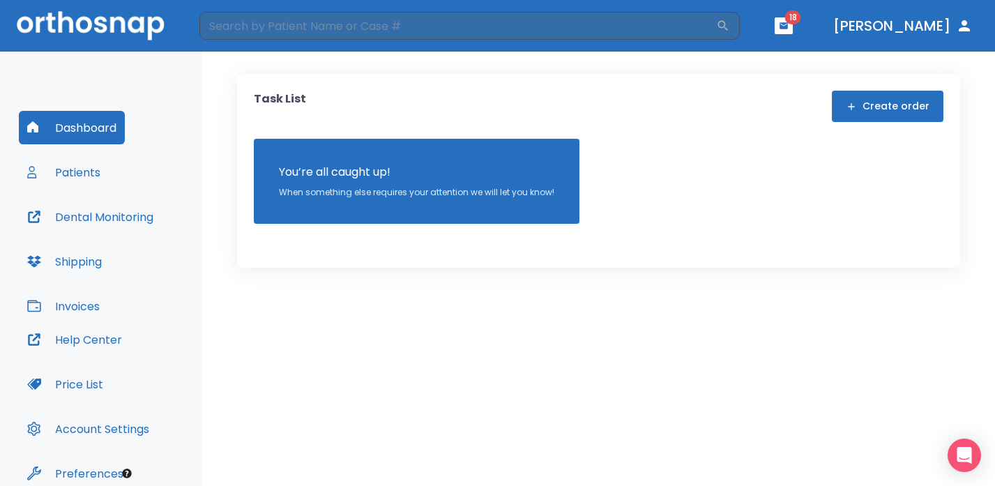
click at [84, 301] on button "Invoices" at bounding box center [63, 305] width 89 height 33
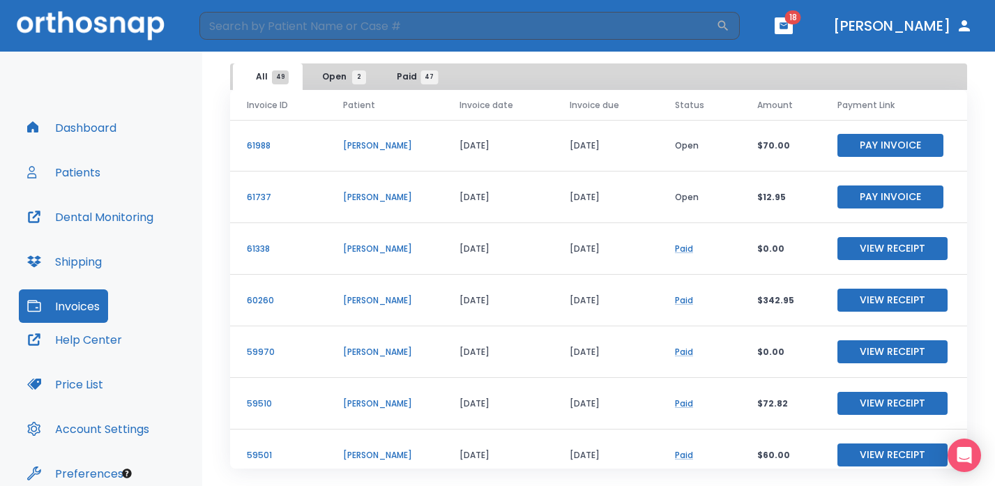
scroll to position [128, 0]
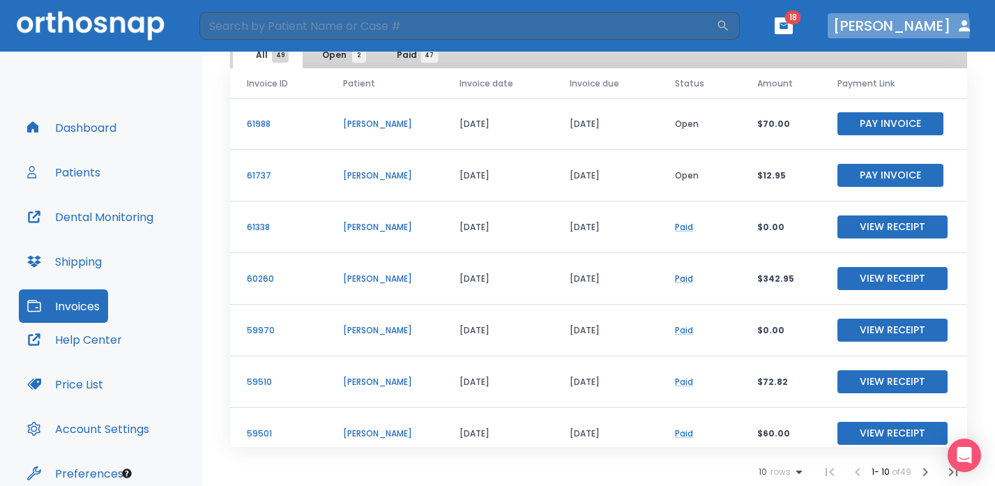
click at [919, 29] on button "[PERSON_NAME]" at bounding box center [903, 25] width 151 height 25
click at [371, 127] on p "[PERSON_NAME]" at bounding box center [384, 124] width 83 height 13
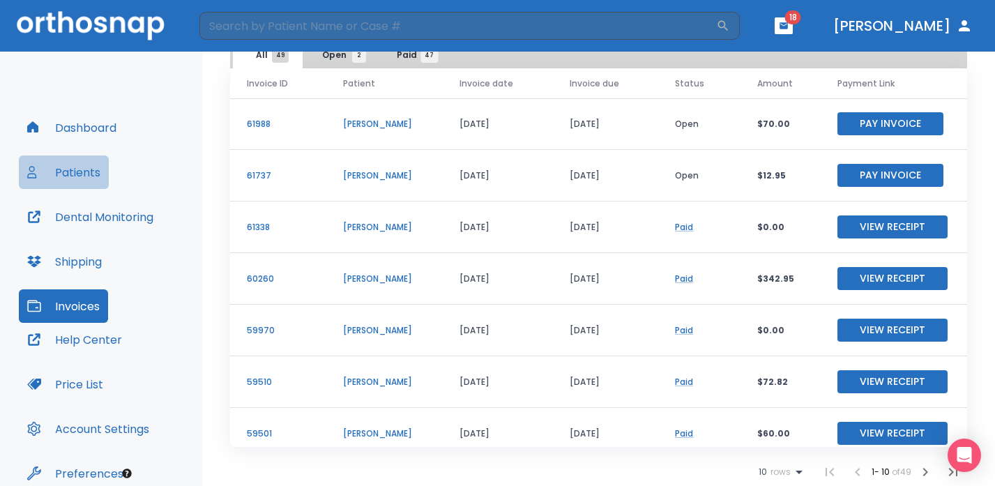
click at [72, 183] on button "Patients" at bounding box center [64, 172] width 90 height 33
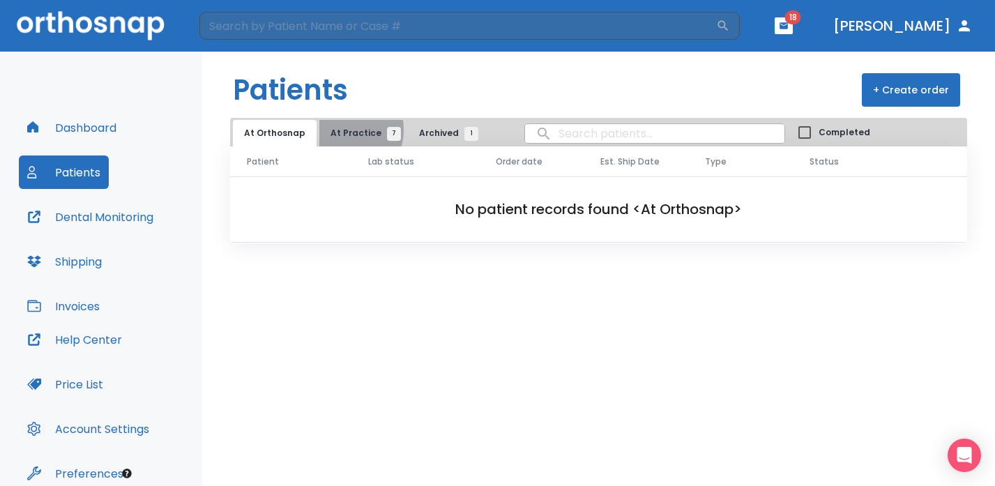
click at [340, 130] on span "At Practice 7" at bounding box center [362, 133] width 63 height 13
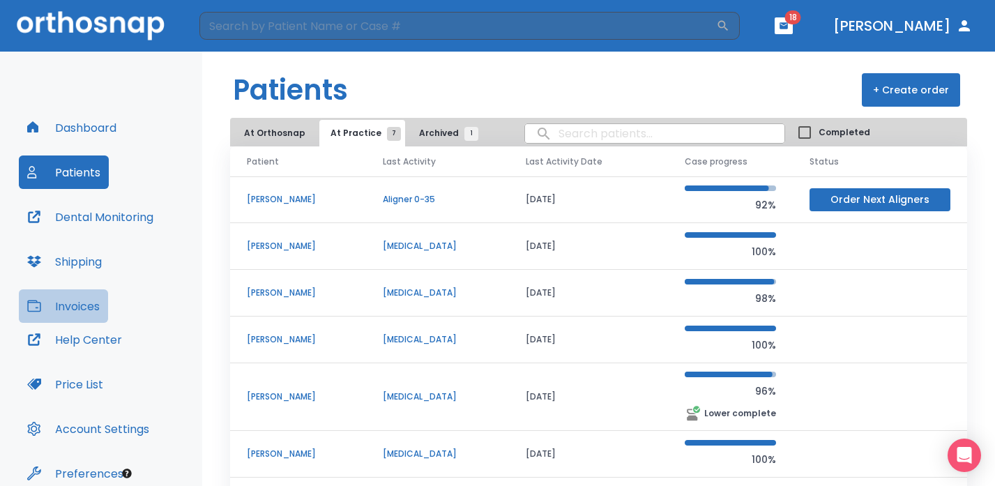
click at [87, 303] on button "Invoices" at bounding box center [63, 305] width 89 height 33
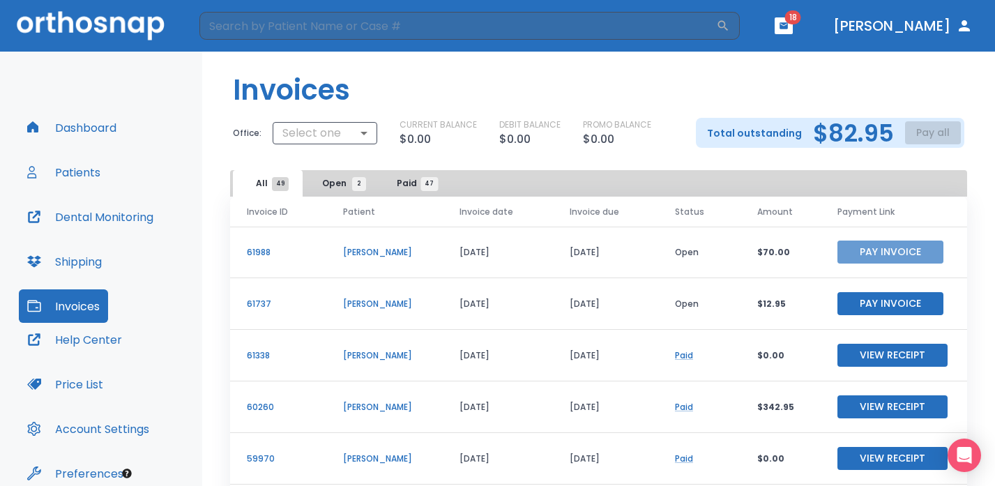
click at [837, 248] on button "Pay Invoice" at bounding box center [890, 252] width 106 height 23
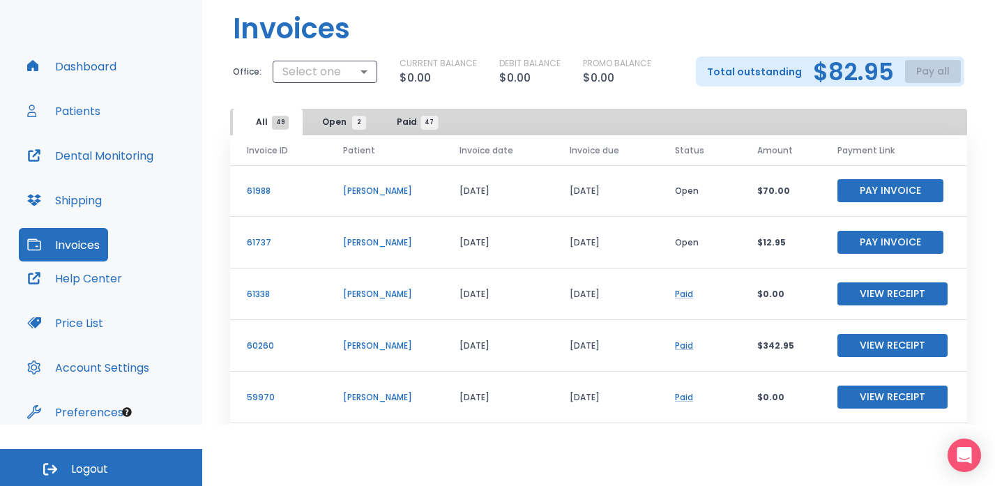
scroll to position [62, 0]
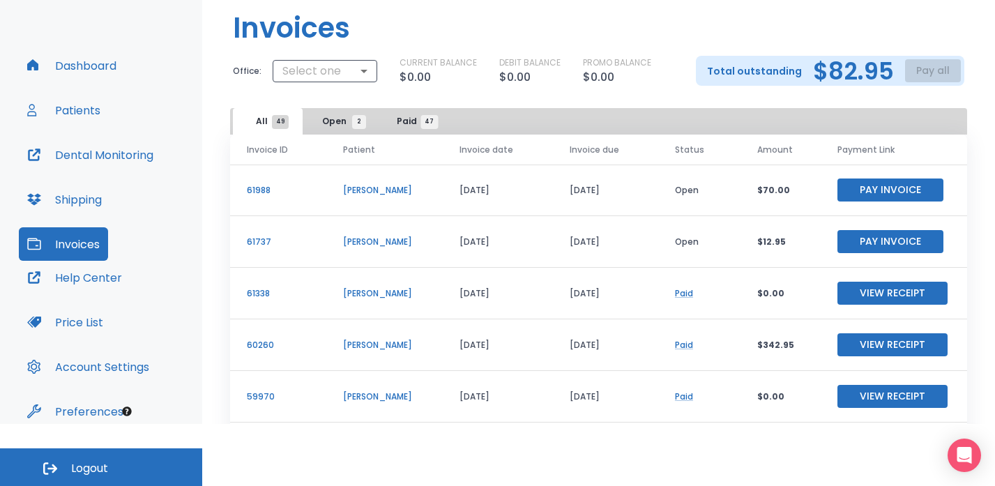
click at [84, 121] on button "Patients" at bounding box center [64, 109] width 90 height 33
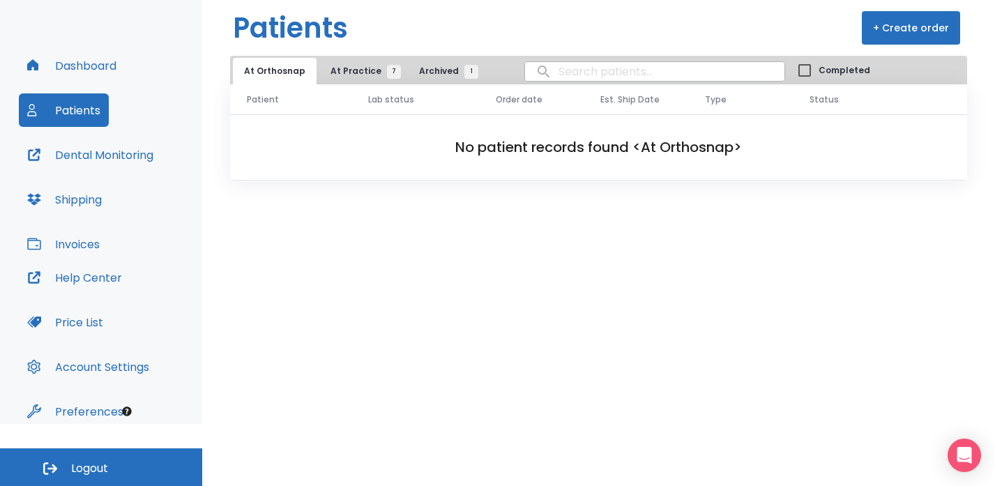
click at [366, 79] on button "At Practice 7" at bounding box center [362, 71] width 86 height 26
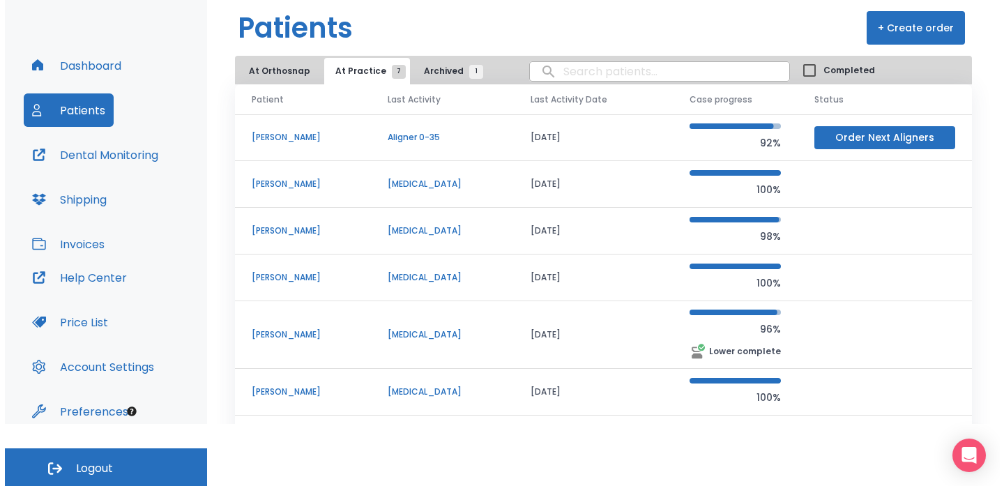
scroll to position [30, 0]
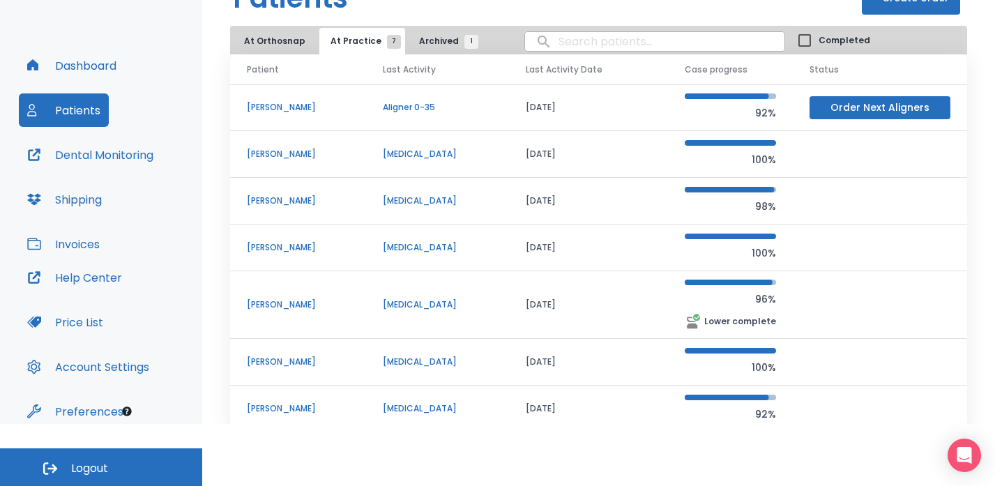
click at [287, 365] on p "[PERSON_NAME]" at bounding box center [298, 362] width 103 height 13
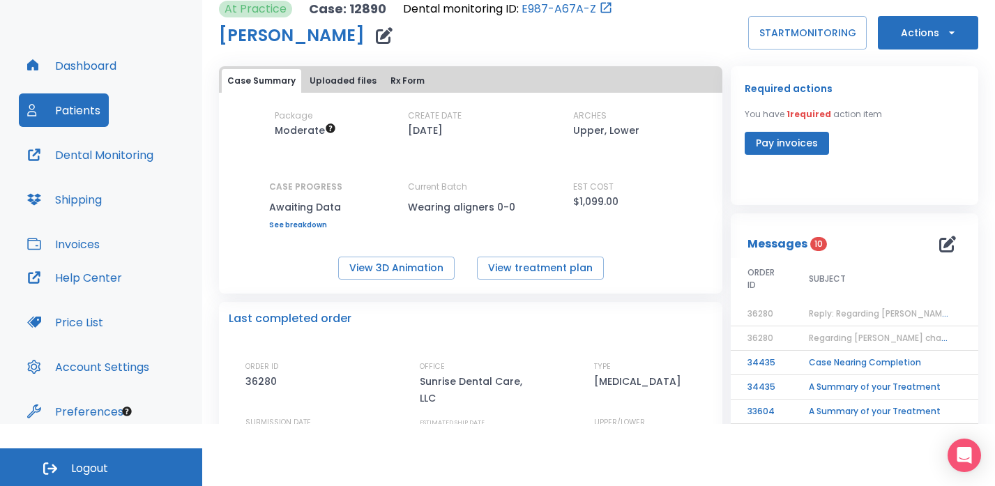
click at [817, 316] on span "Reply: Regarding Kellly Parson's charge" at bounding box center [896, 314] width 174 height 12
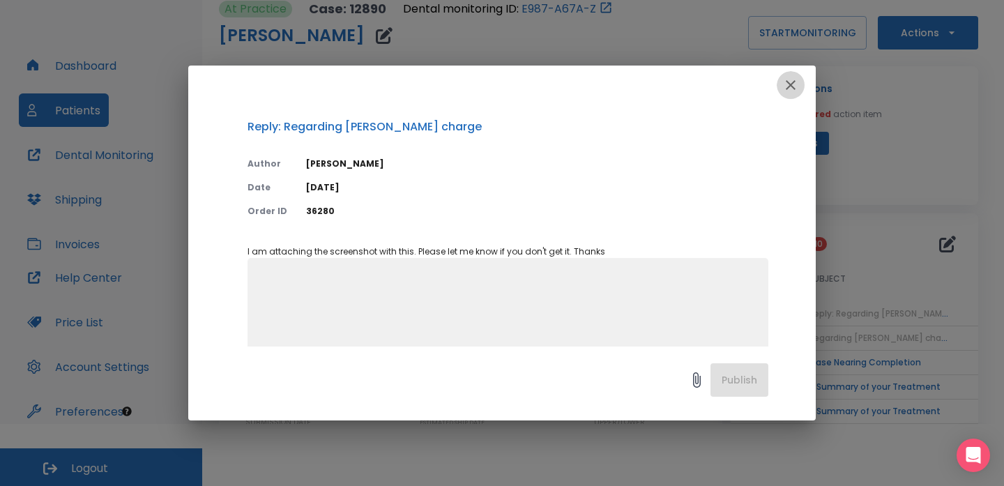
click at [789, 83] on icon "button" at bounding box center [791, 85] width 10 height 10
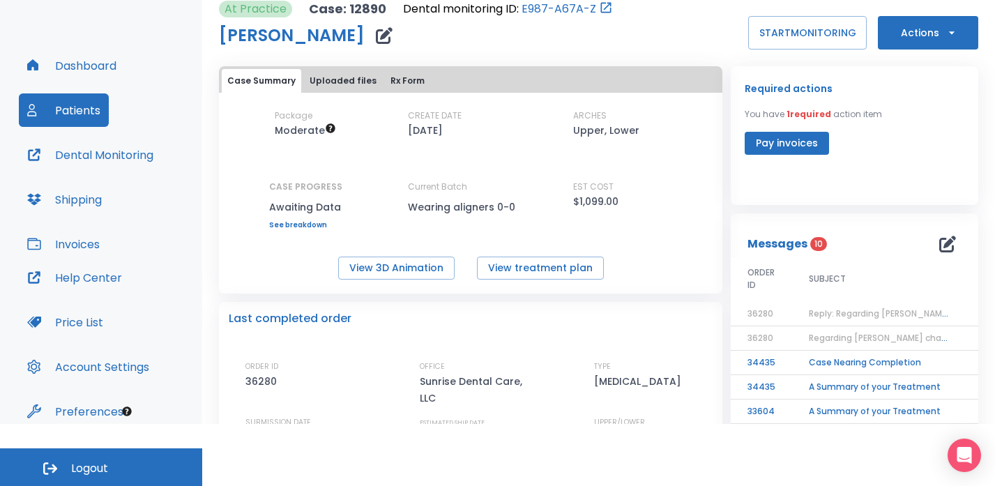
click at [349, 81] on button "Uploaded files" at bounding box center [343, 81] width 78 height 24
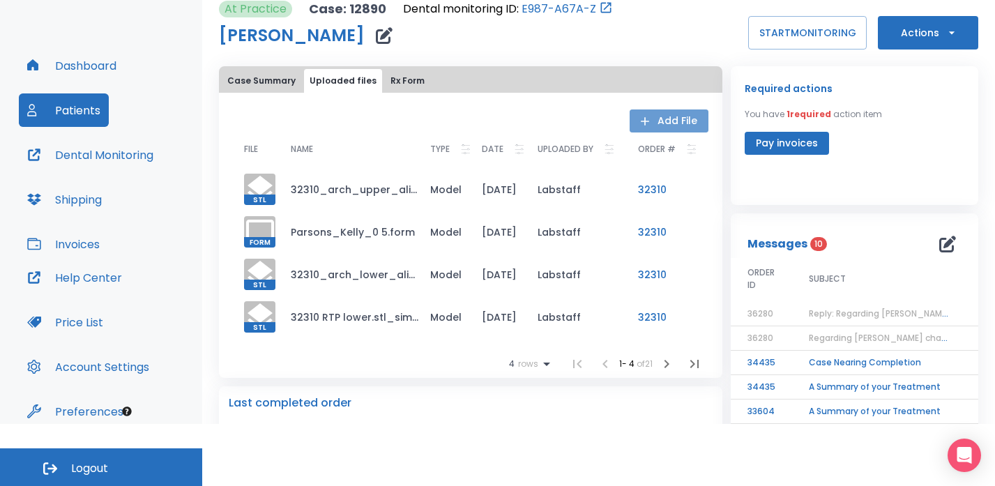
click at [675, 124] on button "Add File" at bounding box center [669, 120] width 79 height 23
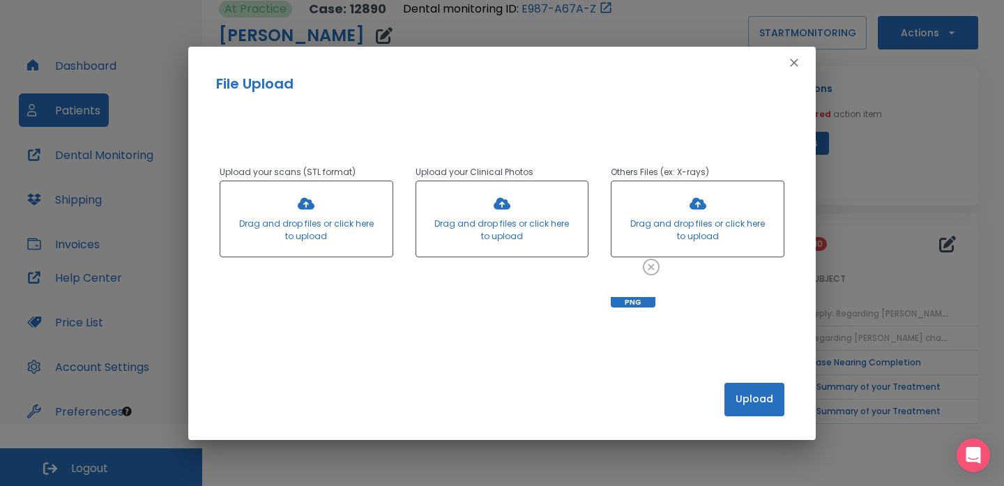
click at [757, 408] on button "Upload" at bounding box center [755, 399] width 60 height 33
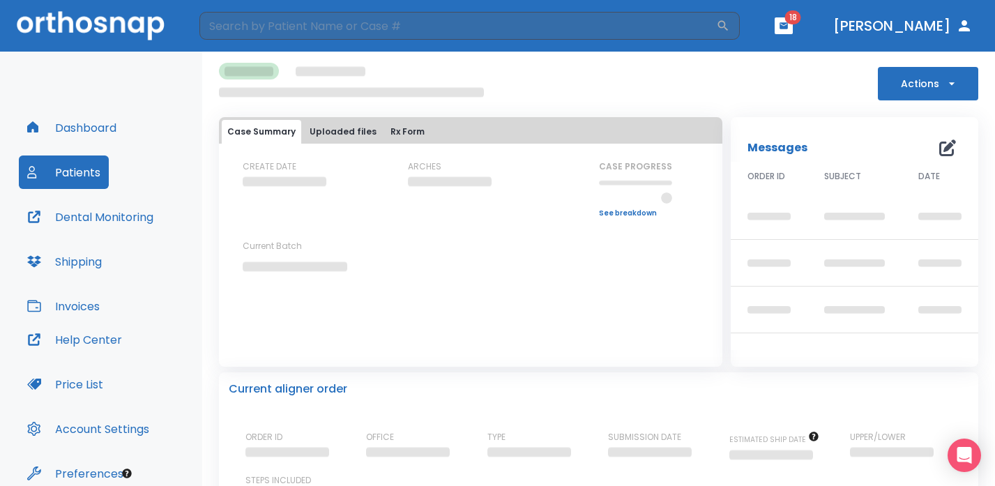
click at [347, 136] on button "Uploaded files" at bounding box center [343, 132] width 78 height 24
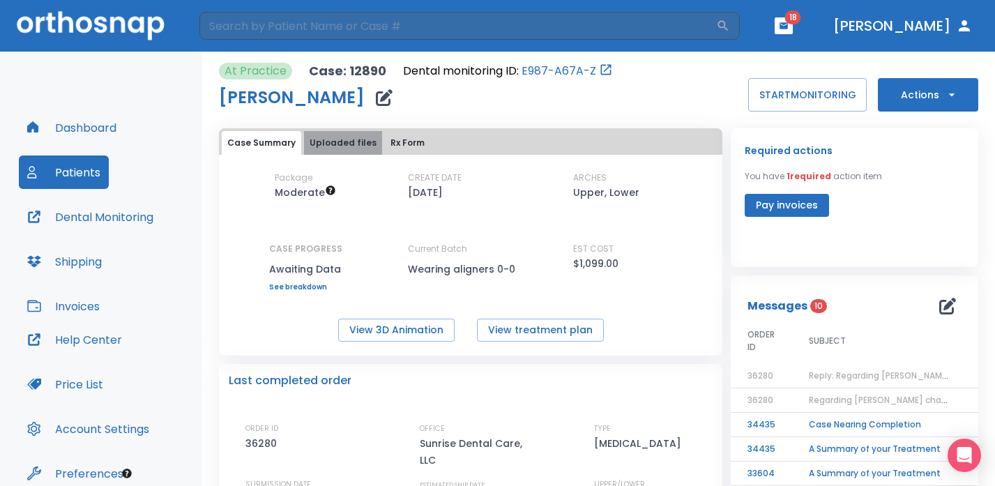
click at [350, 140] on button "Uploaded files" at bounding box center [343, 143] width 78 height 24
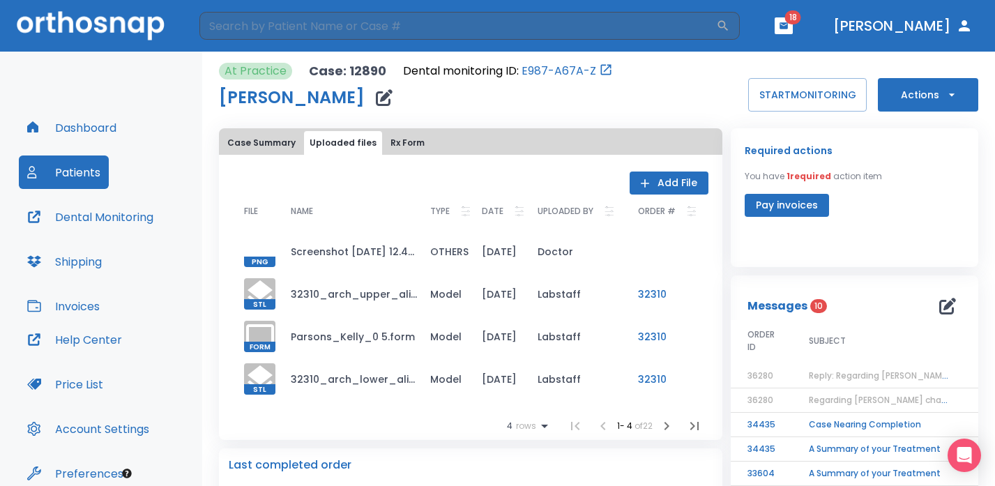
click at [256, 242] on div at bounding box center [259, 251] width 31 height 31
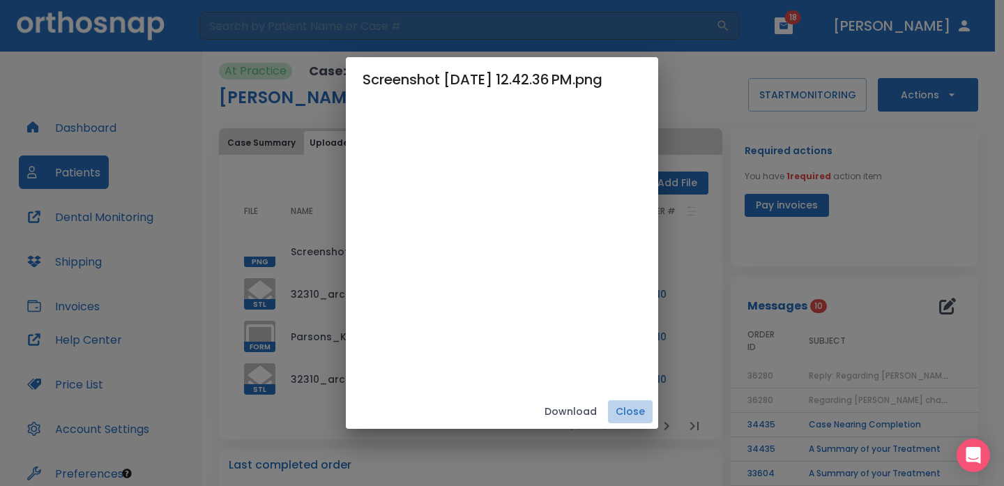
click at [649, 416] on button "Close" at bounding box center [630, 411] width 45 height 23
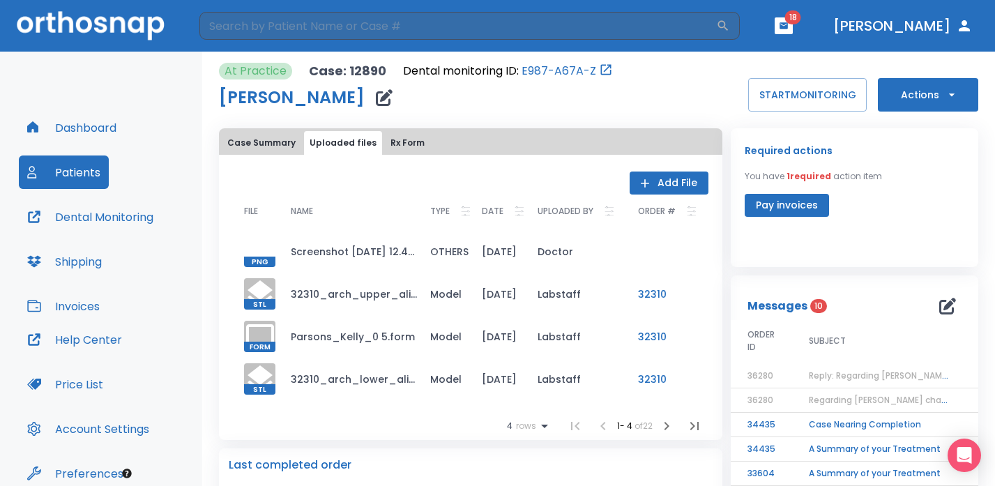
click at [86, 130] on button "Dashboard" at bounding box center [72, 127] width 106 height 33
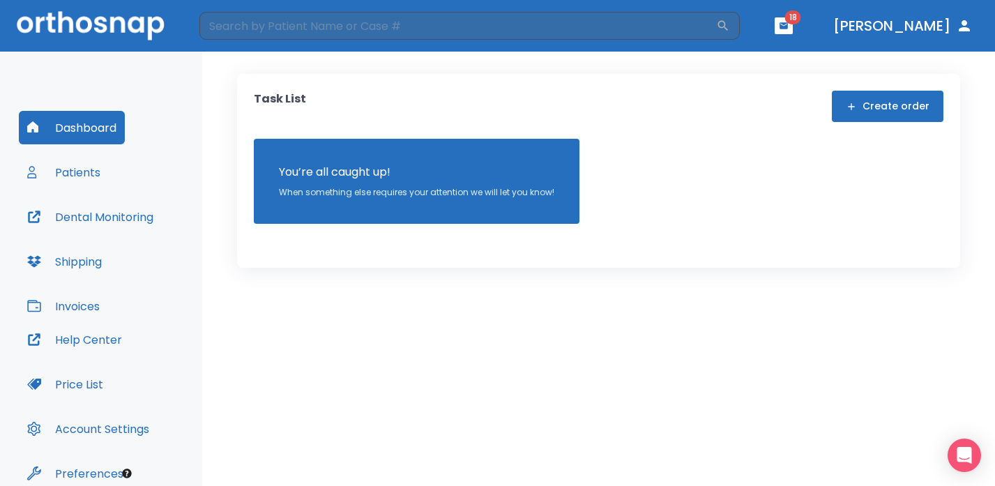
click at [84, 176] on button "Patients" at bounding box center [64, 172] width 90 height 33
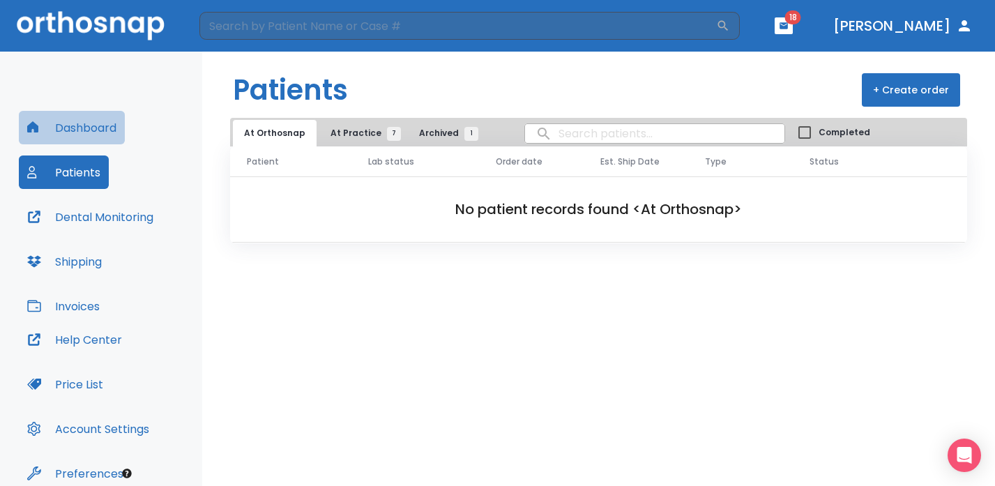
click at [92, 130] on button "Dashboard" at bounding box center [72, 127] width 106 height 33
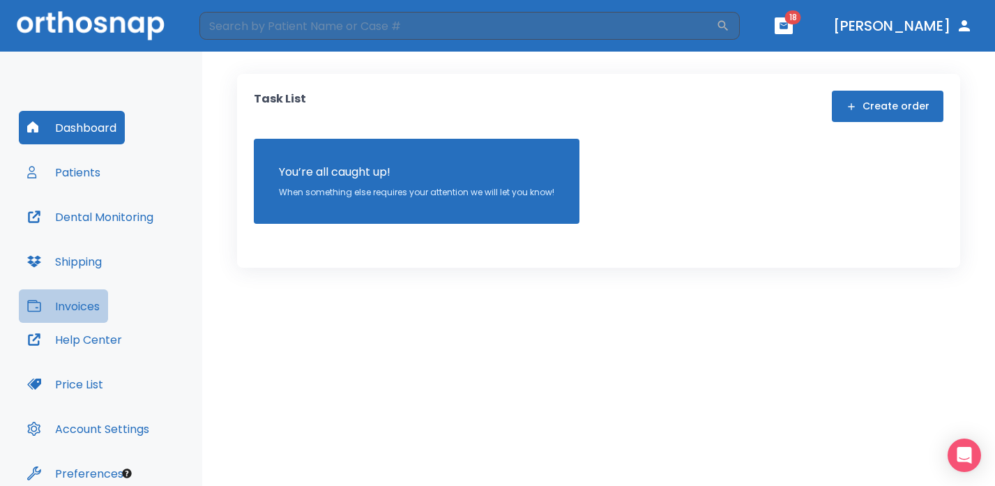
click at [88, 301] on button "Invoices" at bounding box center [63, 305] width 89 height 33
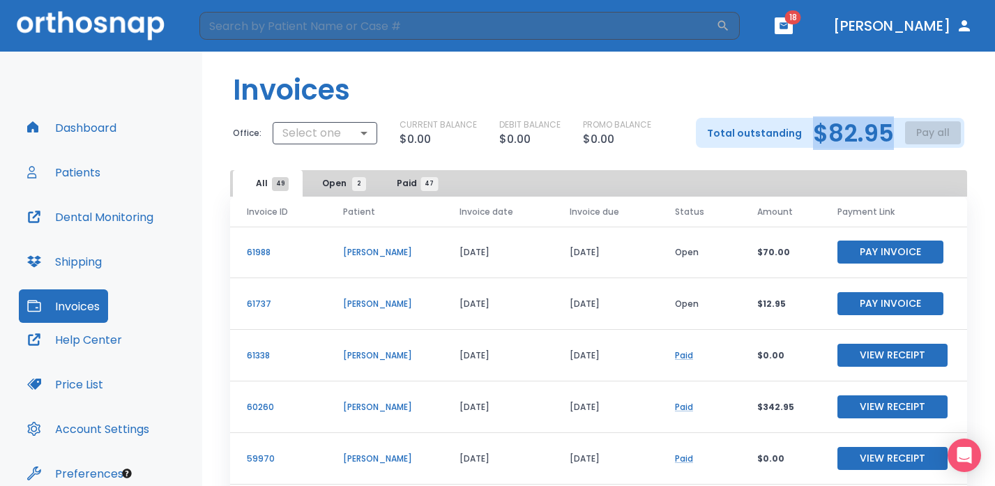
drag, startPoint x: 704, startPoint y: 144, endPoint x: 881, endPoint y: 137, distance: 177.3
click at [881, 137] on div "Total outstanding $82.95 Pay all" at bounding box center [830, 133] width 268 height 30
click at [77, 177] on button "Patients" at bounding box center [64, 172] width 90 height 33
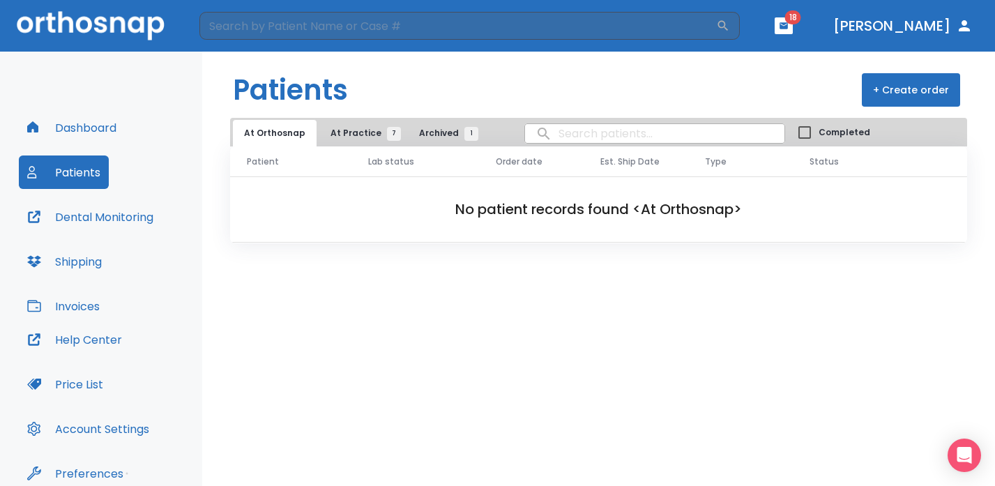
click at [372, 139] on span "At Practice 7" at bounding box center [362, 133] width 63 height 13
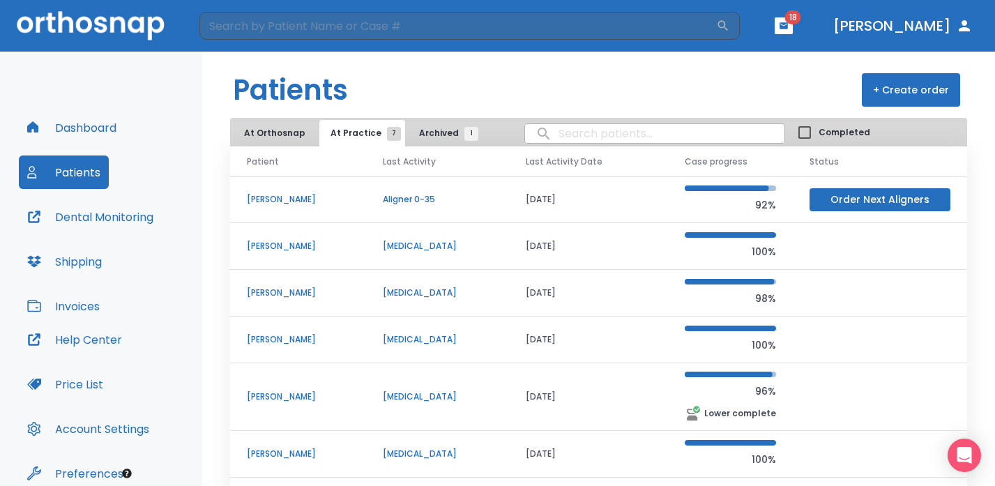
click at [287, 450] on p "[PERSON_NAME]" at bounding box center [298, 454] width 103 height 13
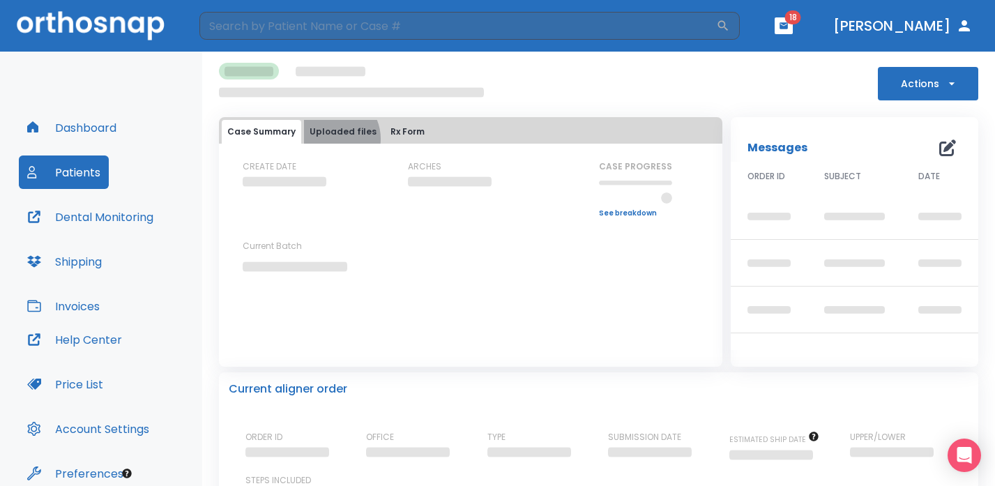
click at [329, 139] on button "Uploaded files" at bounding box center [343, 132] width 78 height 24
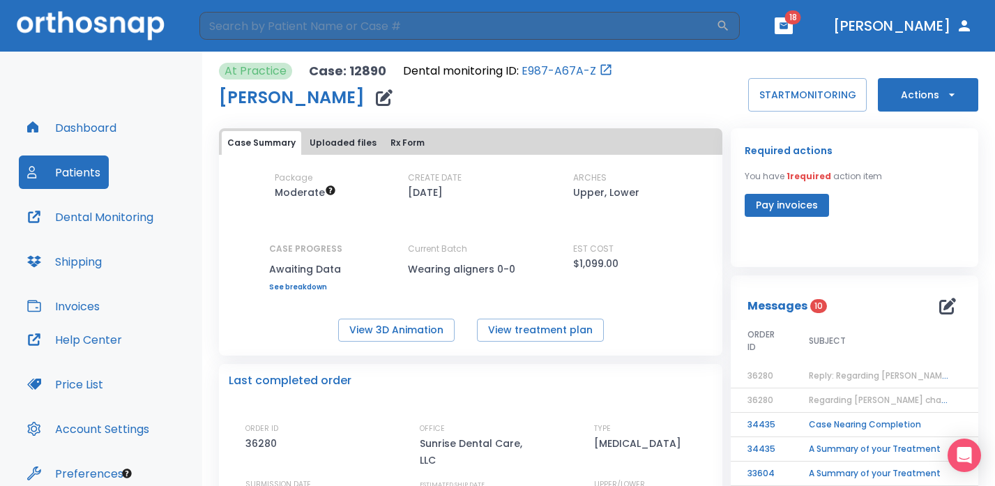
click at [329, 139] on button "Uploaded files" at bounding box center [343, 143] width 78 height 24
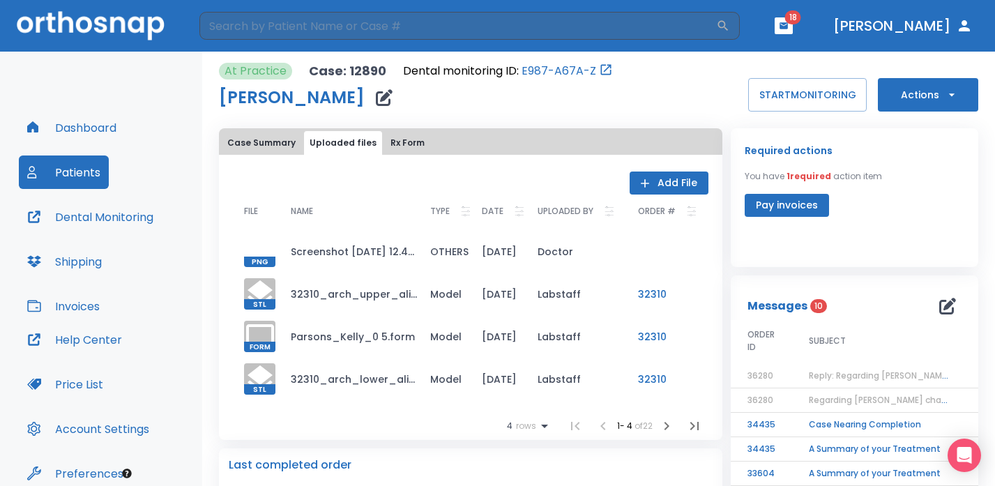
click at [266, 243] on div at bounding box center [259, 251] width 31 height 31
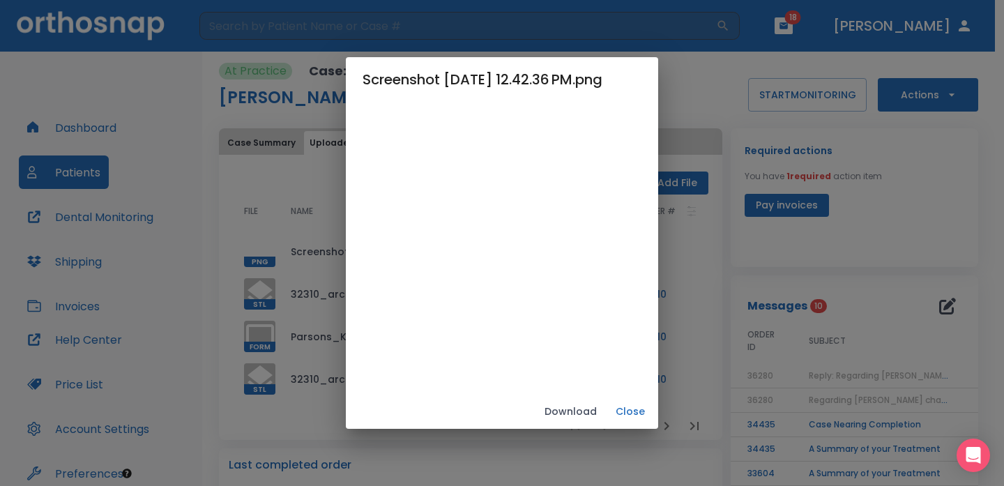
click at [209, 178] on div "Screenshot 2025-08-25 at 12.42.36 PM.png Download Close" at bounding box center [502, 243] width 1004 height 486
click at [653, 412] on button "Close" at bounding box center [630, 411] width 45 height 23
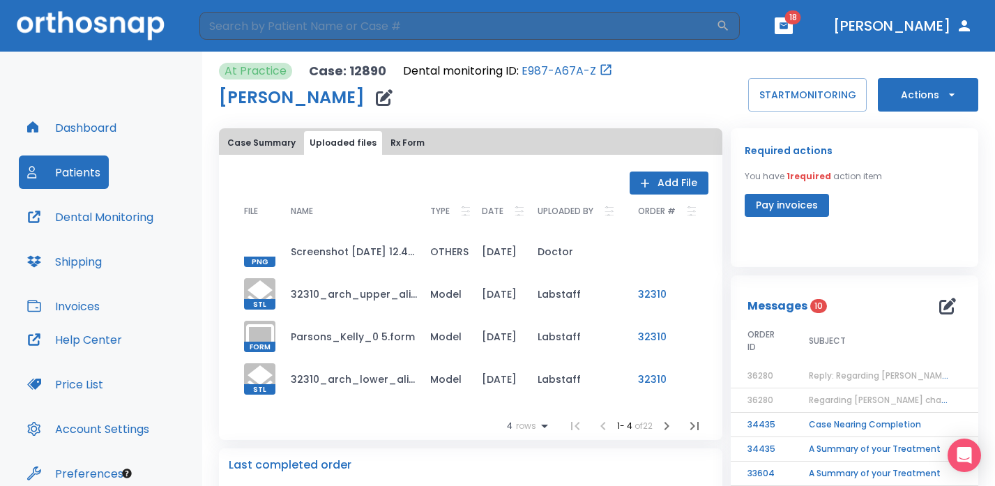
click at [69, 128] on button "Dashboard" at bounding box center [72, 127] width 106 height 33
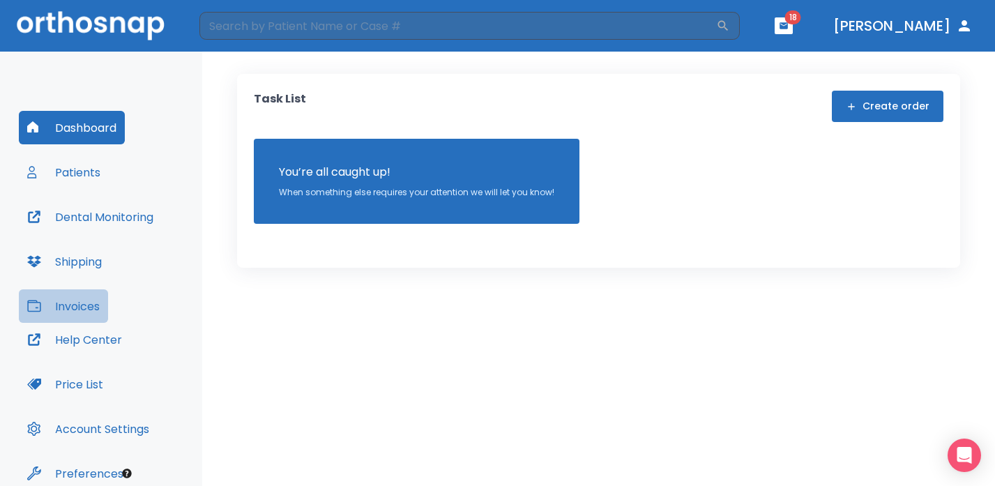
click at [84, 305] on button "Invoices" at bounding box center [63, 305] width 89 height 33
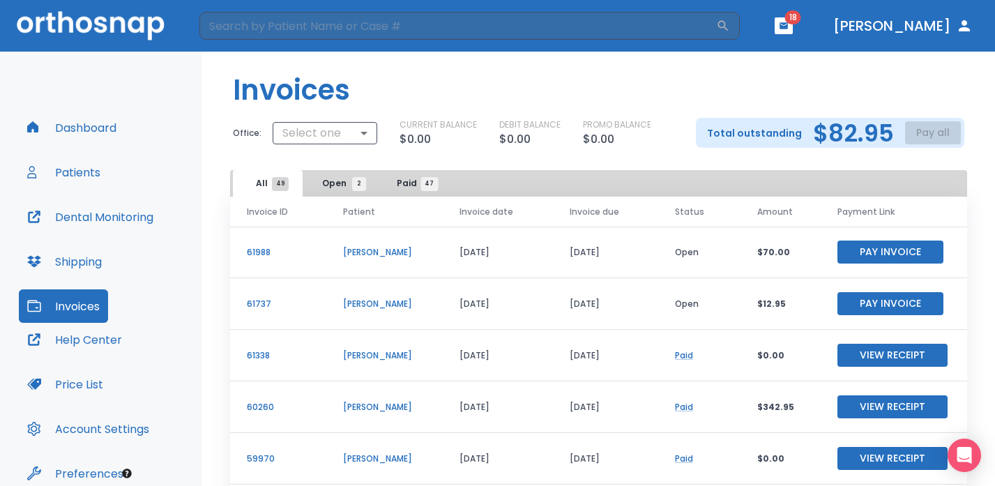
click at [330, 110] on h1 "Invoices" at bounding box center [291, 90] width 117 height 42
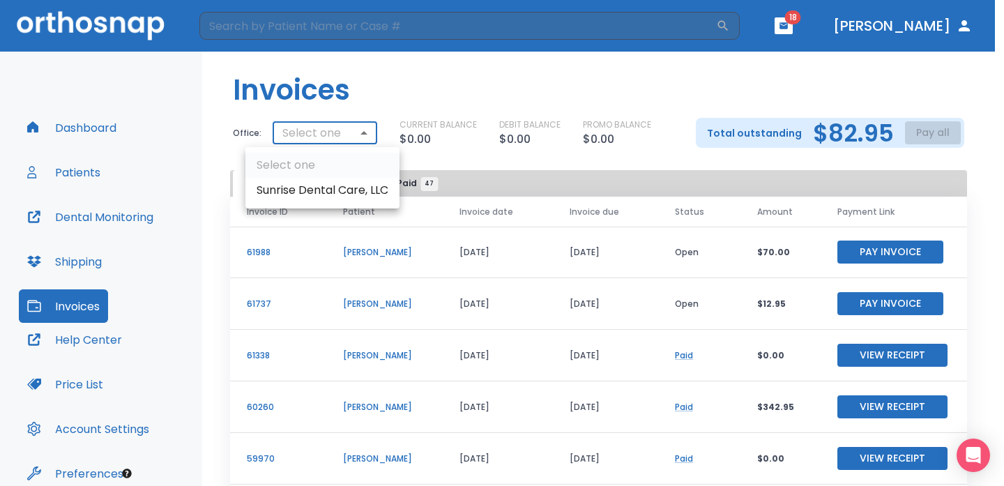
click at [333, 128] on body "​ 18 Dr. Meghpara Dashboard Patients Dental Monitoring Shipping Invoices Help C…" at bounding box center [502, 243] width 1004 height 486
click at [334, 181] on li "Sunrise Dental Care, LLC" at bounding box center [322, 190] width 154 height 25
type input "2605"
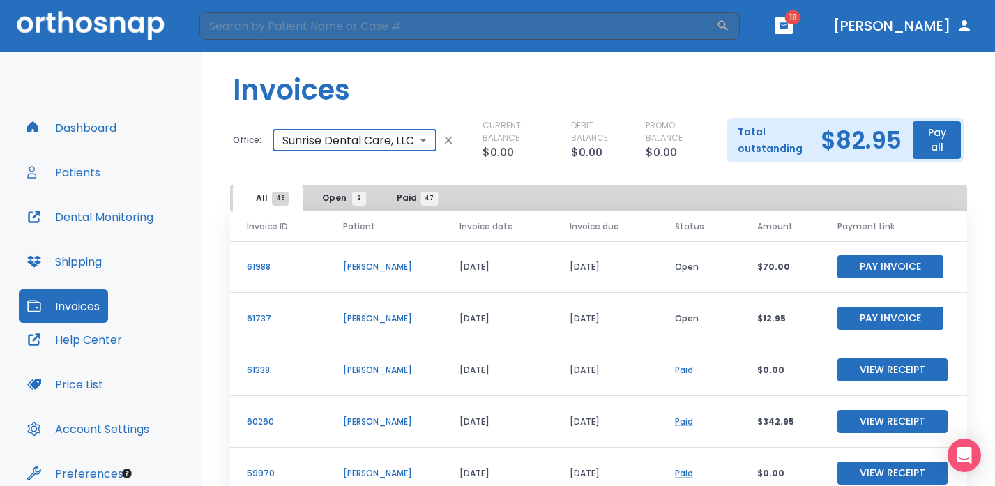
click at [927, 142] on button "Pay all" at bounding box center [937, 140] width 48 height 38
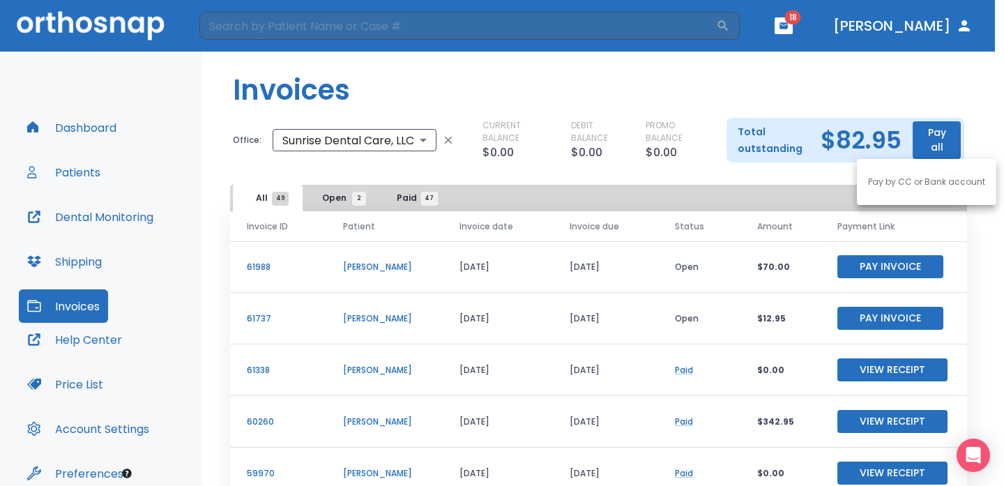
click at [918, 185] on p "Pay by CC or Bank account" at bounding box center [926, 182] width 117 height 13
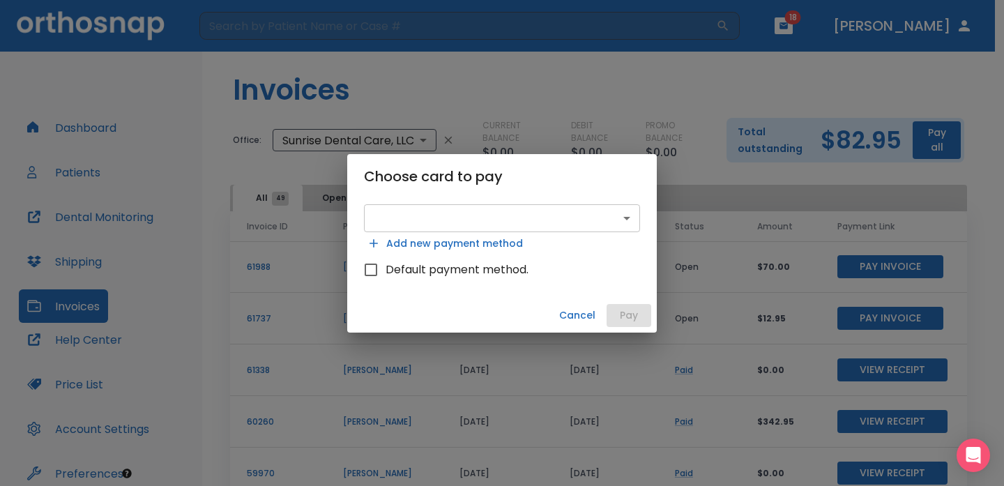
click at [601, 214] on body "​ 18 Dr. Meghpara Dashboard Patients Dental Monitoring Shipping Invoices Help C…" at bounding box center [502, 243] width 1004 height 486
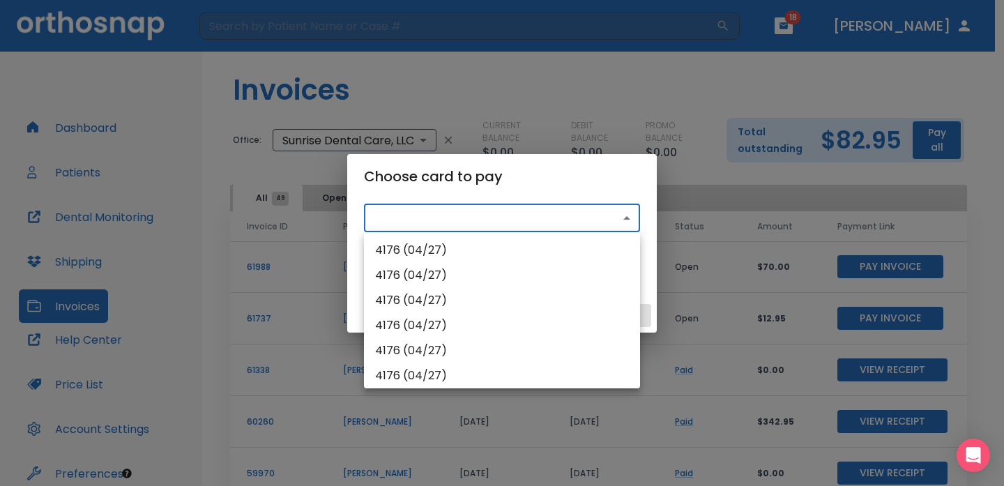
click at [577, 246] on li "4176 (04/27)" at bounding box center [502, 250] width 276 height 25
type input "src_1RifyiHMfdBZStQ1gWWvGmdi"
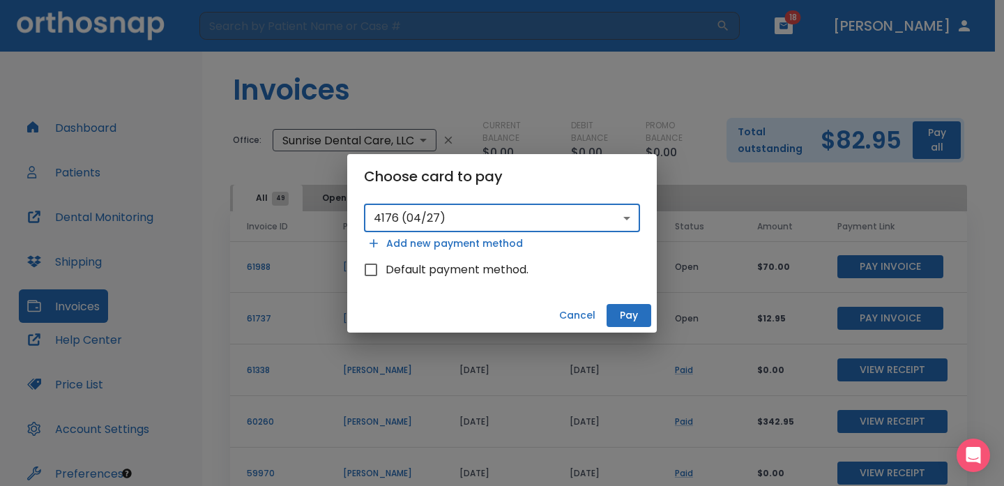
click at [632, 324] on button "Pay" at bounding box center [629, 315] width 45 height 23
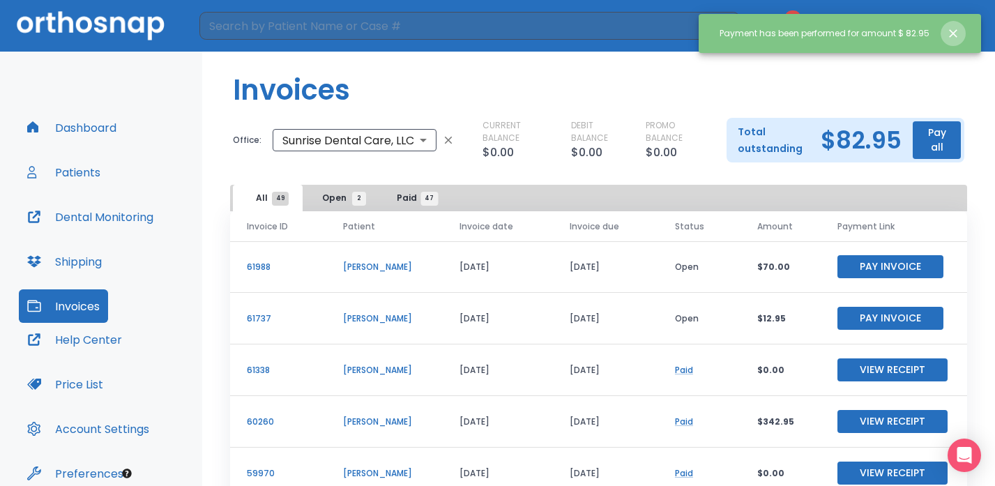
click at [956, 29] on icon "Close notification" at bounding box center [953, 33] width 8 height 8
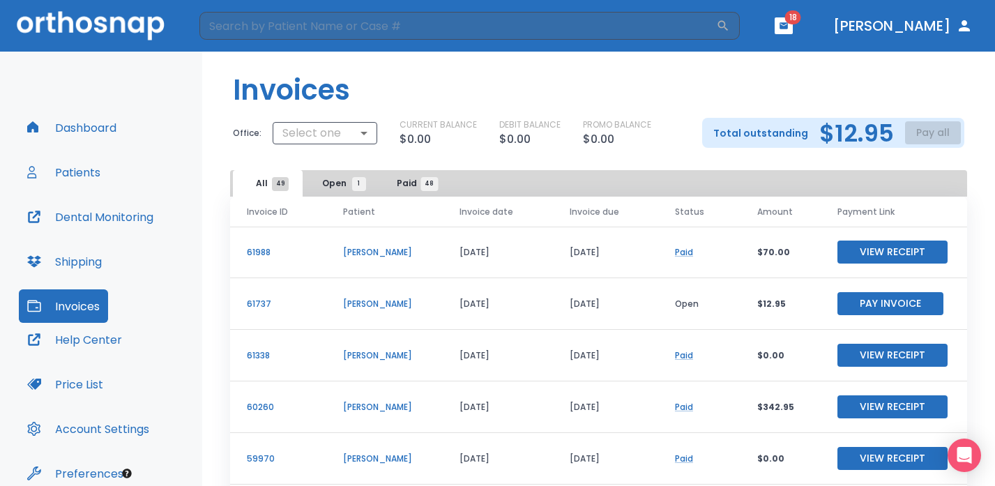
click at [857, 303] on button "Pay Invoice" at bounding box center [890, 303] width 106 height 23
click at [963, 26] on icon "button" at bounding box center [964, 25] width 17 height 17
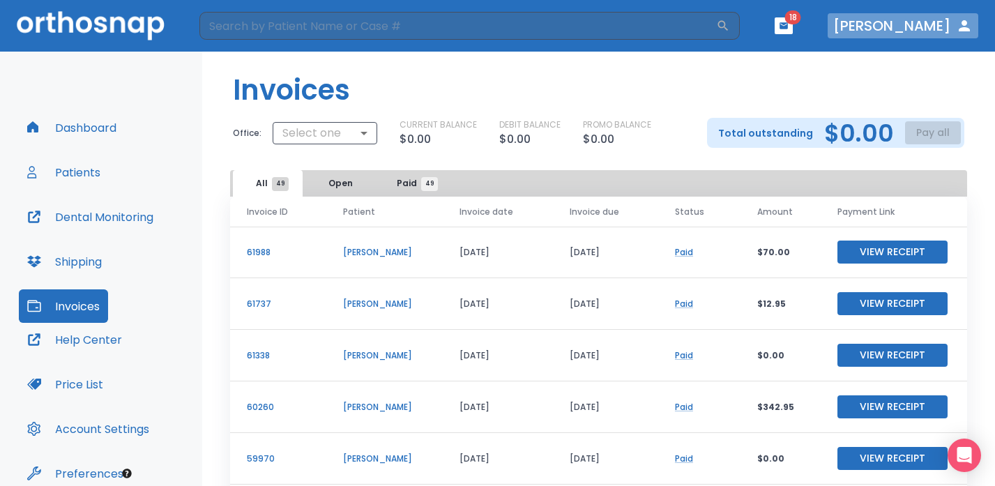
click at [930, 25] on button "[PERSON_NAME]" at bounding box center [903, 25] width 151 height 25
click at [972, 30] on icon "button" at bounding box center [964, 25] width 17 height 17
